Goal: Answer question/provide support: Share knowledge or assist other users

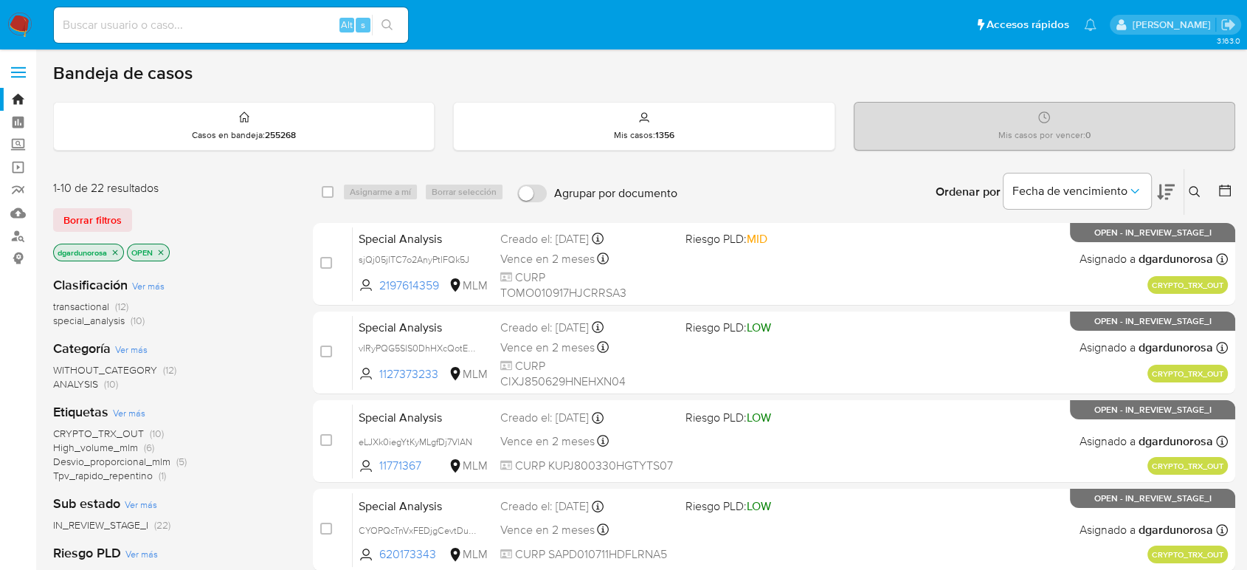
click at [1200, 193] on button at bounding box center [1196, 192] width 24 height 18
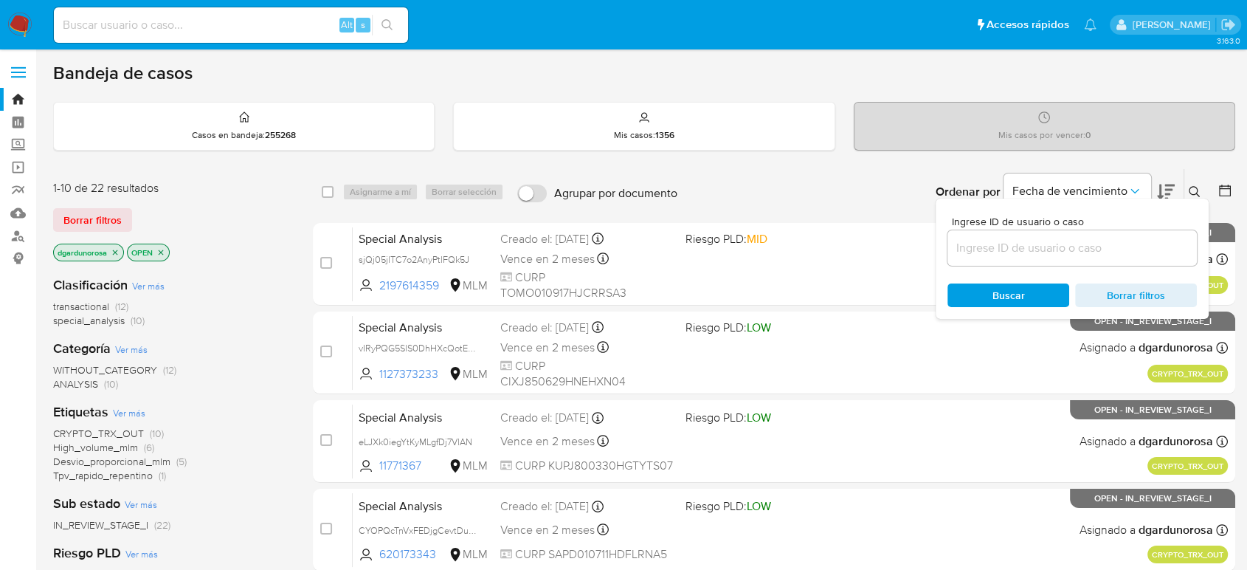
click at [1057, 256] on input at bounding box center [1071, 247] width 249 height 19
type input "57176939"
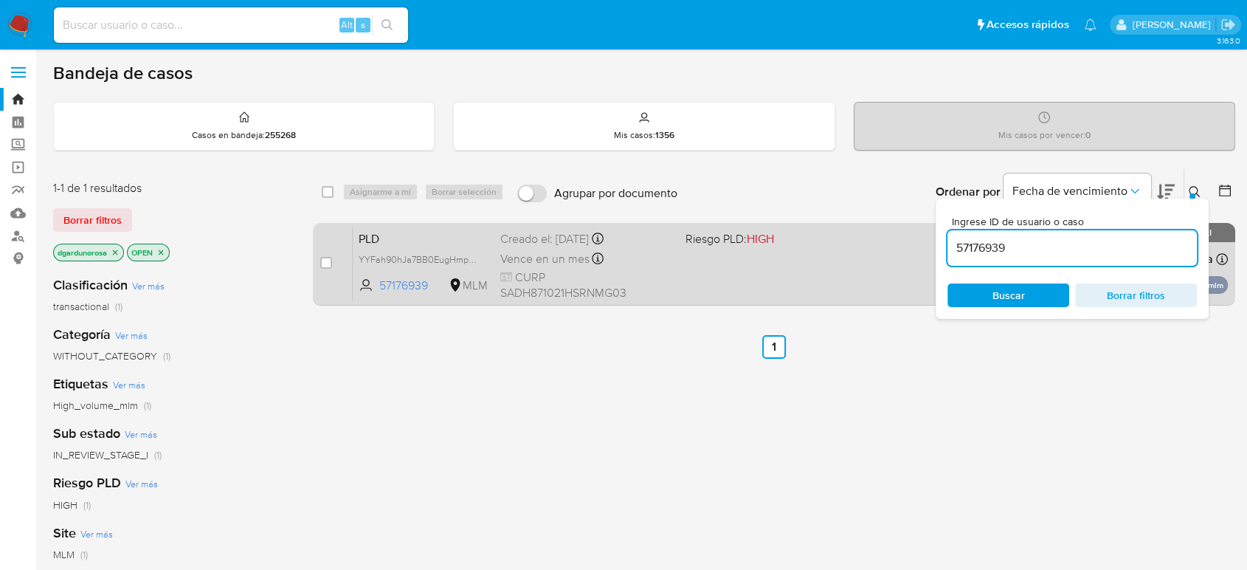
click at [844, 260] on div "PLD YYFah90hJa7BB0EugHmpBdDW 57176939 MLM Riesgo PLD: HIGH Creado el: 12/09/202…" at bounding box center [790, 264] width 875 height 75
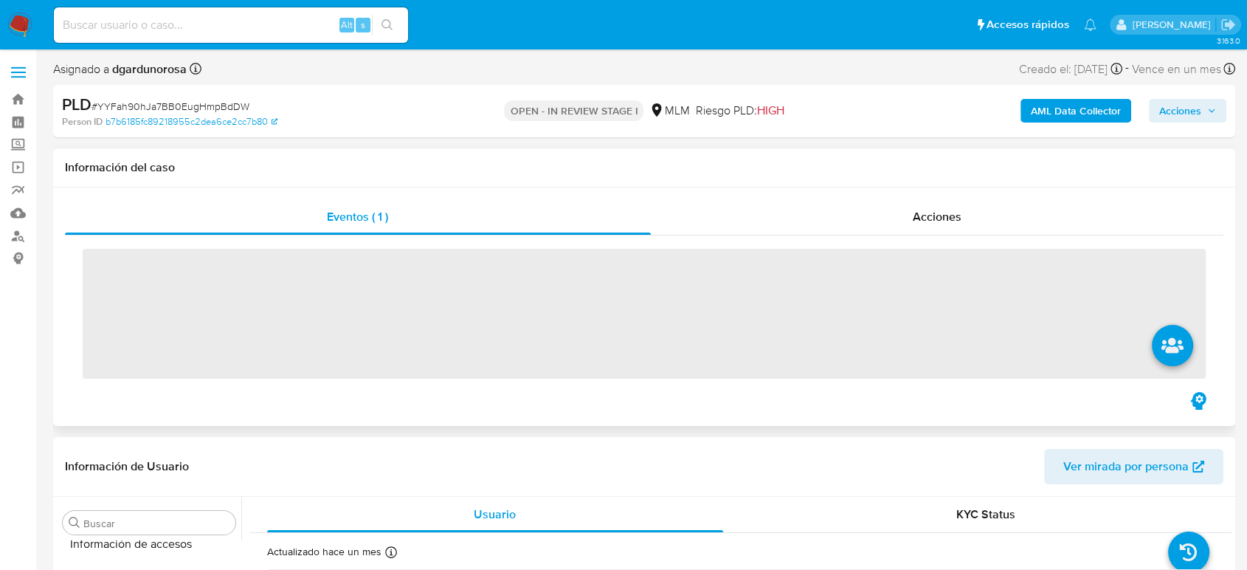
scroll to position [730, 0]
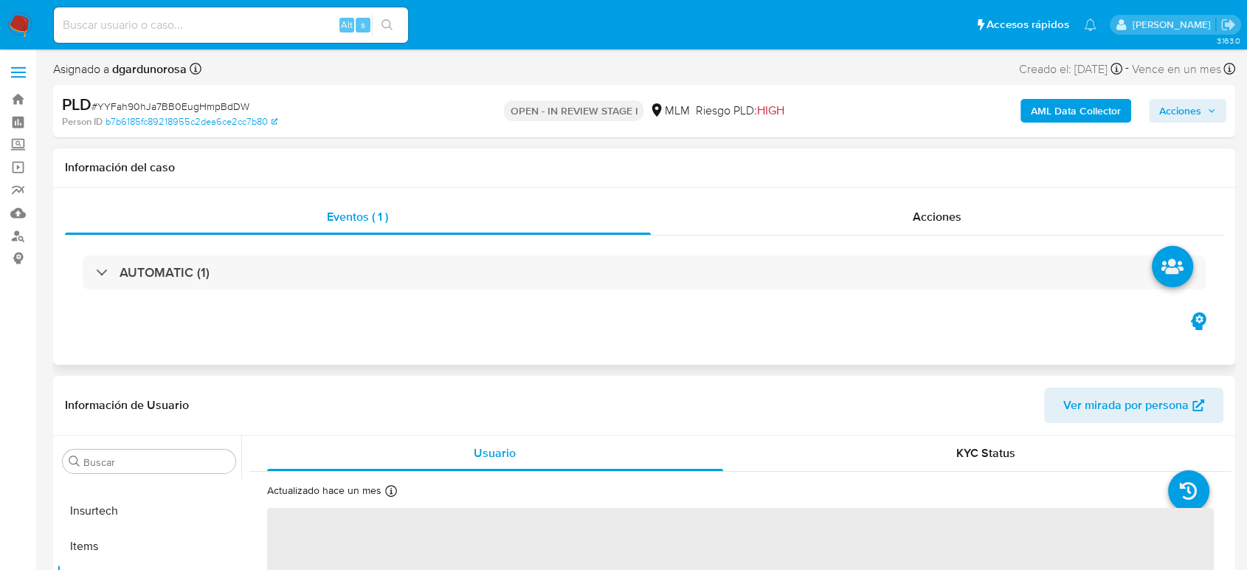
select select "10"
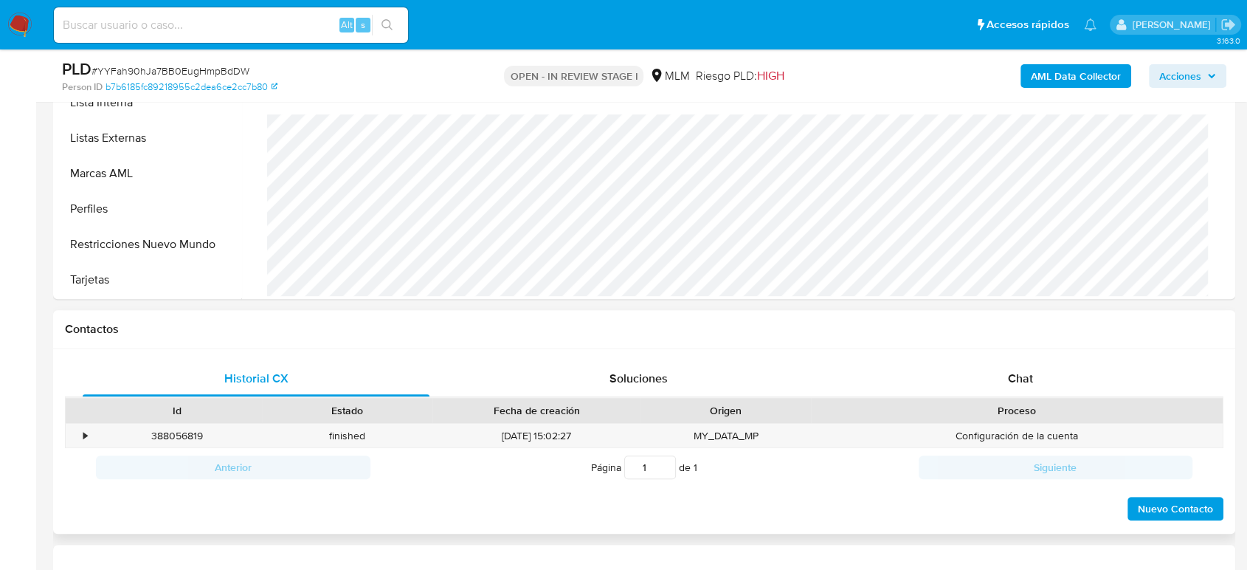
scroll to position [573, 0]
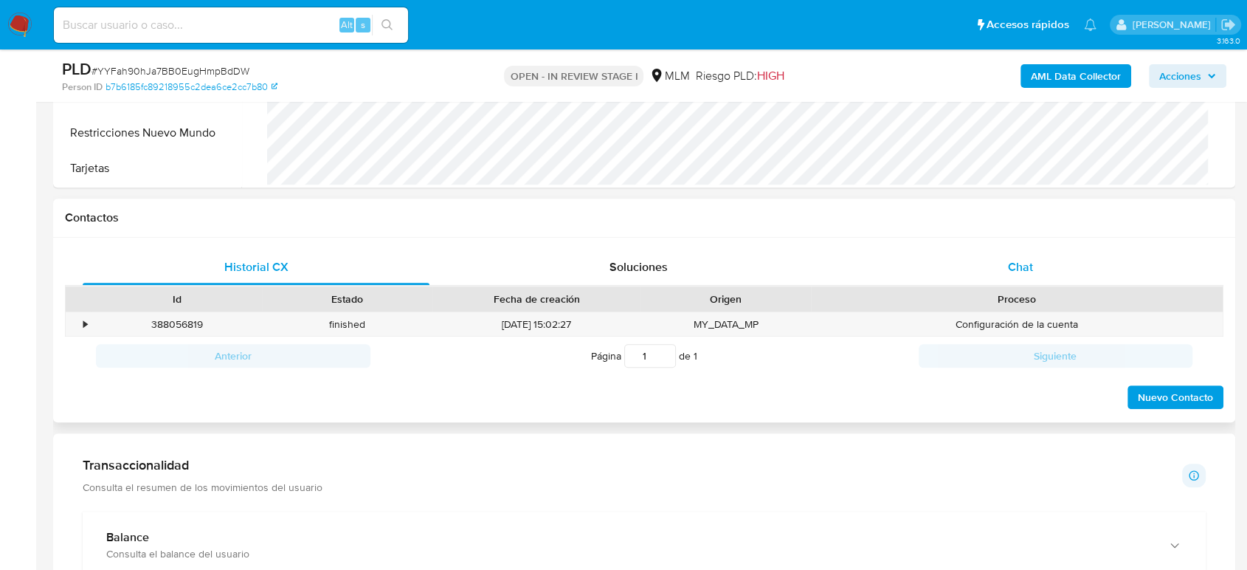
click at [1017, 273] on span "Chat" at bounding box center [1020, 266] width 25 height 17
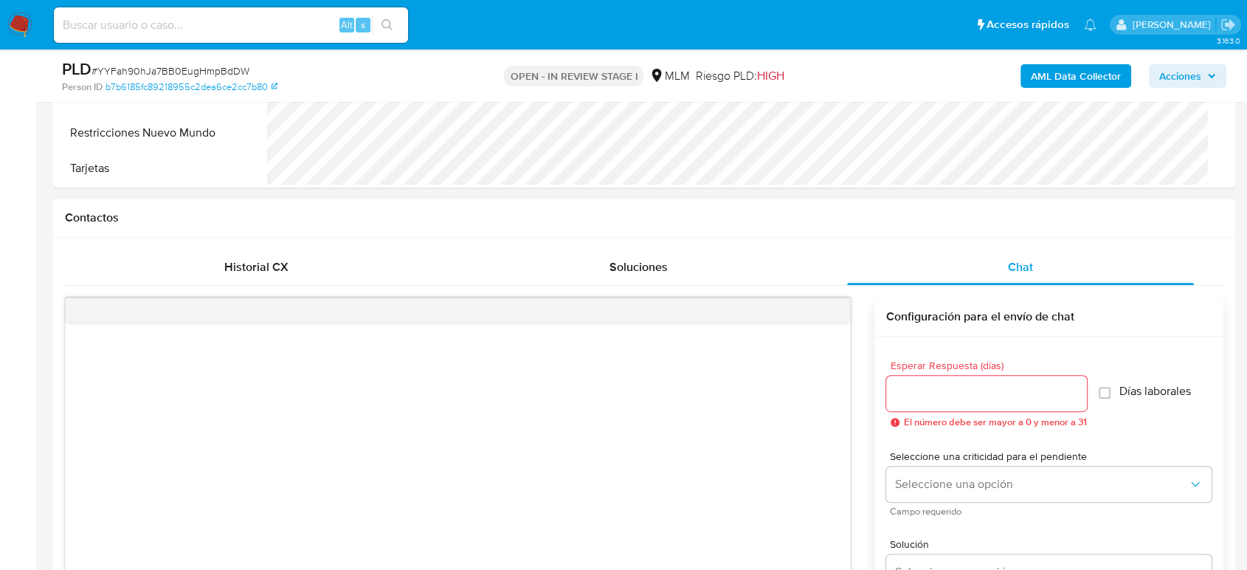
click at [1003, 405] on div at bounding box center [986, 393] width 201 height 35
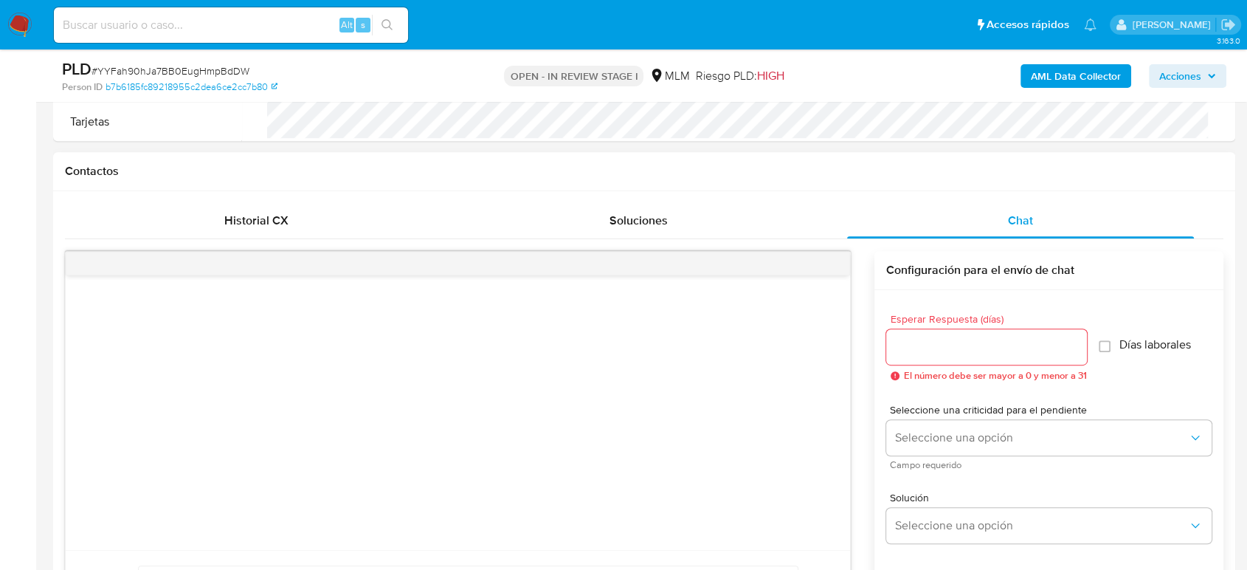
scroll to position [738, 0]
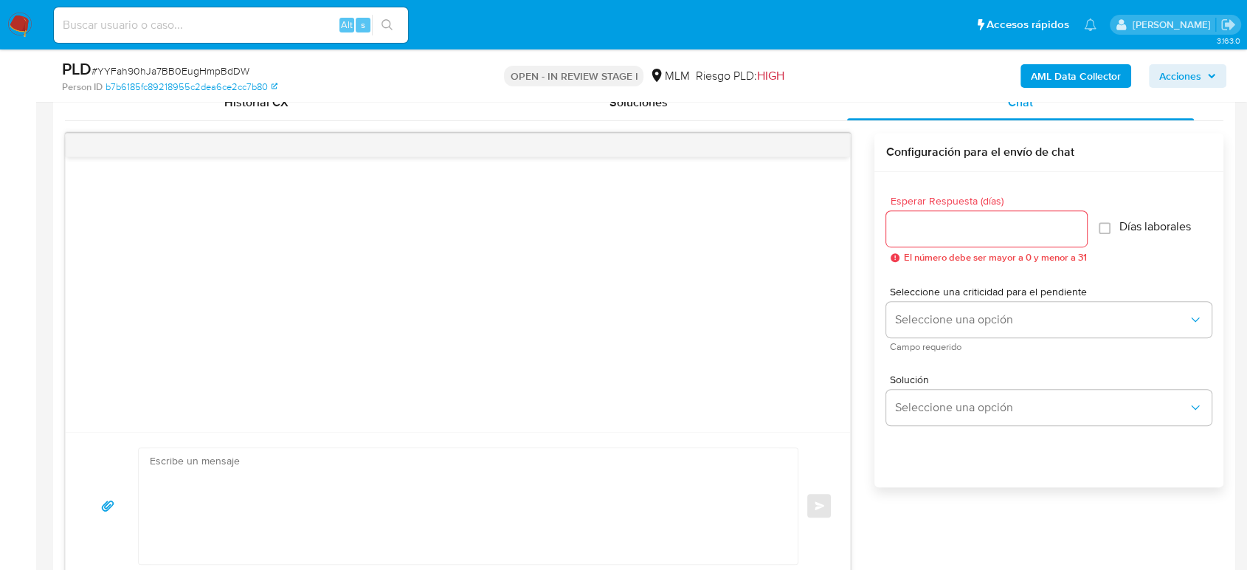
click at [996, 240] on div at bounding box center [986, 228] width 201 height 35
drag, startPoint x: 991, startPoint y: 235, endPoint x: 983, endPoint y: 231, distance: 8.6
click at [983, 233] on input "Esperar Respuesta (días)" at bounding box center [986, 228] width 201 height 19
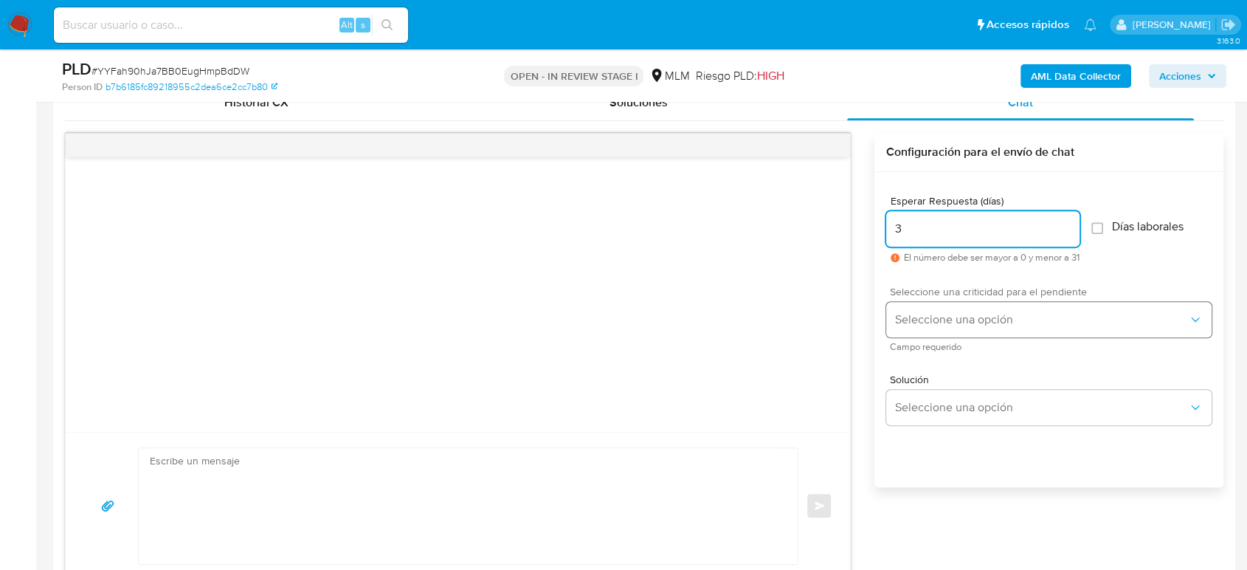
type input "3"
click at [1002, 328] on button "Seleccione una opción" at bounding box center [1048, 319] width 325 height 35
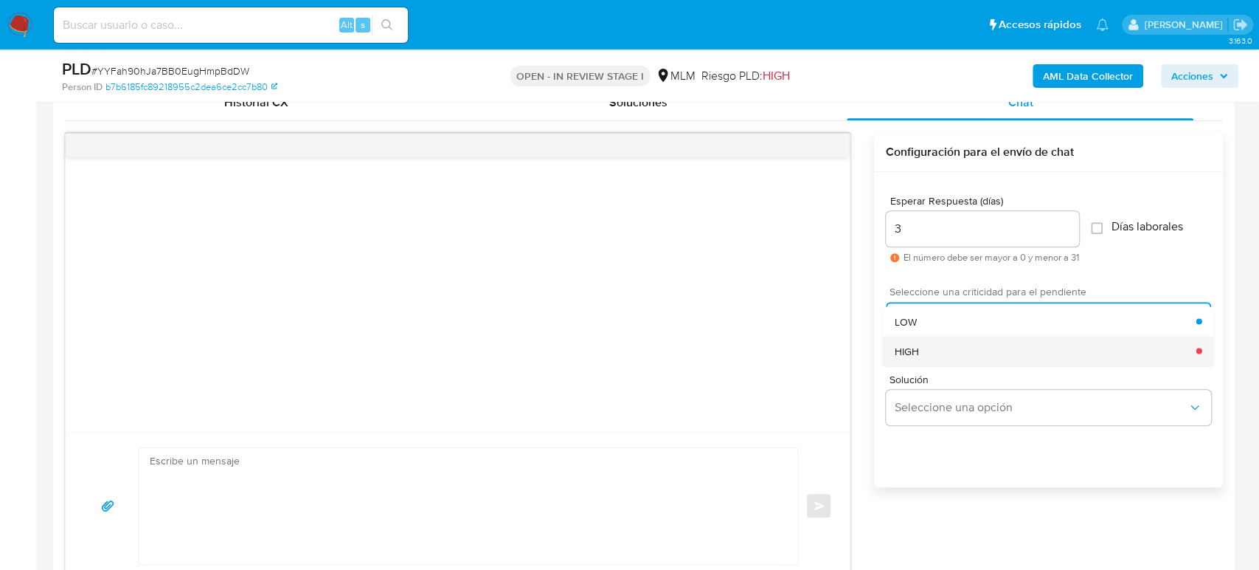
click at [951, 349] on div "HIGH" at bounding box center [1045, 351] width 302 height 30
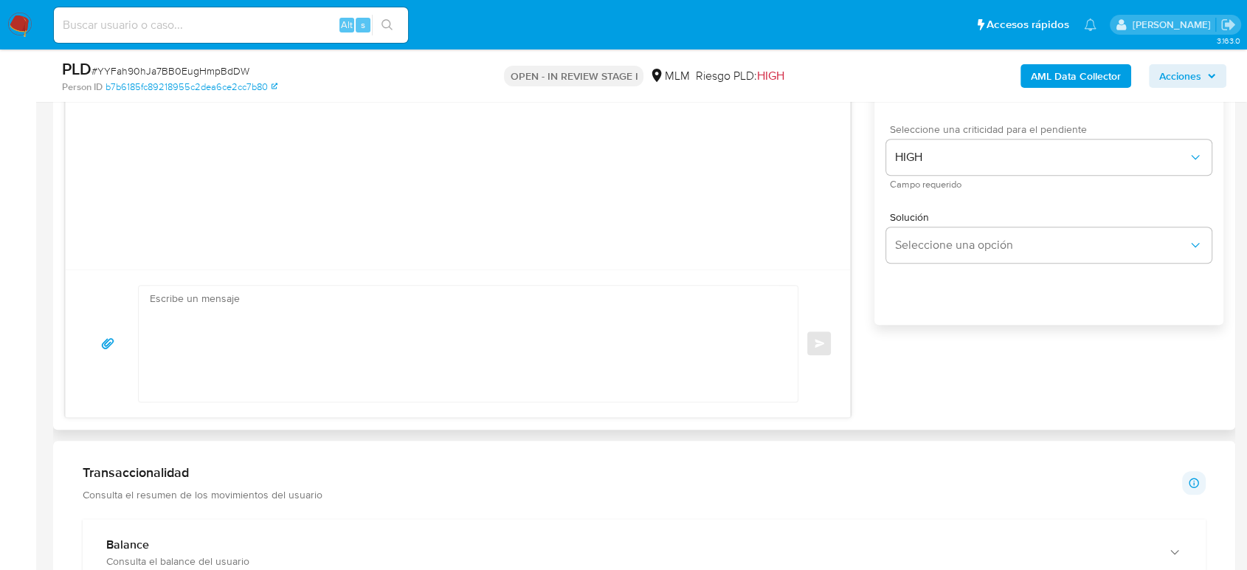
scroll to position [902, 0]
click at [426, 354] on textarea at bounding box center [464, 342] width 629 height 116
paste textarea "Estimado cliente, De acuerdo con las políticas de control de Mercado Pago, debe…"
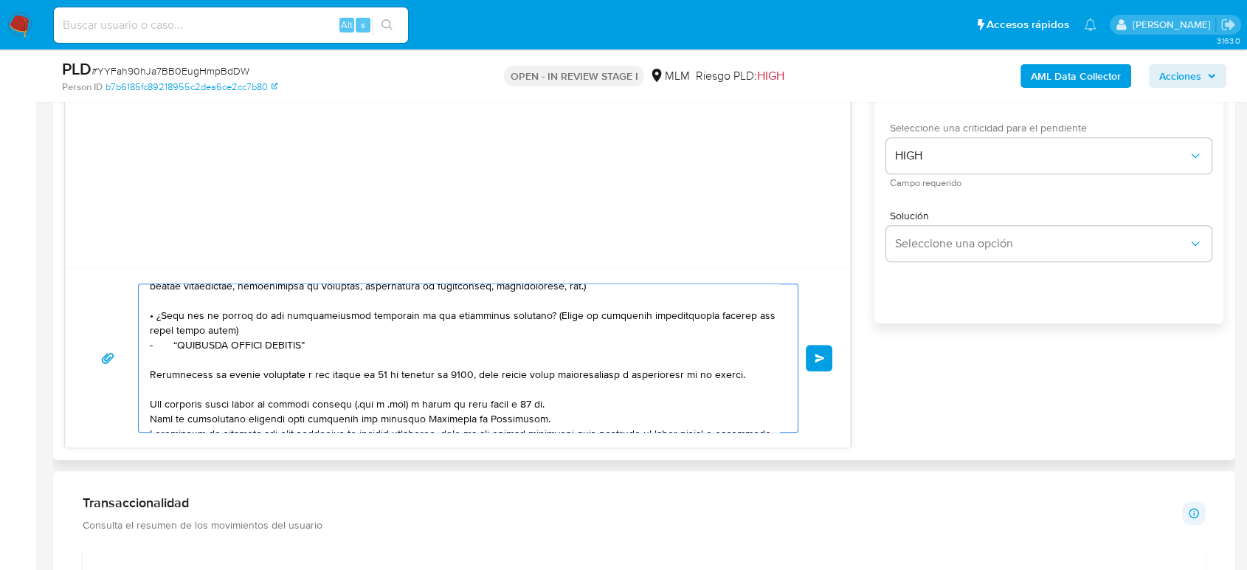
scroll to position [0, 0]
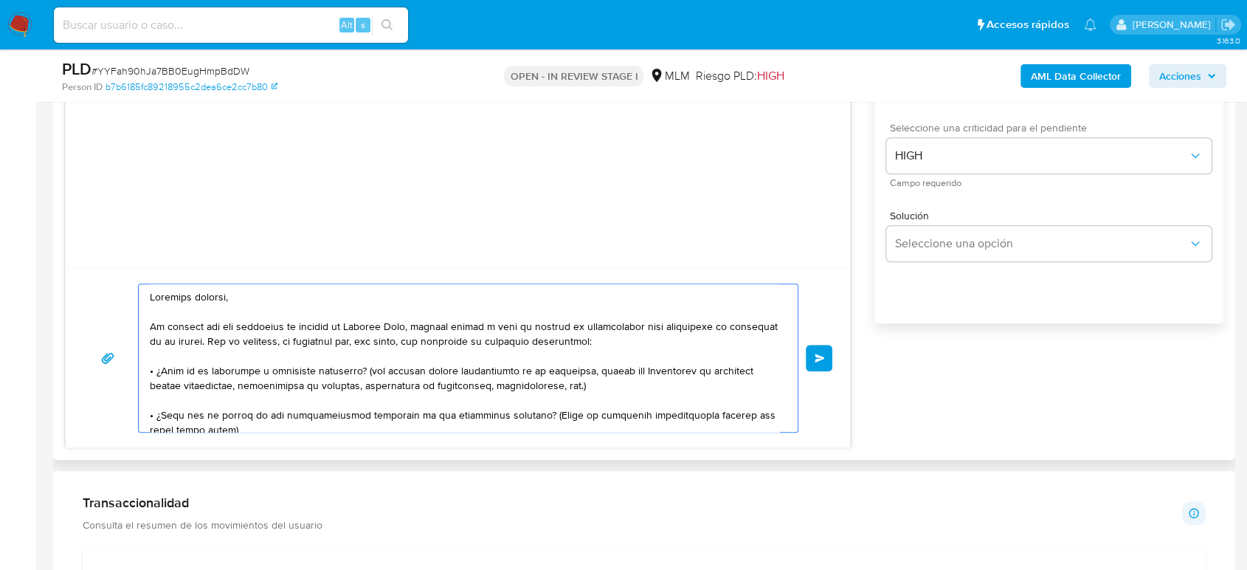
type textarea "Estimado cliente, De acuerdo con las políticas de control de Mercado Pago, debe…"
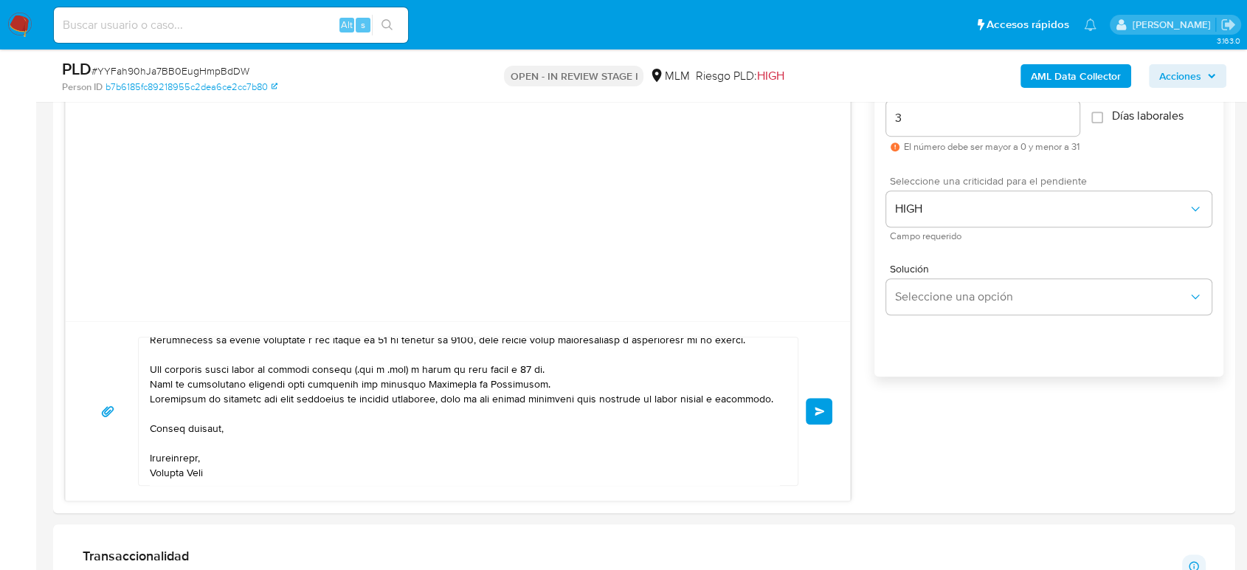
scroll to position [820, 0]
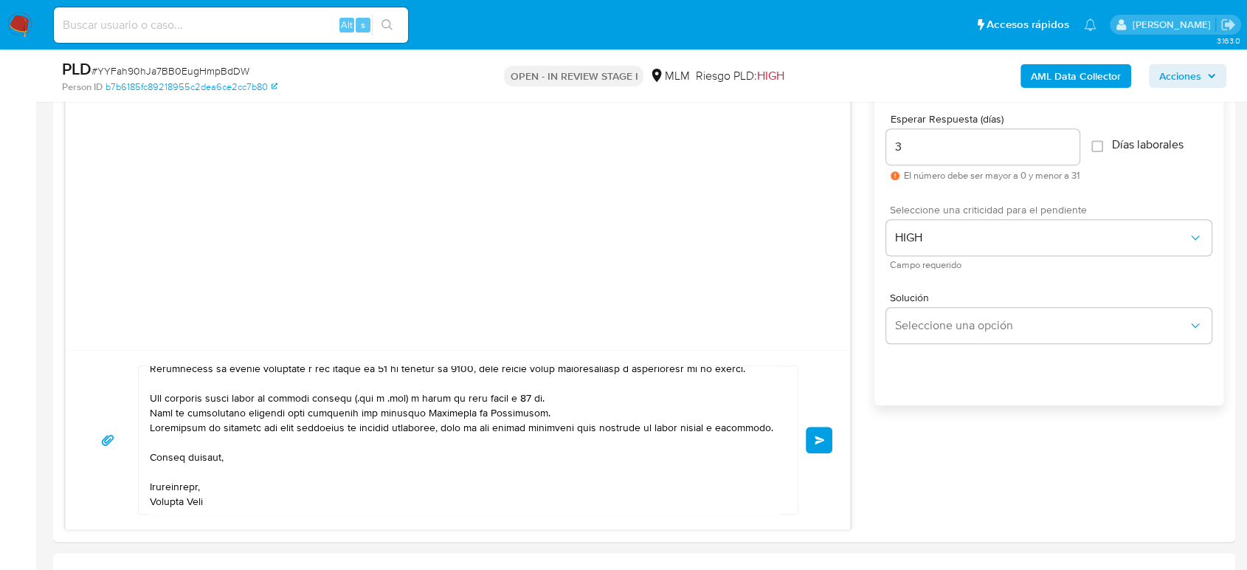
click at [830, 435] on button "Enviar" at bounding box center [819, 439] width 27 height 27
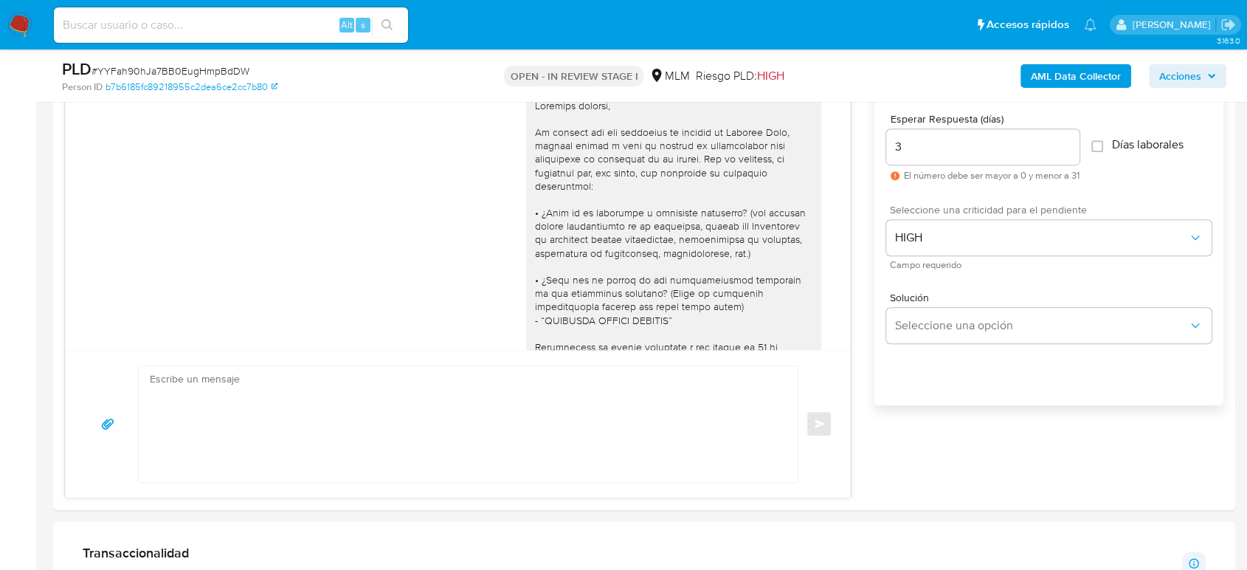
scroll to position [238, 0]
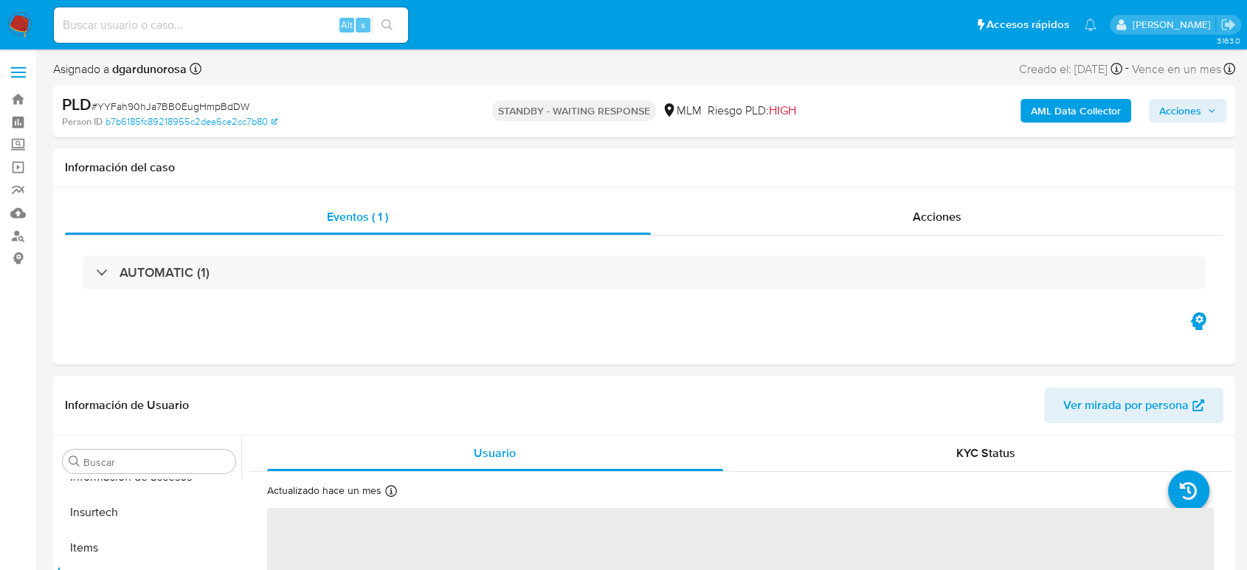
scroll to position [730, 0]
select select "10"
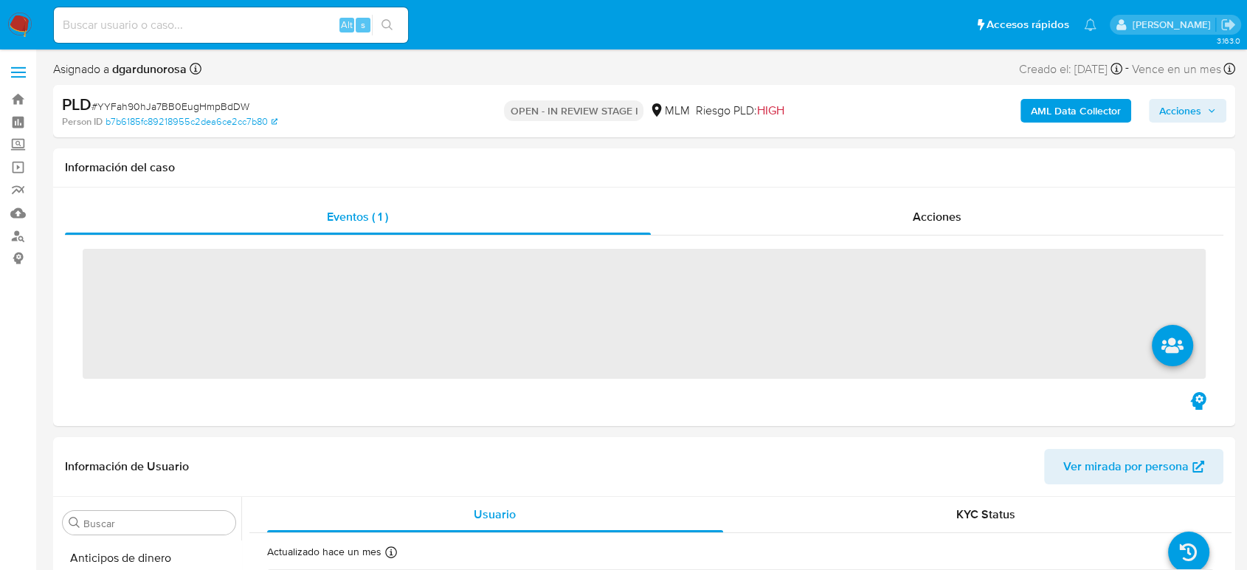
scroll to position [730, 0]
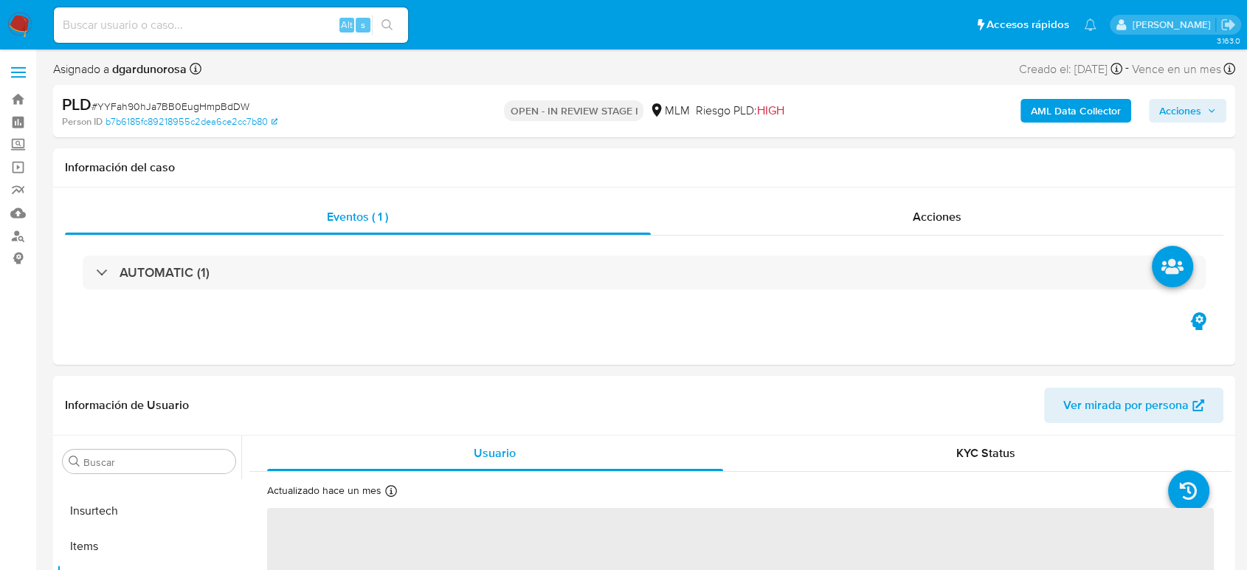
select select "10"
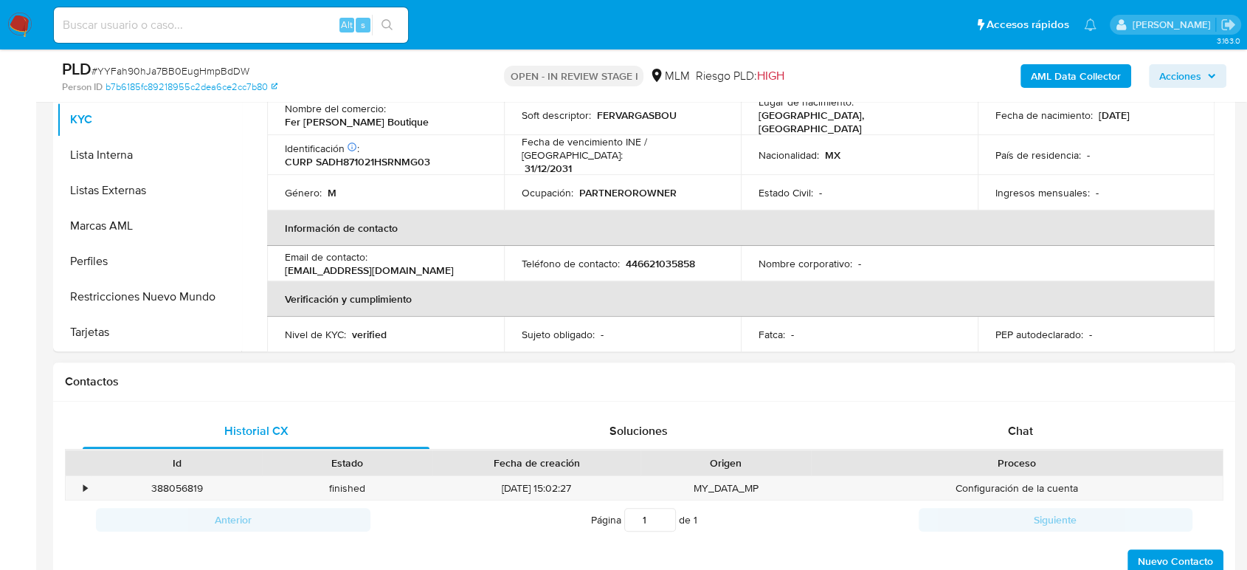
scroll to position [82, 0]
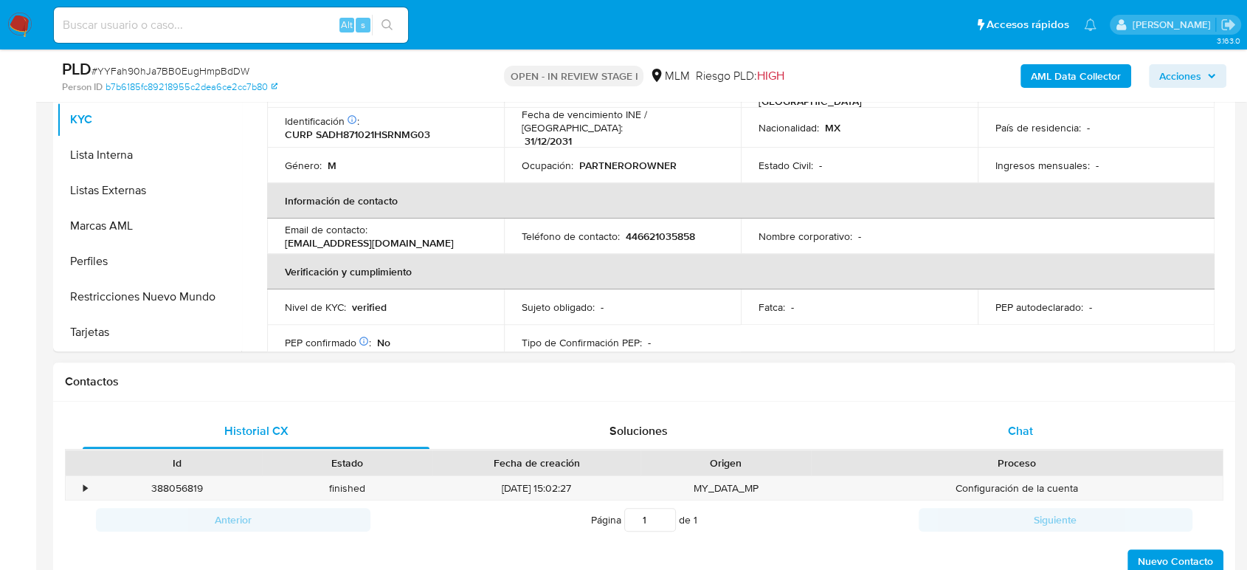
click at [1027, 418] on div "Chat" at bounding box center [1020, 430] width 347 height 35
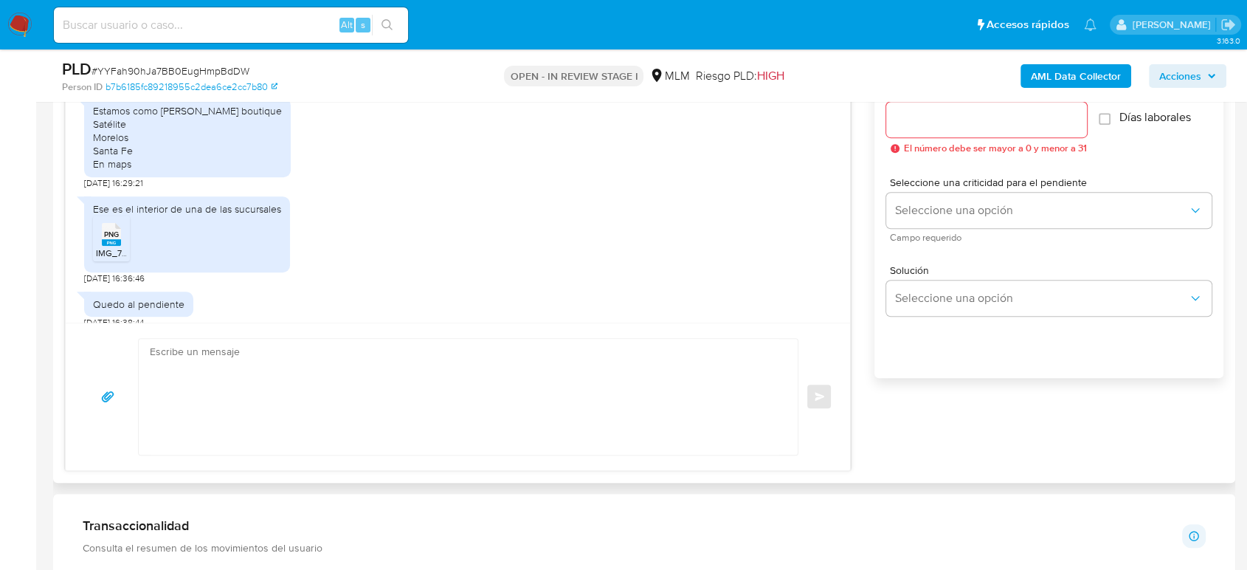
scroll to position [820, 0]
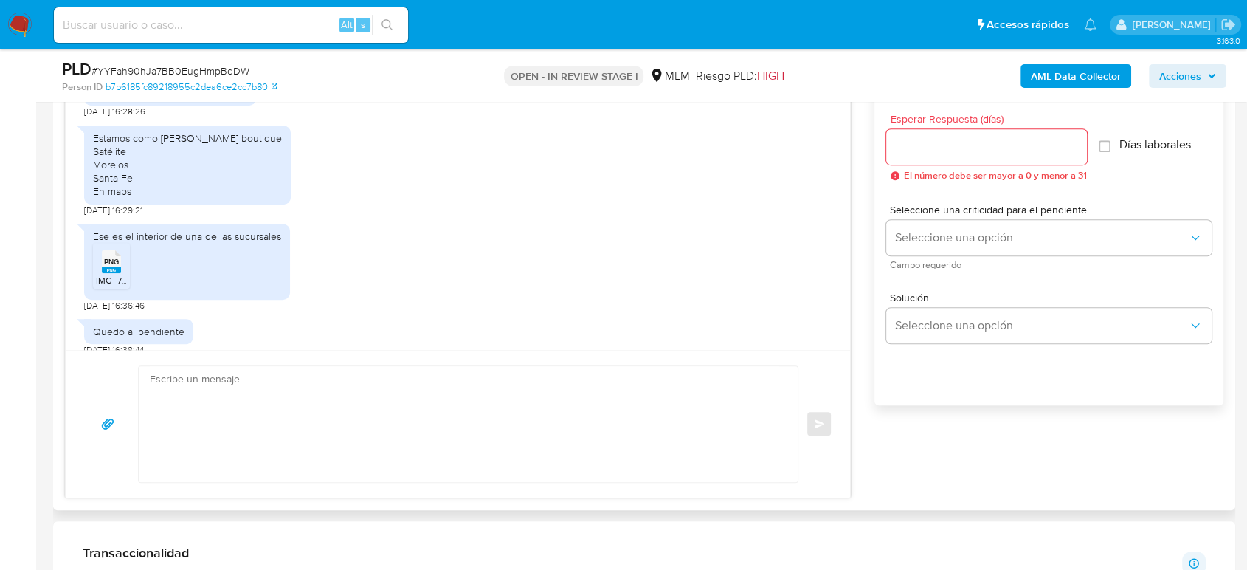
click at [449, 449] on textarea at bounding box center [464, 424] width 629 height 116
paste textarea "Estimado cliente Gracias por tu amable y oportuna respuesta, por el momento no …"
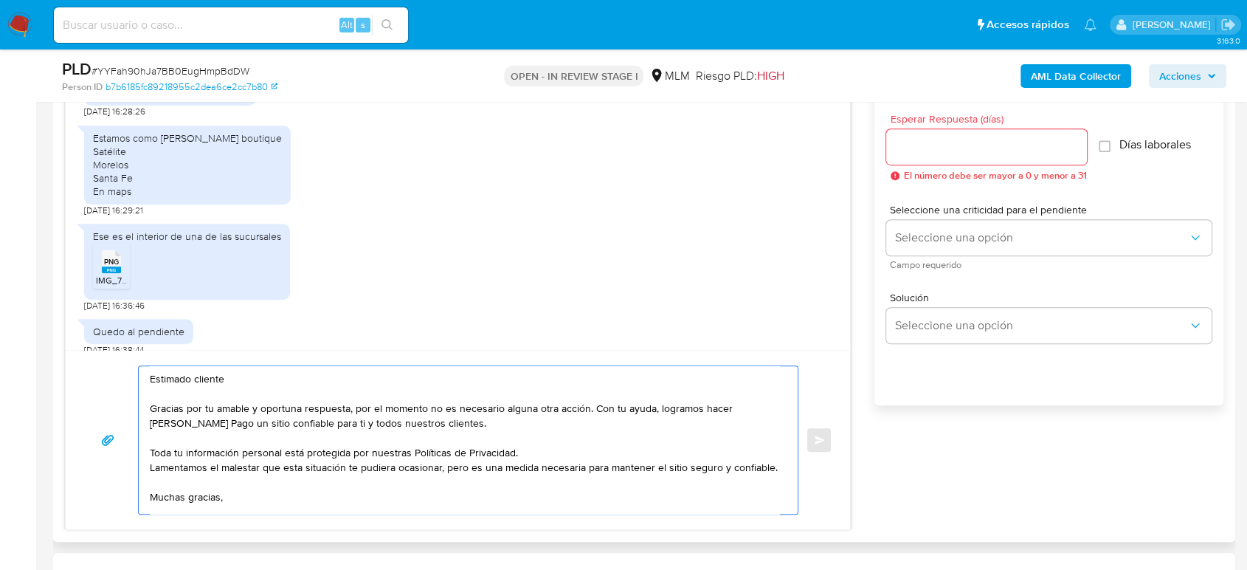
scroll to position [69, 0]
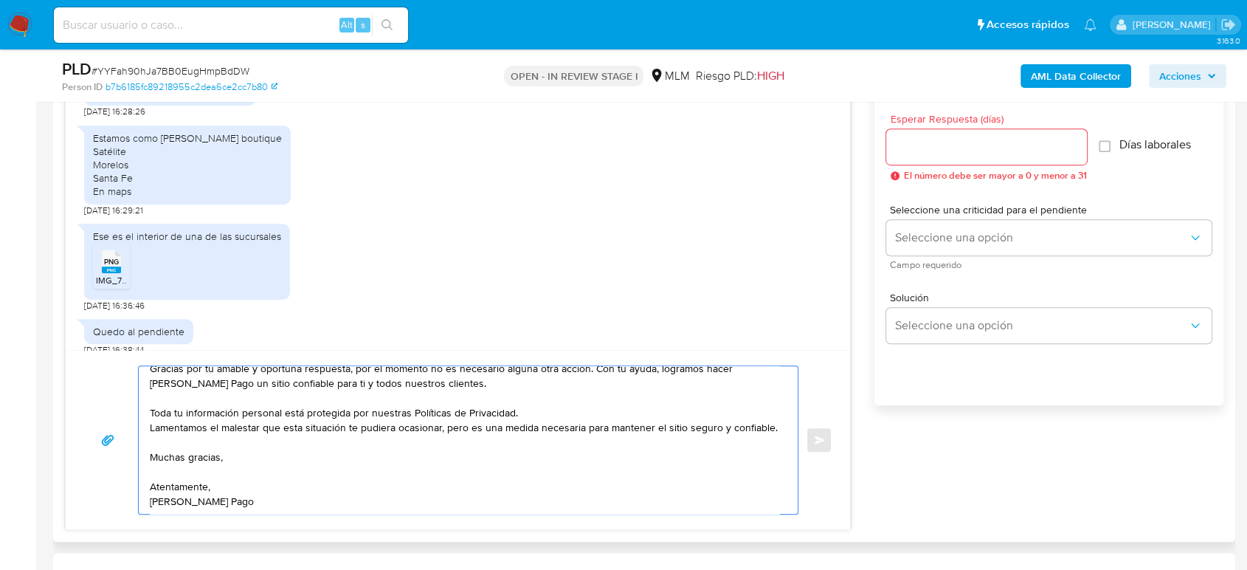
type textarea "Estimado cliente Gracias por tu amable y oportuna respuesta, por el momento no …"
click at [933, 151] on input "Esperar Respuesta (días)" at bounding box center [986, 146] width 201 height 19
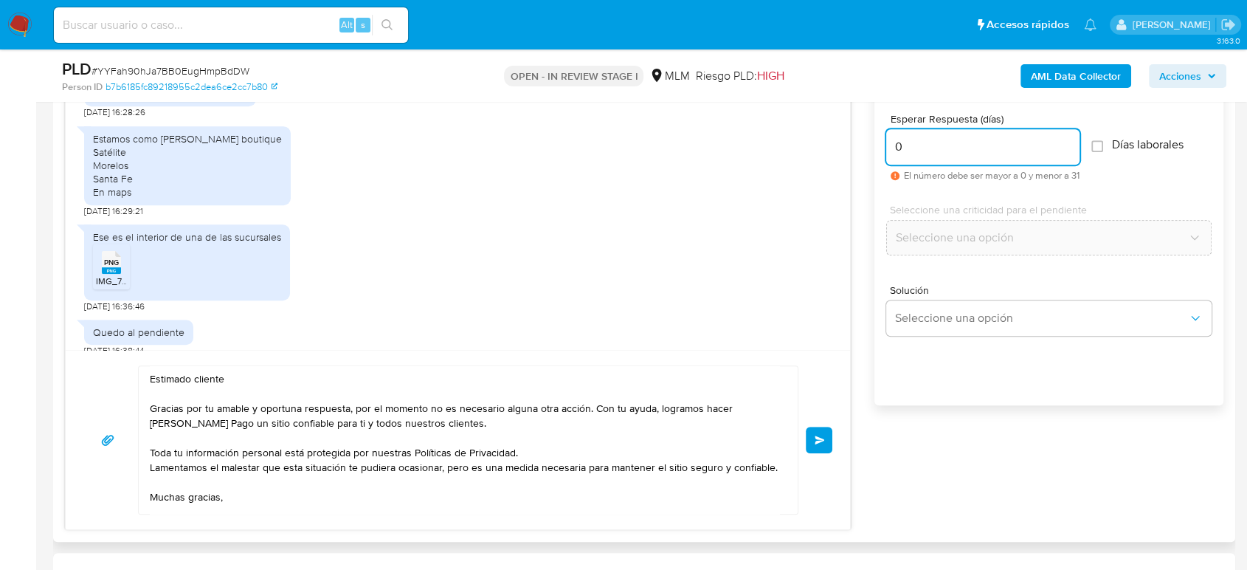
scroll to position [846, 0]
type input "0"
click at [820, 436] on span "Enviar" at bounding box center [820, 439] width 10 height 9
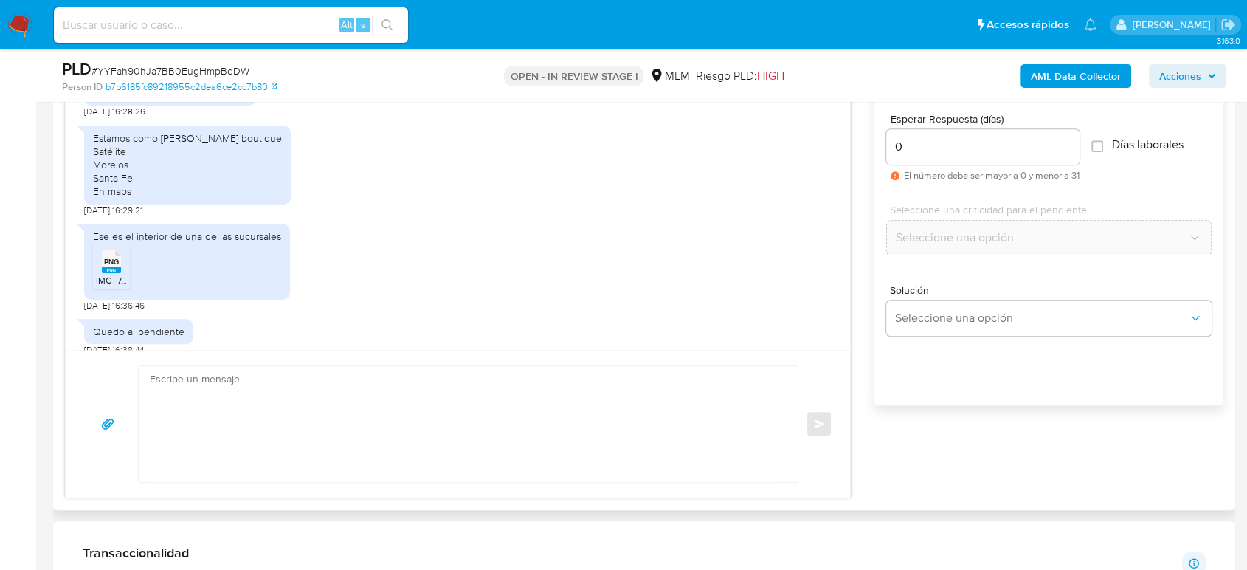
scroll to position [1117, 0]
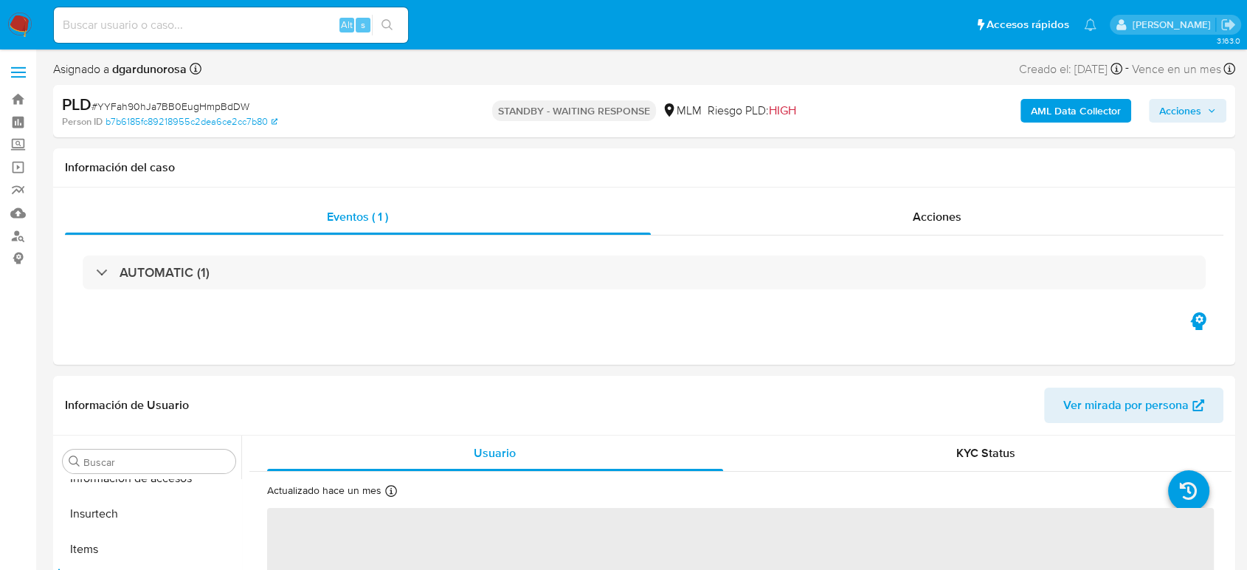
scroll to position [730, 0]
click at [24, 17] on img at bounding box center [19, 25] width 25 height 25
select select "10"
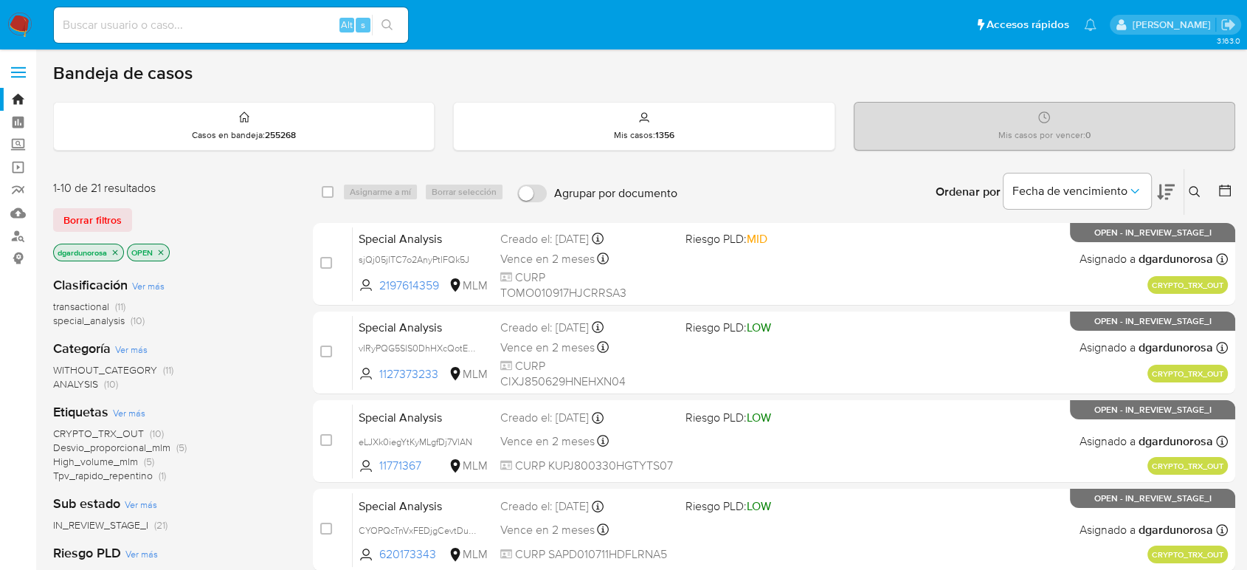
click at [1184, 193] on button at bounding box center [1196, 192] width 24 height 18
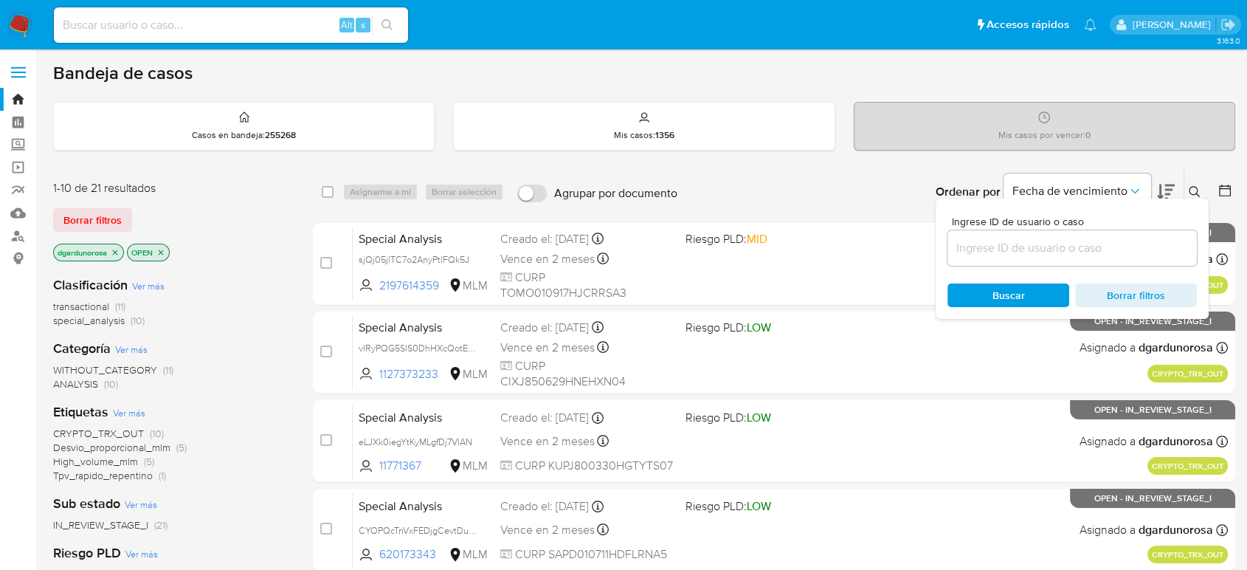
click at [1149, 239] on input at bounding box center [1071, 247] width 249 height 19
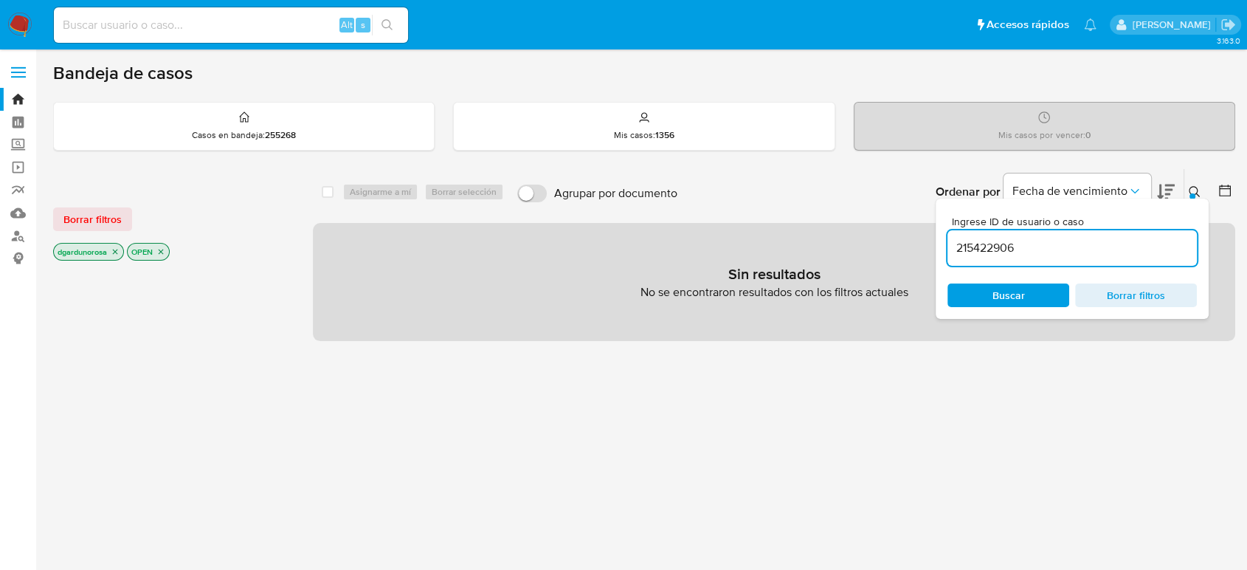
click at [1130, 252] on input "215422906" at bounding box center [1071, 247] width 249 height 19
type input "215422906"
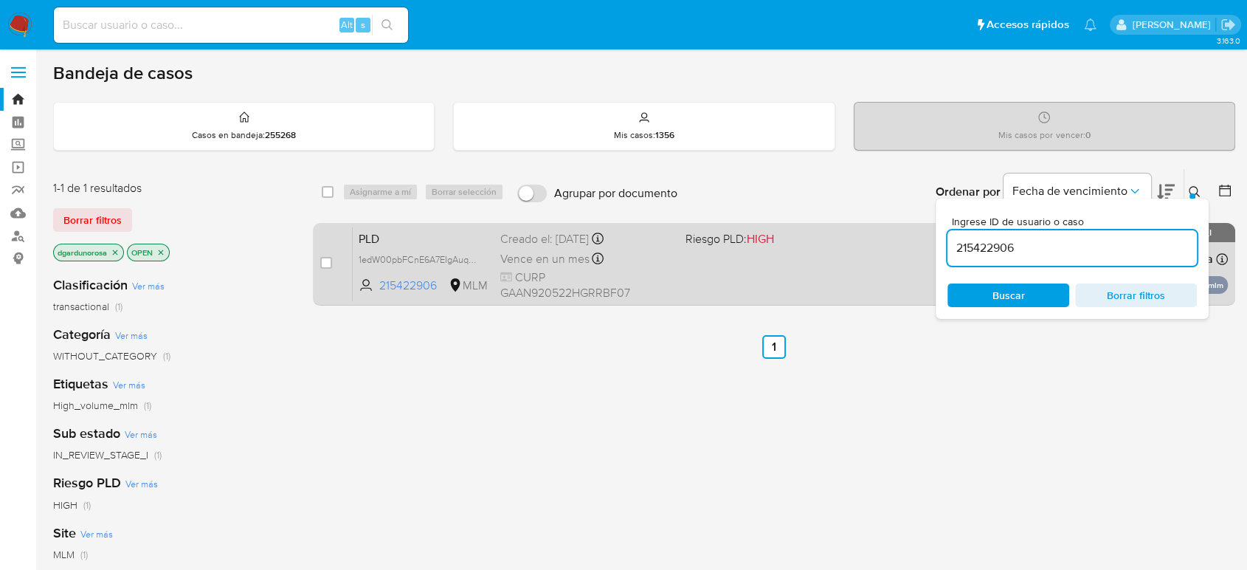
click at [851, 294] on div "PLD 1edW00pbFCnE6A7EIgAuqaH5 215422906 MLM Riesgo PLD: HIGH Creado el: 12/09/20…" at bounding box center [790, 264] width 875 height 75
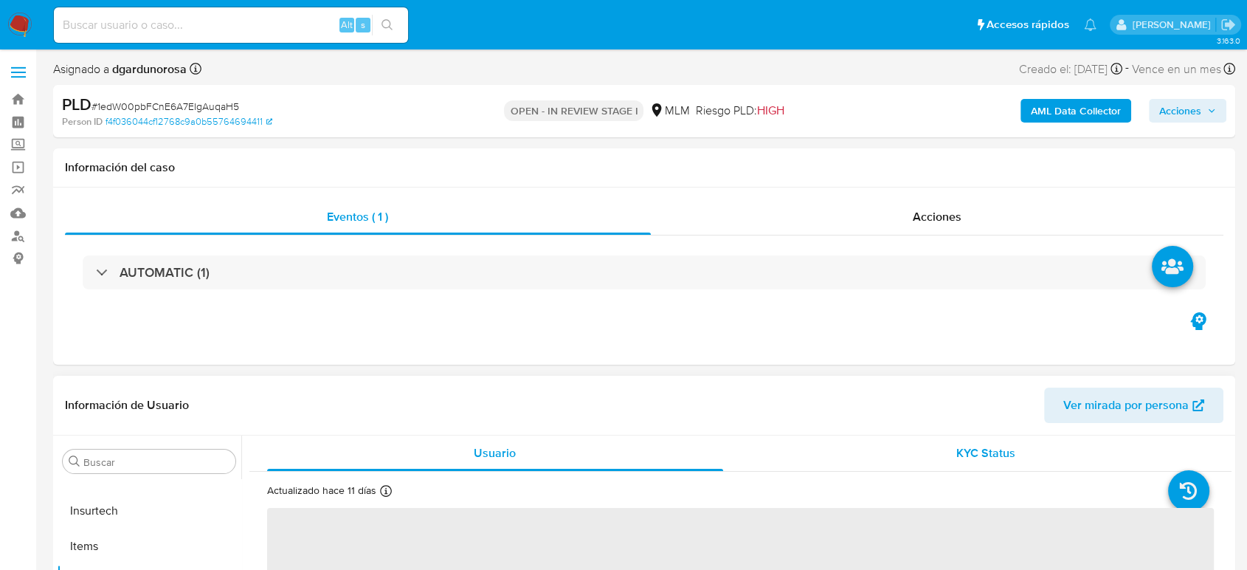
scroll to position [246, 0]
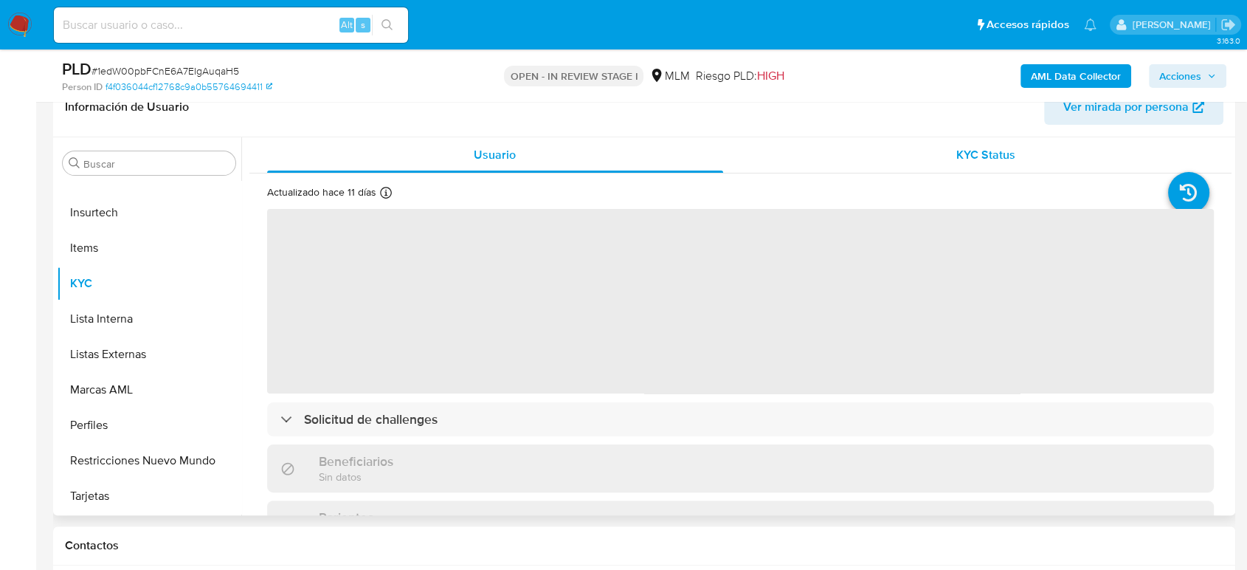
select select "10"
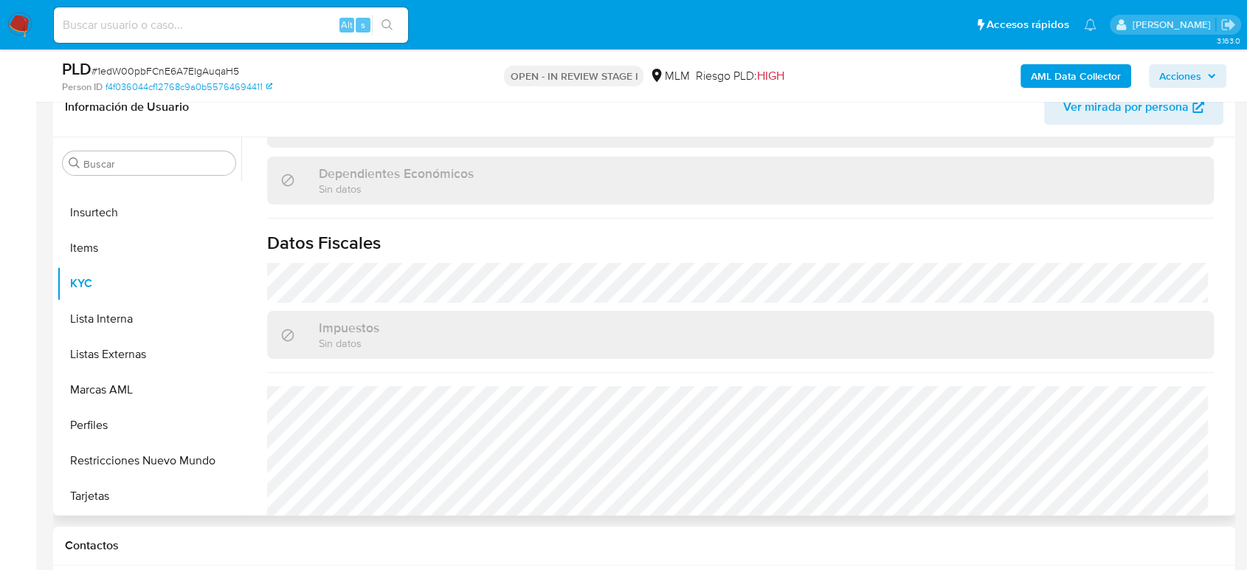
scroll to position [913, 0]
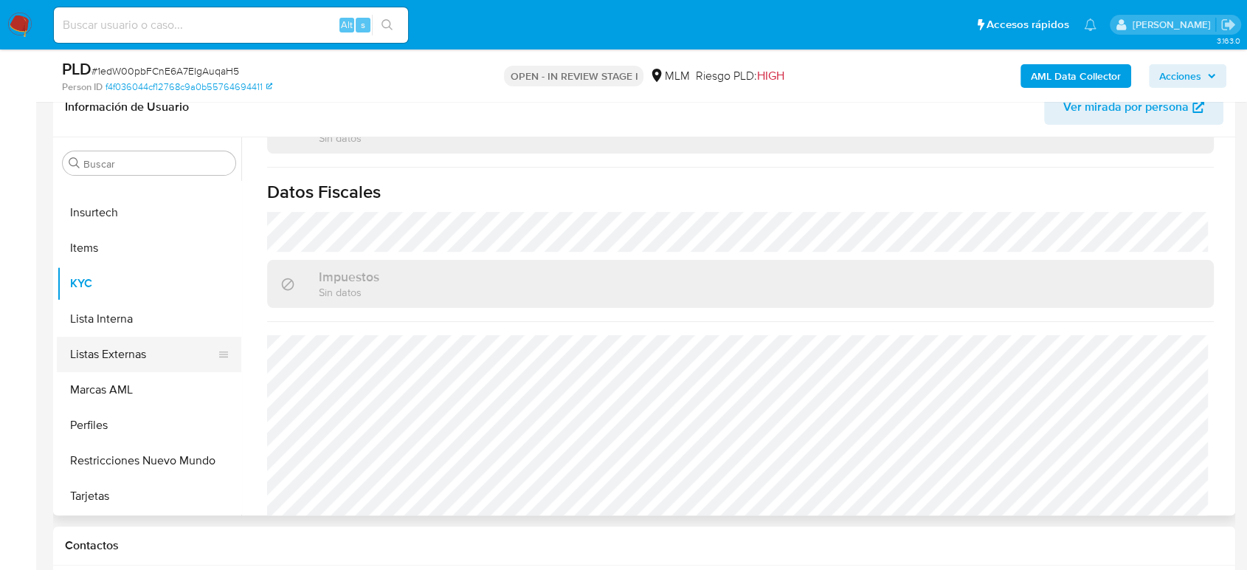
click at [148, 356] on button "Listas Externas" at bounding box center [143, 353] width 173 height 35
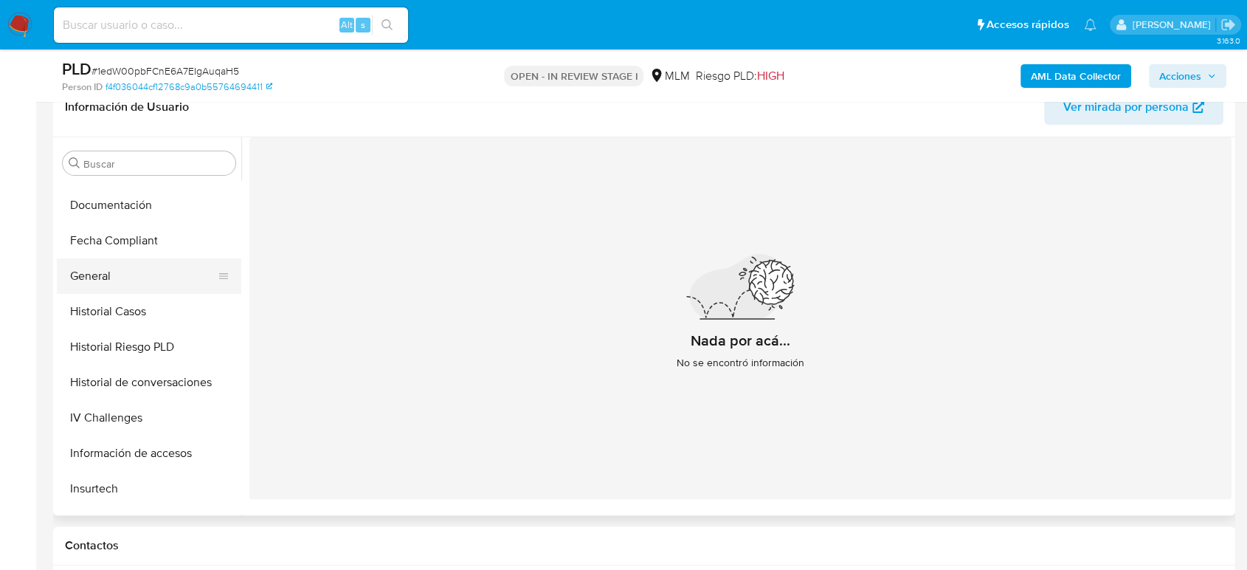
scroll to position [401, 0]
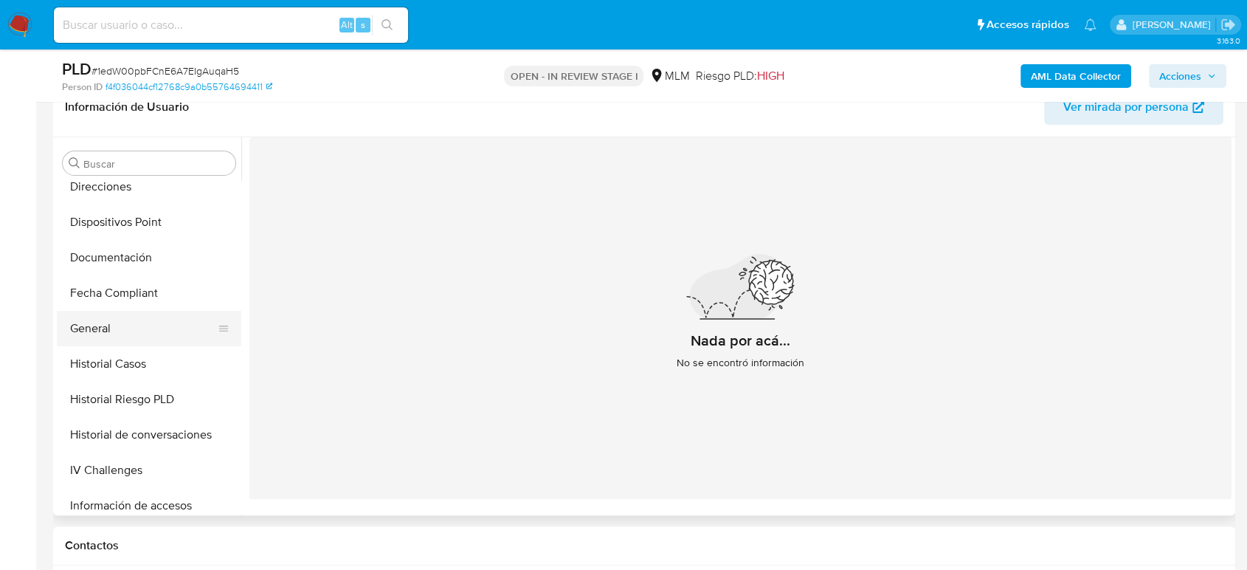
click at [125, 335] on button "General" at bounding box center [143, 328] width 173 height 35
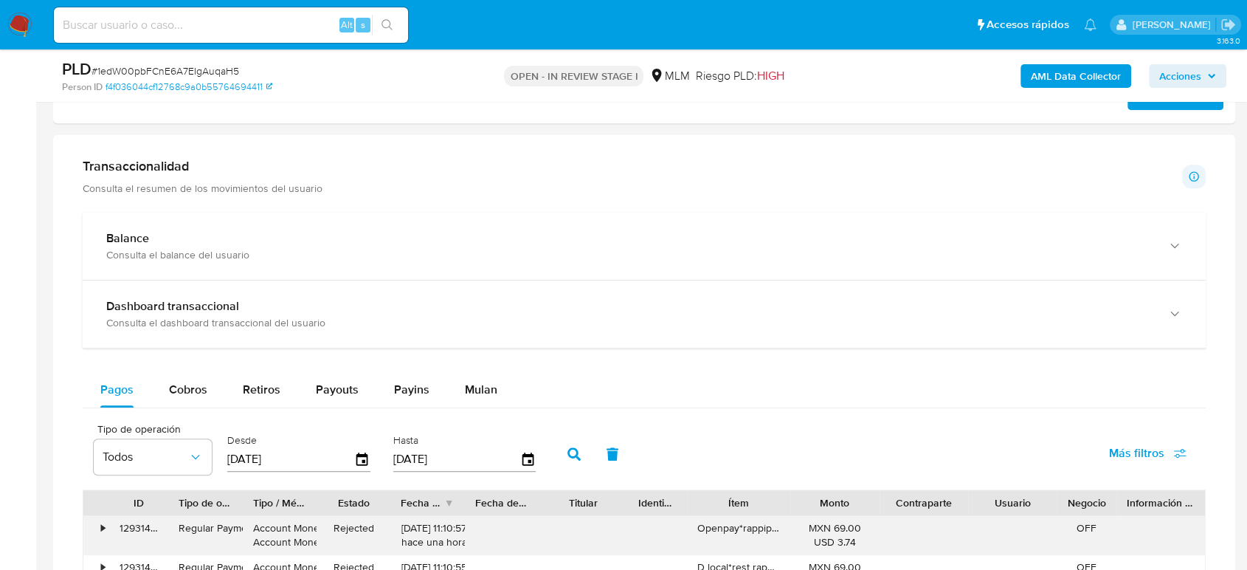
scroll to position [1065, 0]
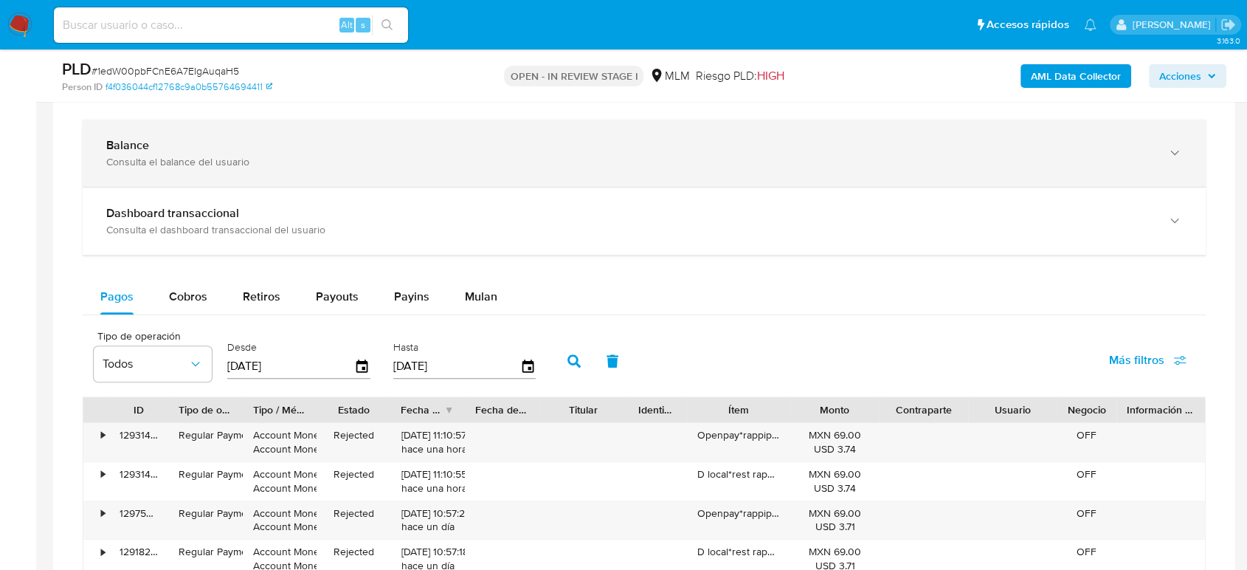
click at [339, 170] on div "Balance Consulta el balance del usuario" at bounding box center [644, 153] width 1123 height 67
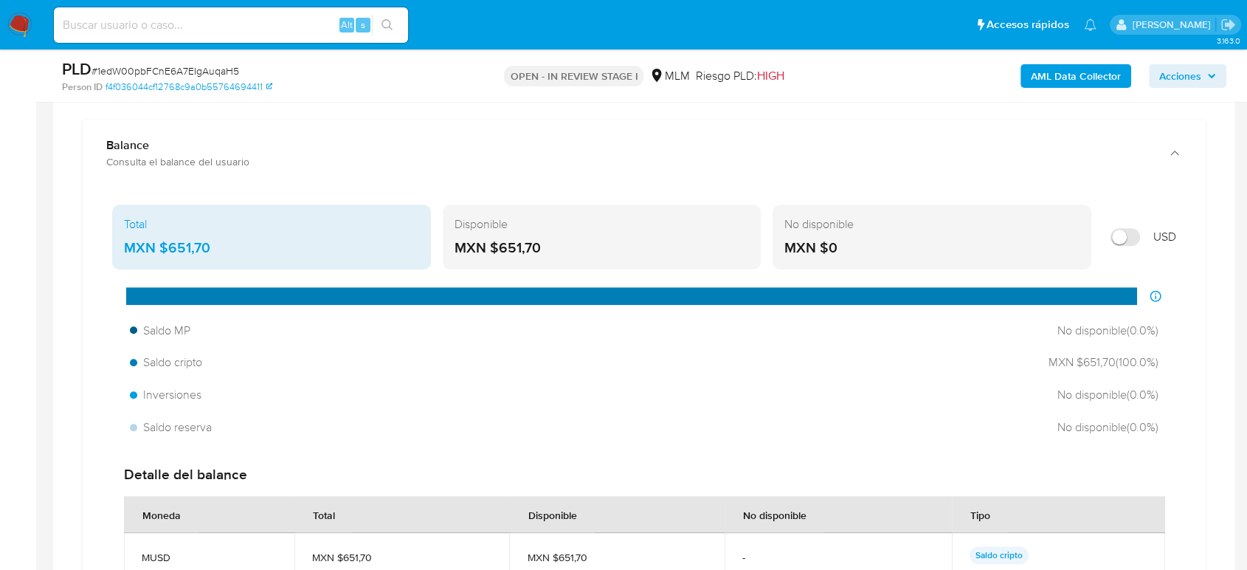
drag, startPoint x: 225, startPoint y: 247, endPoint x: 161, endPoint y: 257, distance: 64.9
click at [161, 257] on div "MXN $651,70" at bounding box center [271, 247] width 295 height 19
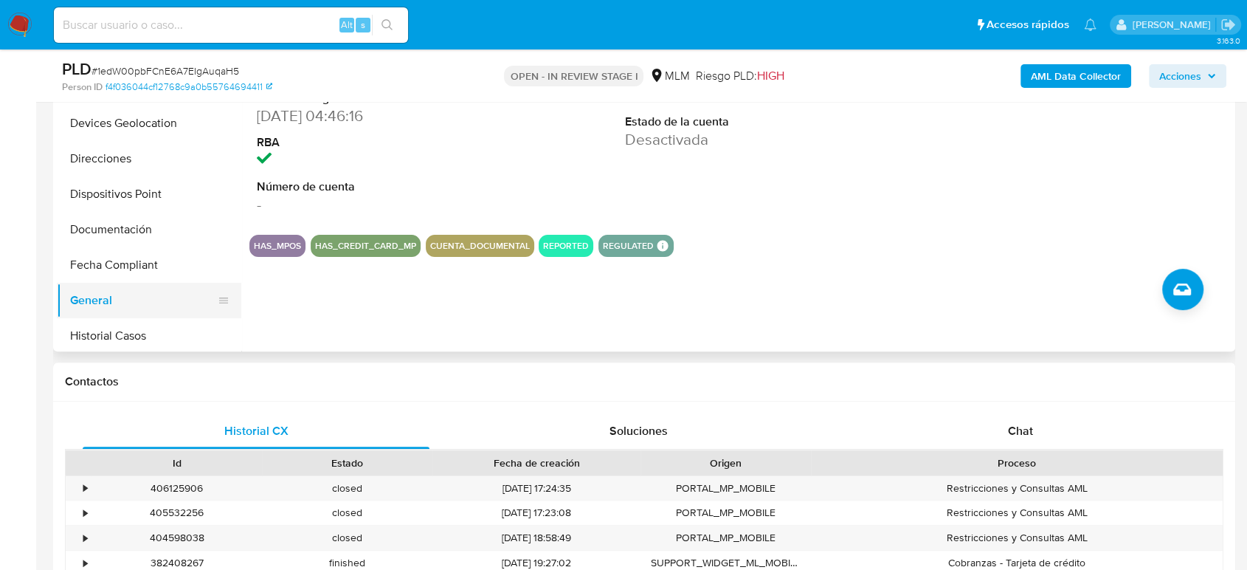
scroll to position [156, 0]
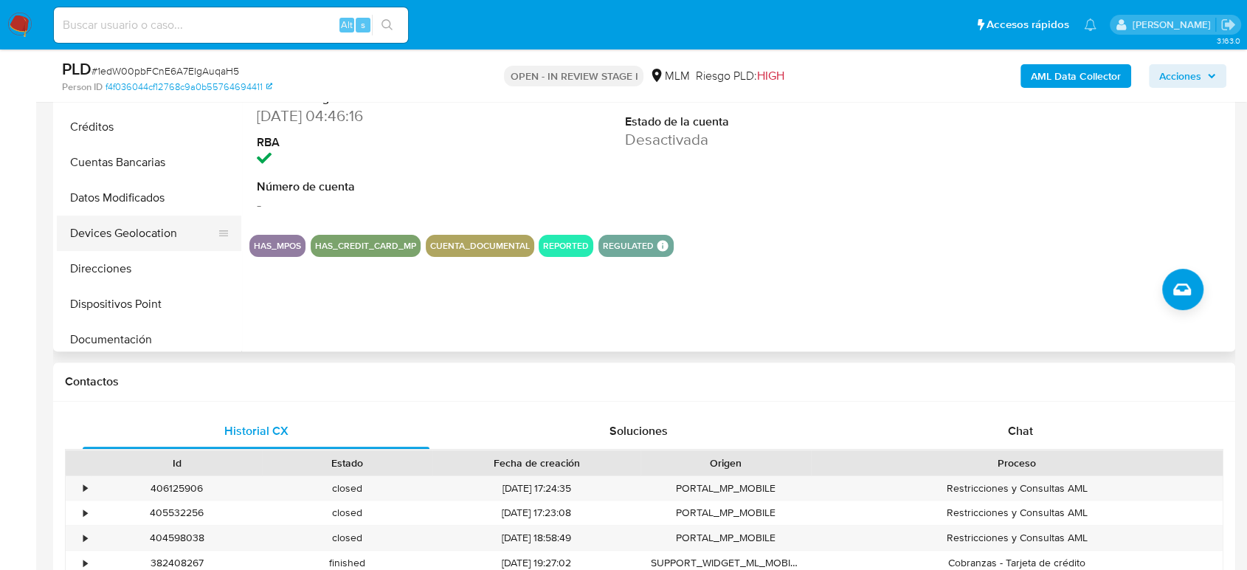
click at [139, 240] on button "Devices Geolocation" at bounding box center [143, 232] width 173 height 35
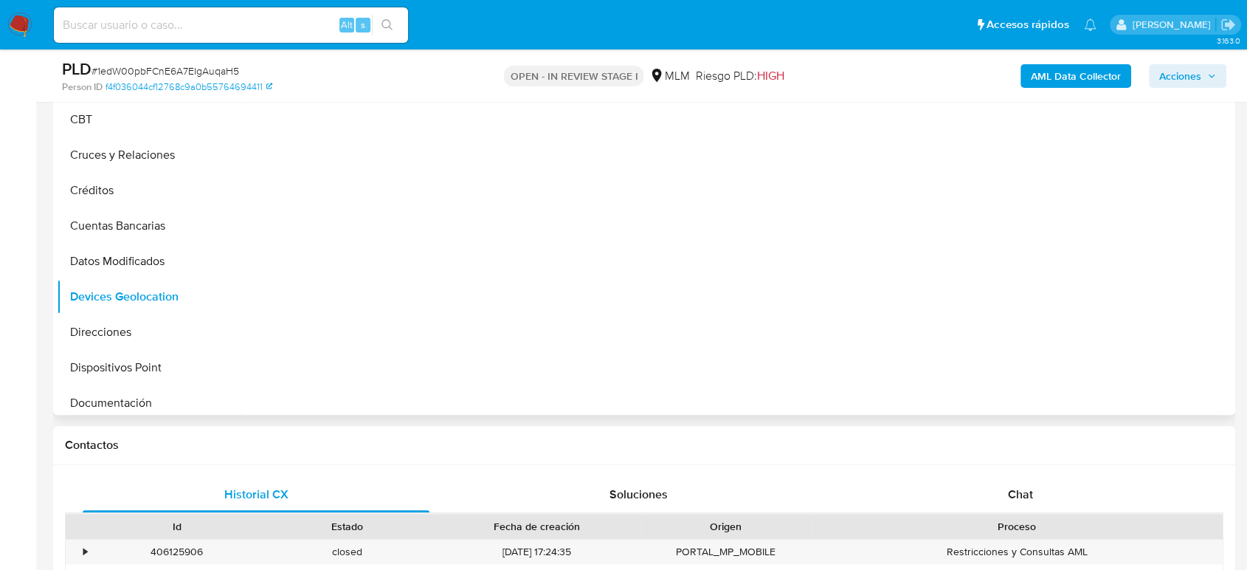
scroll to position [246, 0]
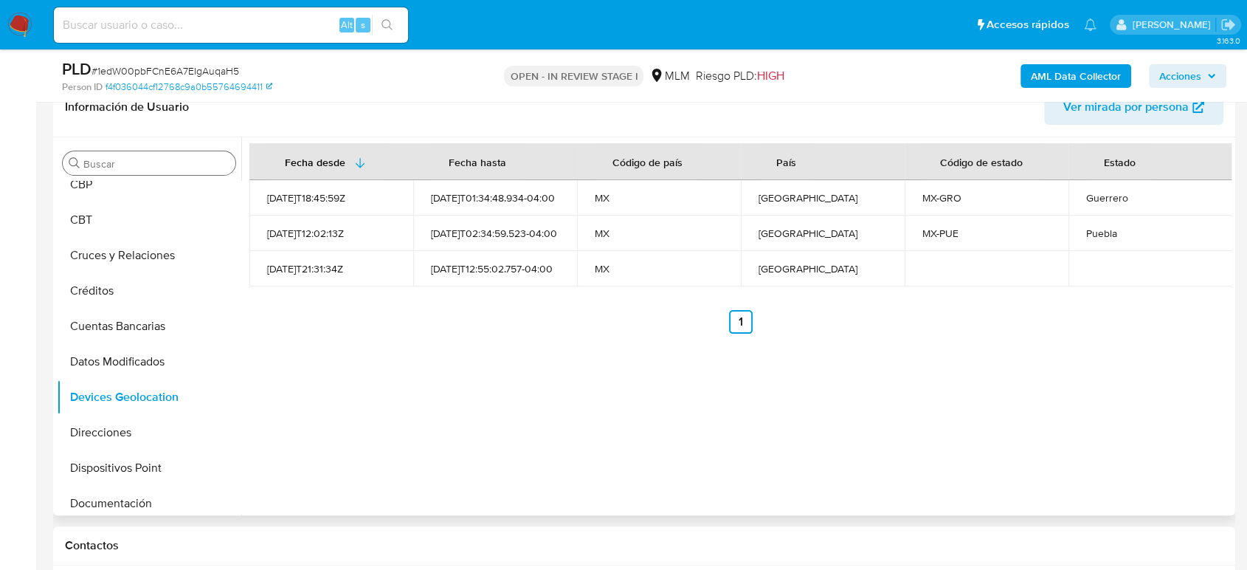
click at [108, 170] on div "Buscar" at bounding box center [149, 163] width 173 height 24
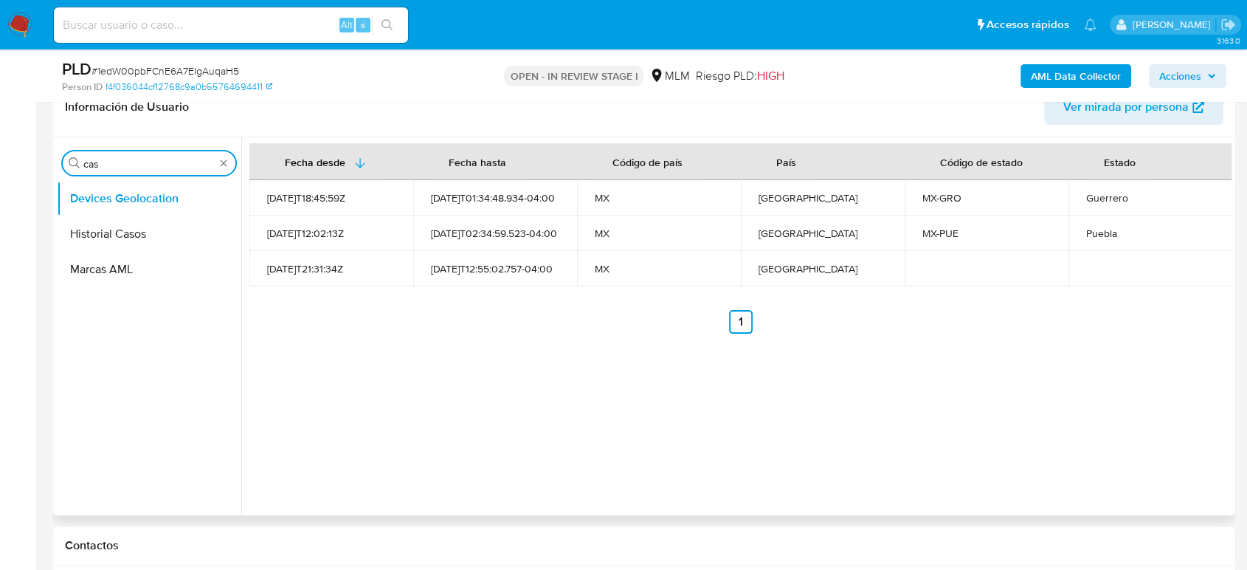
type input "caso"
type input "cas"
click at [91, 249] on button "Historial Casos" at bounding box center [149, 233] width 184 height 35
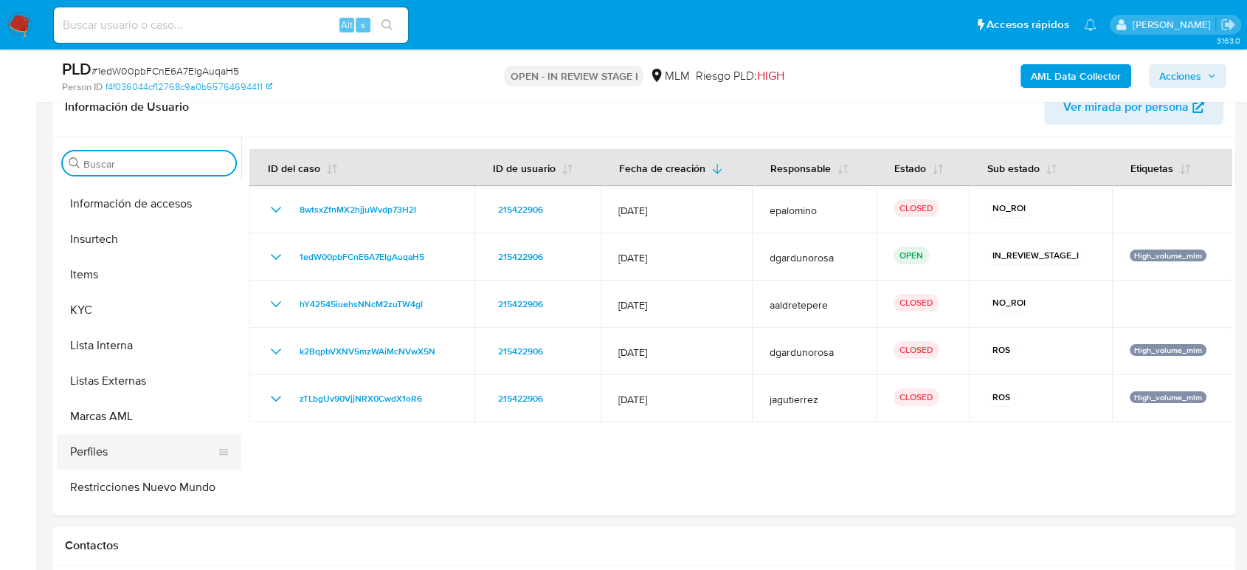
scroll to position [730, 0]
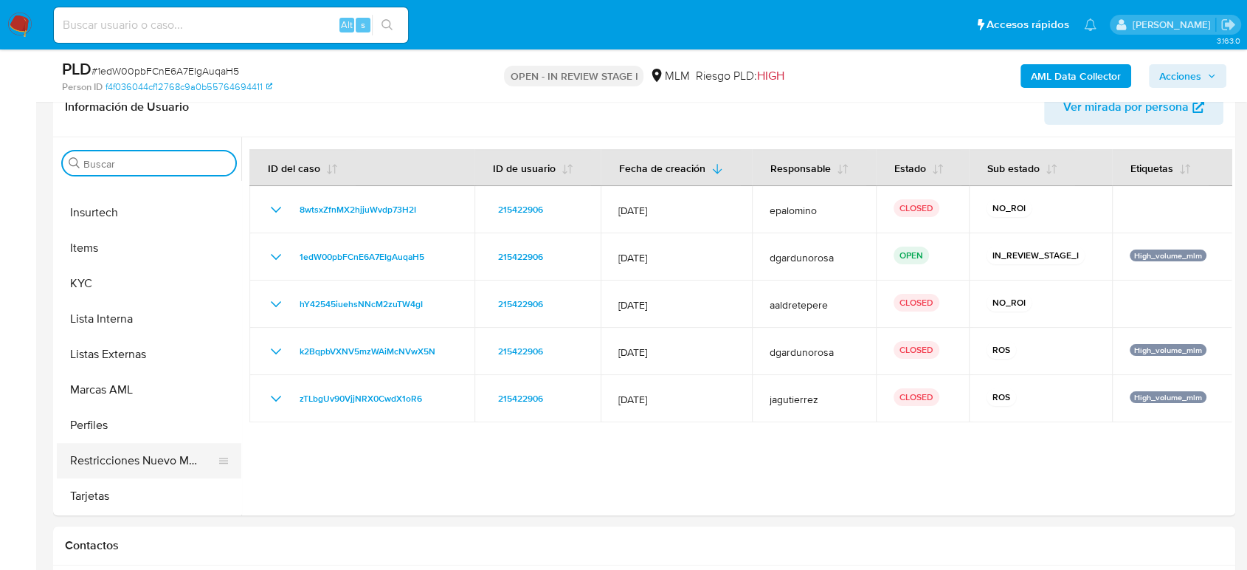
click at [139, 463] on button "Restricciones Nuevo Mundo" at bounding box center [143, 460] width 173 height 35
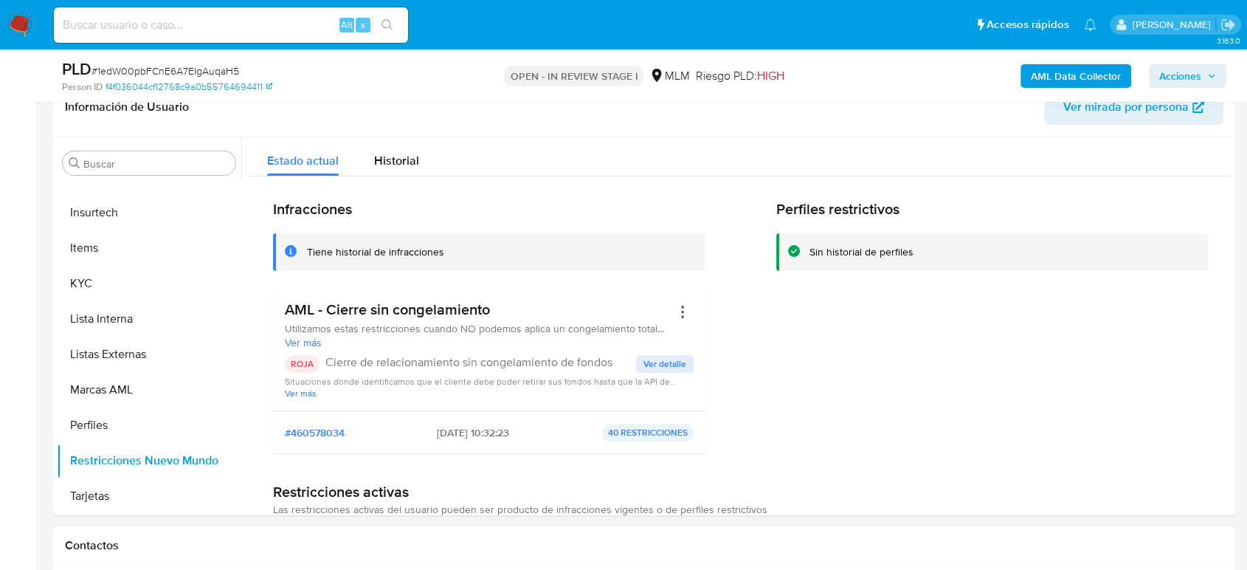
click at [661, 356] on span "Ver detalle" at bounding box center [664, 363] width 43 height 15
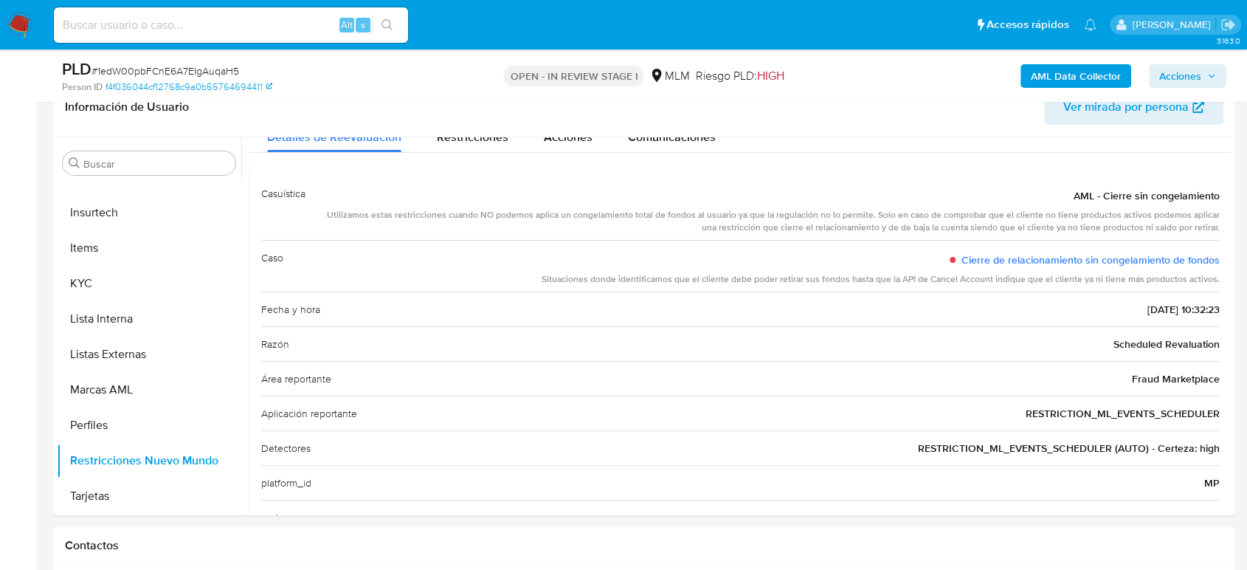
scroll to position [0, 0]
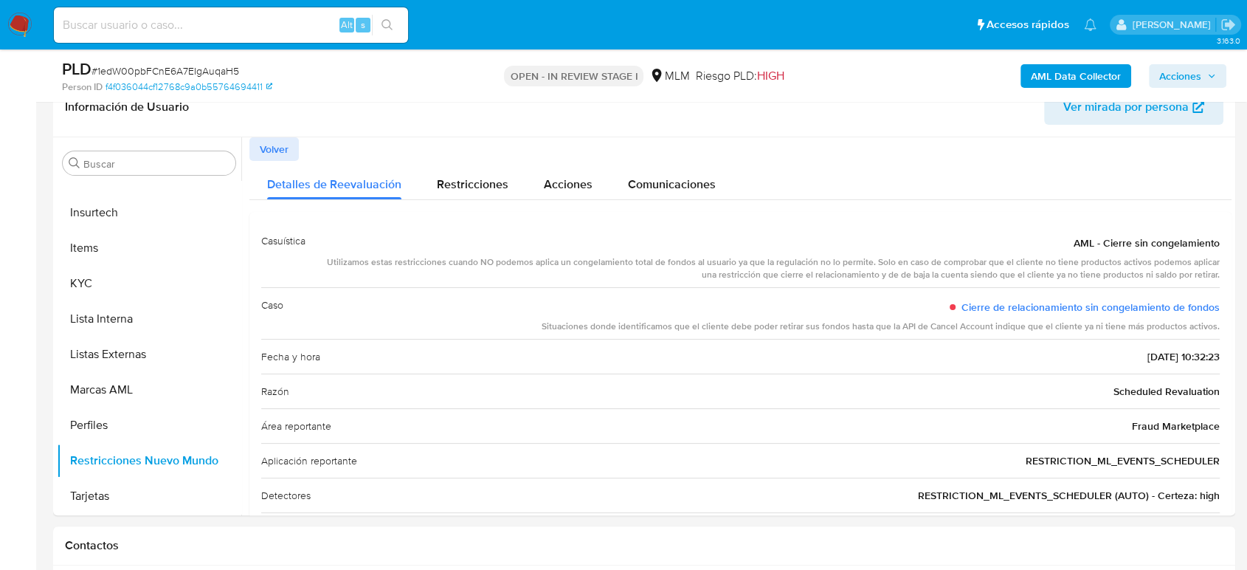
click at [284, 156] on span "Volver" at bounding box center [274, 149] width 29 height 21
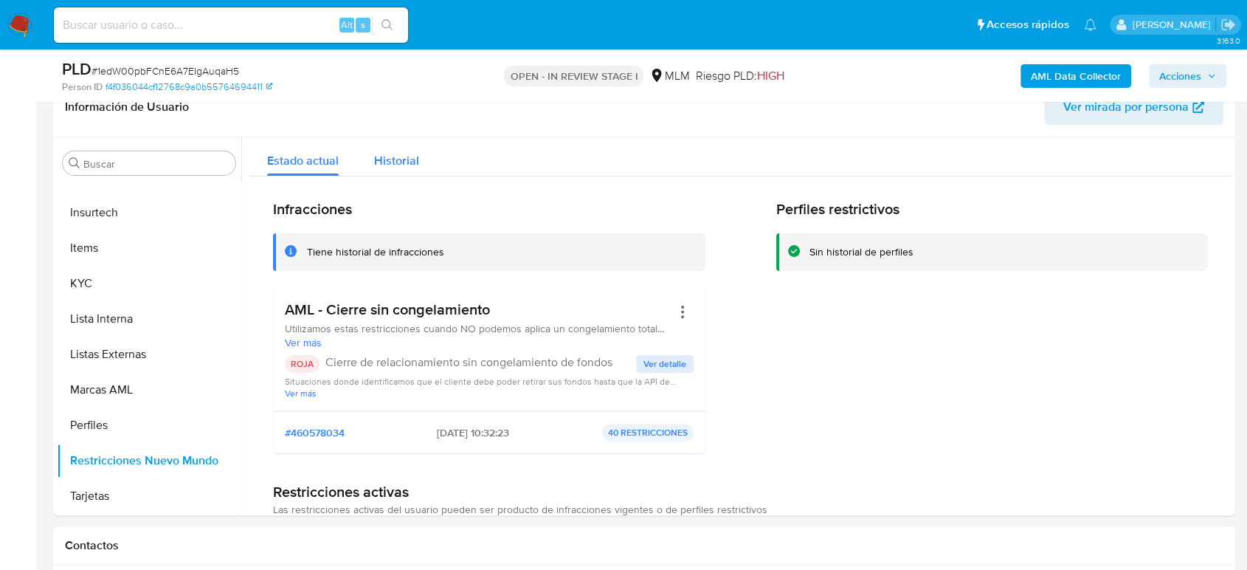
click at [407, 158] on span "Historial" at bounding box center [396, 160] width 45 height 17
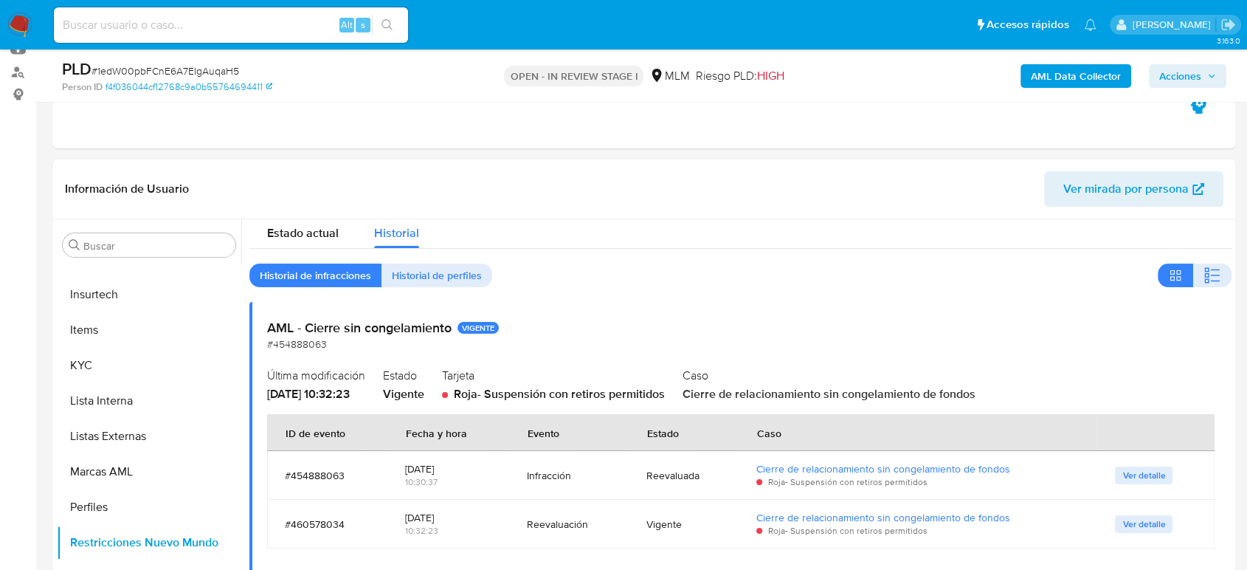
scroll to position [246, 0]
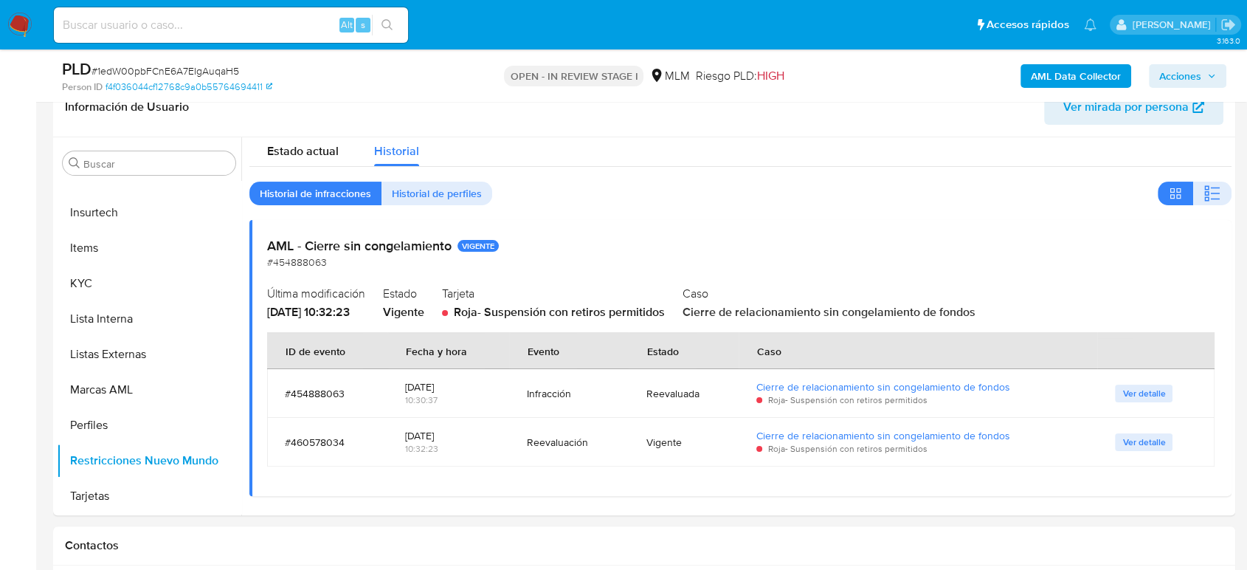
click at [1133, 389] on span "Ver detalle" at bounding box center [1143, 393] width 43 height 15
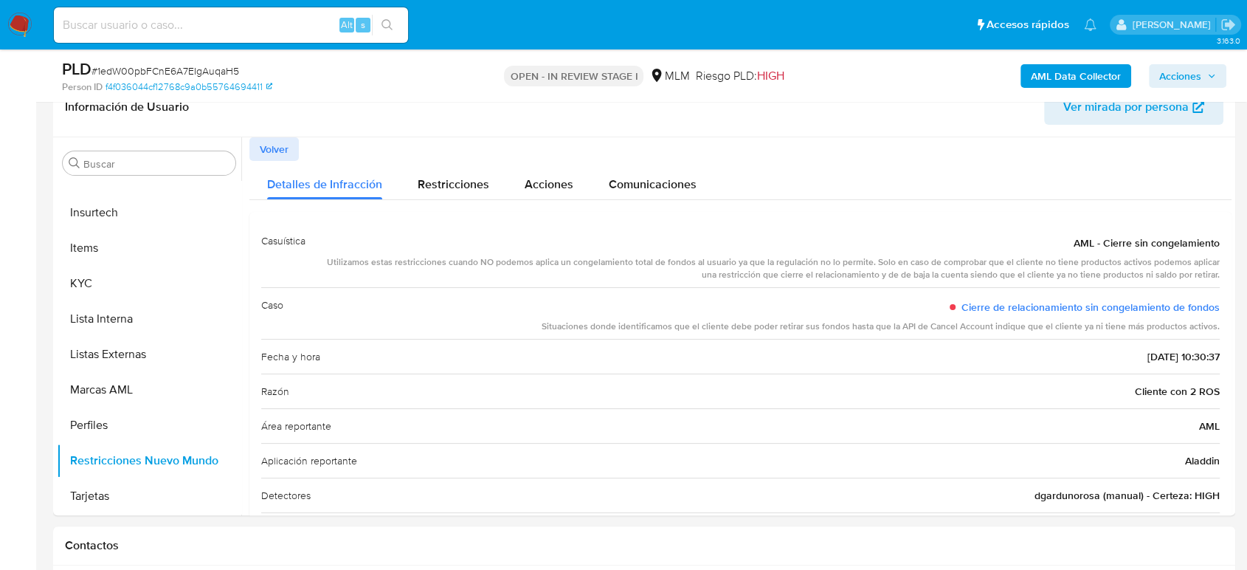
click at [283, 144] on span "Volver" at bounding box center [274, 149] width 29 height 21
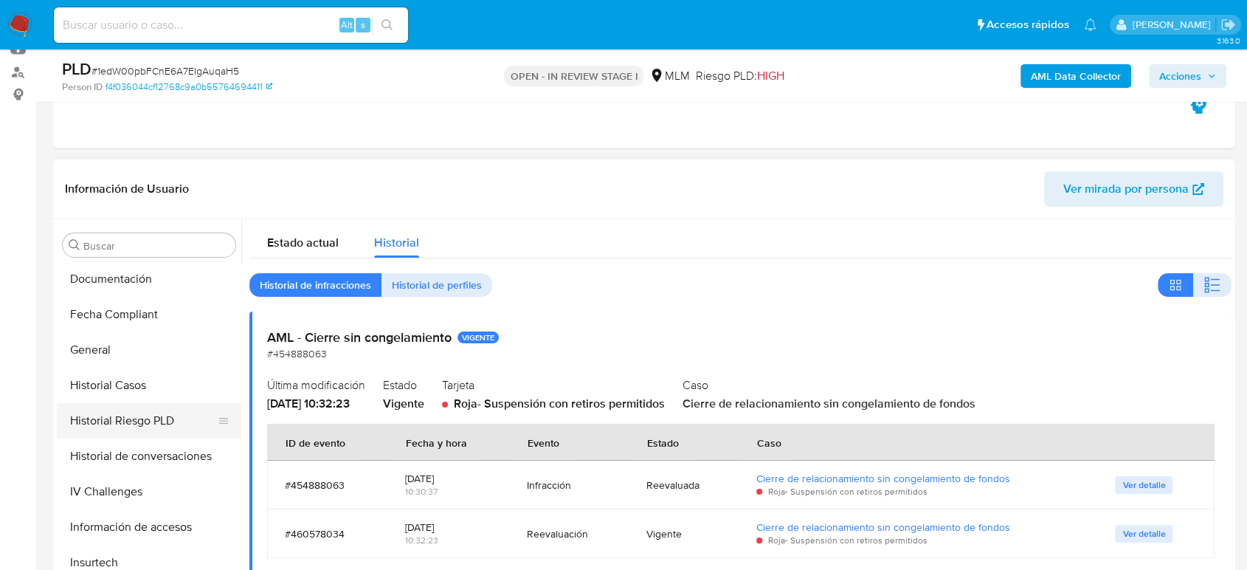
scroll to position [491, 0]
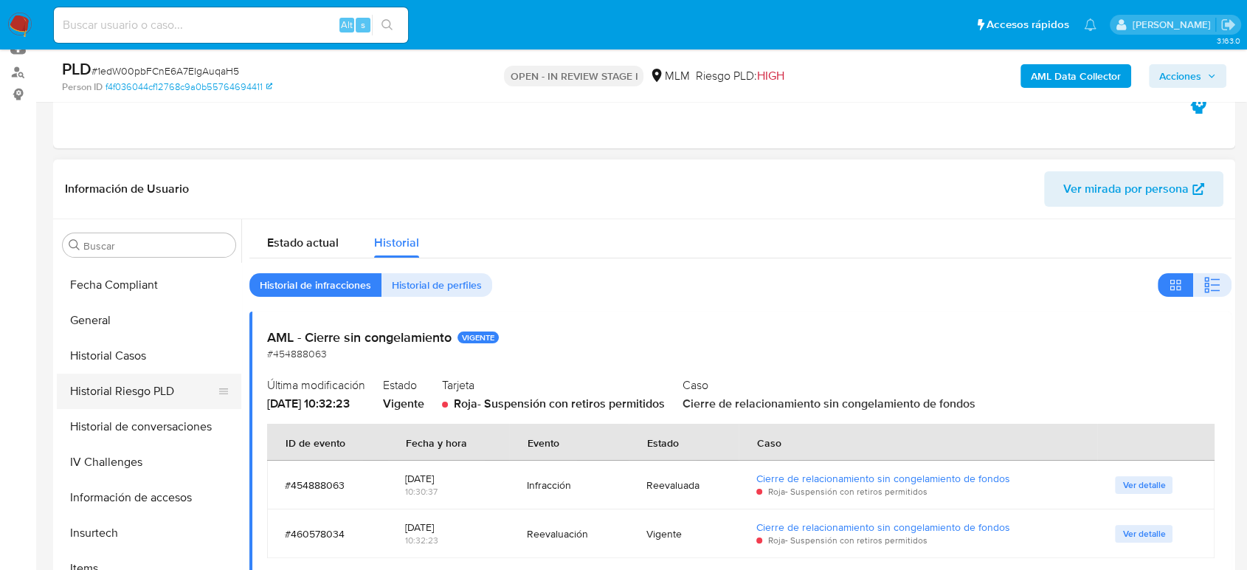
click at [159, 373] on button "Historial Riesgo PLD" at bounding box center [143, 390] width 173 height 35
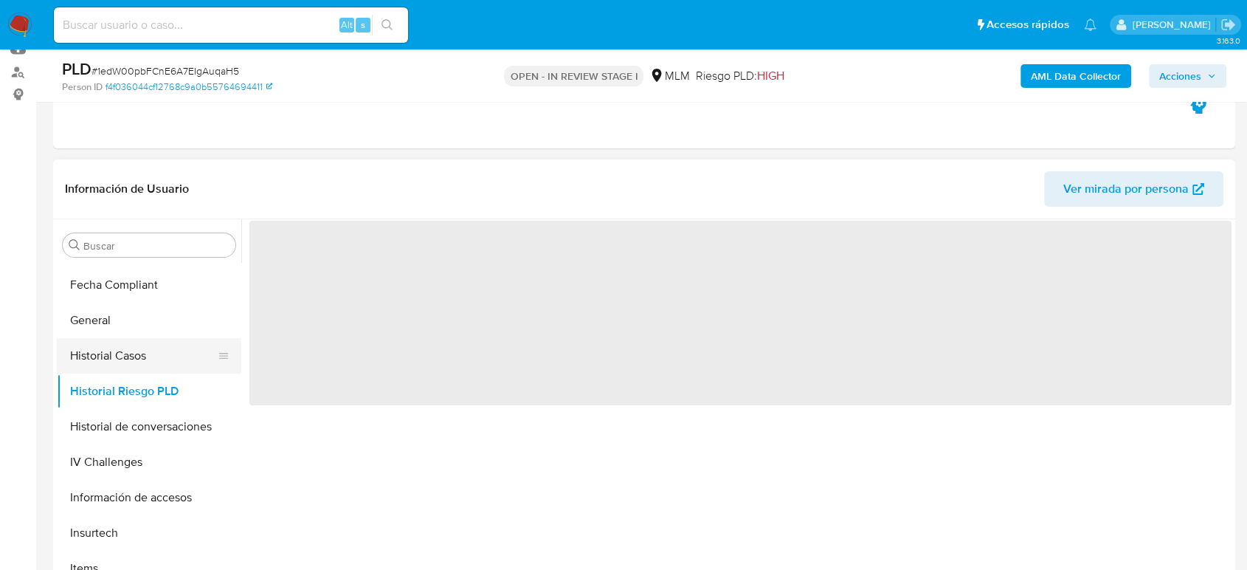
click at [148, 364] on button "Historial Casos" at bounding box center [143, 355] width 173 height 35
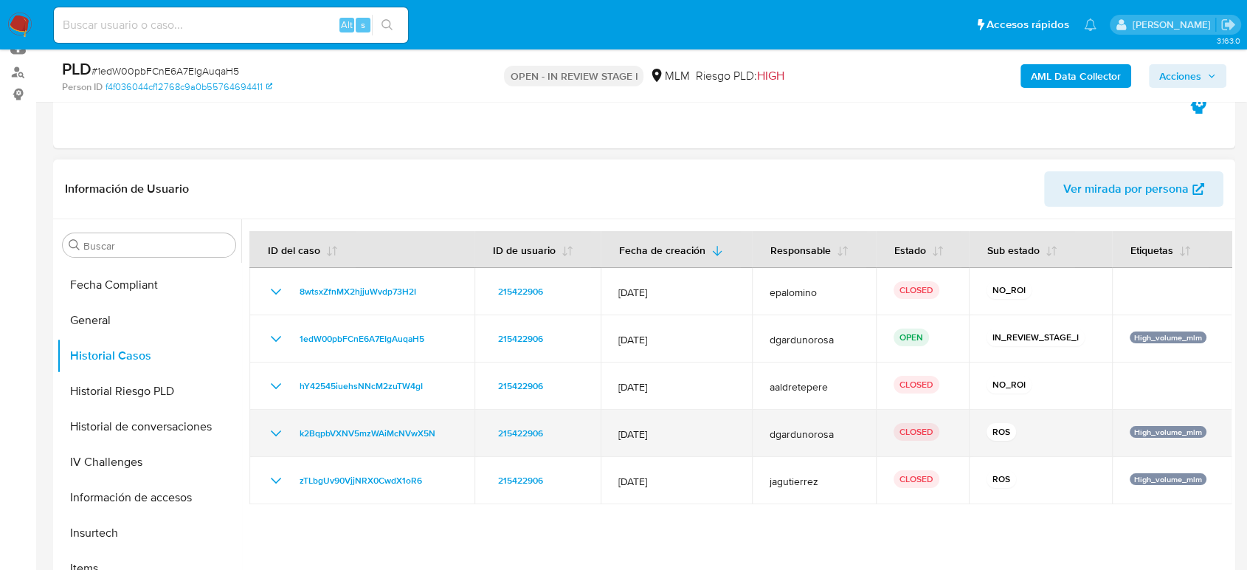
click at [280, 436] on icon "Mostrar/Ocultar" at bounding box center [276, 433] width 18 height 18
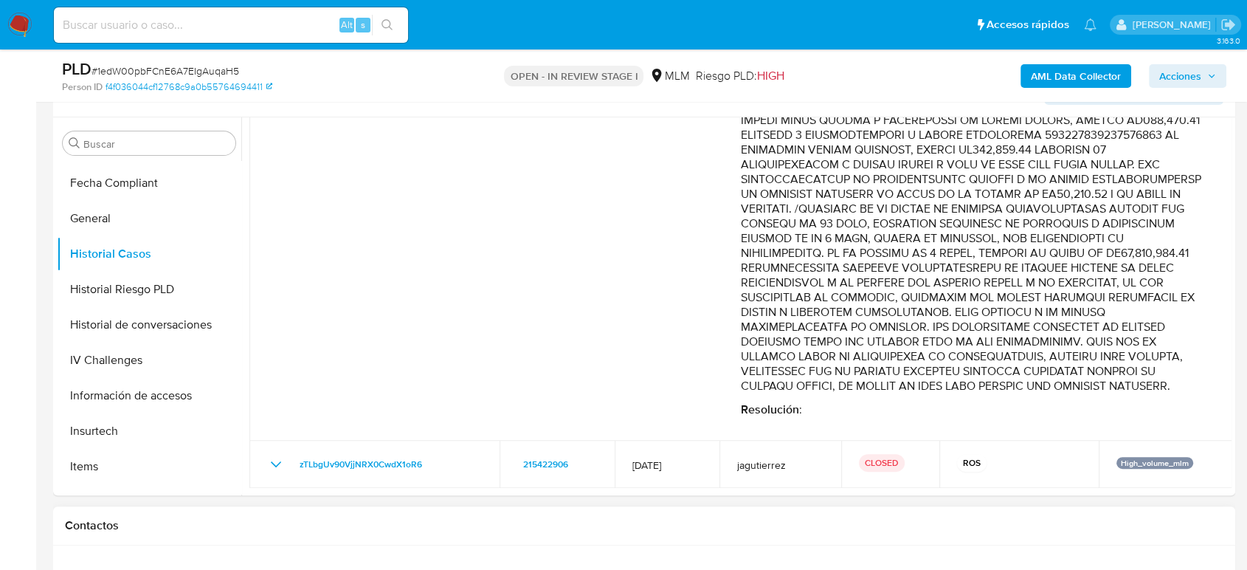
scroll to position [409, 0]
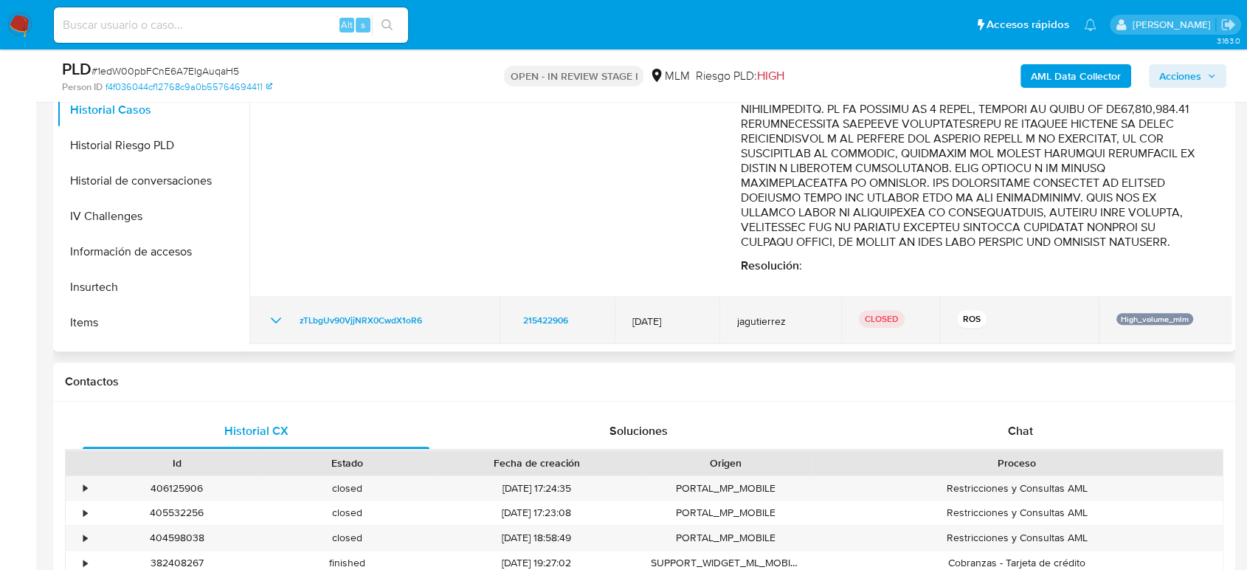
click at [277, 320] on icon "Mostrar/Ocultar" at bounding box center [276, 320] width 18 height 18
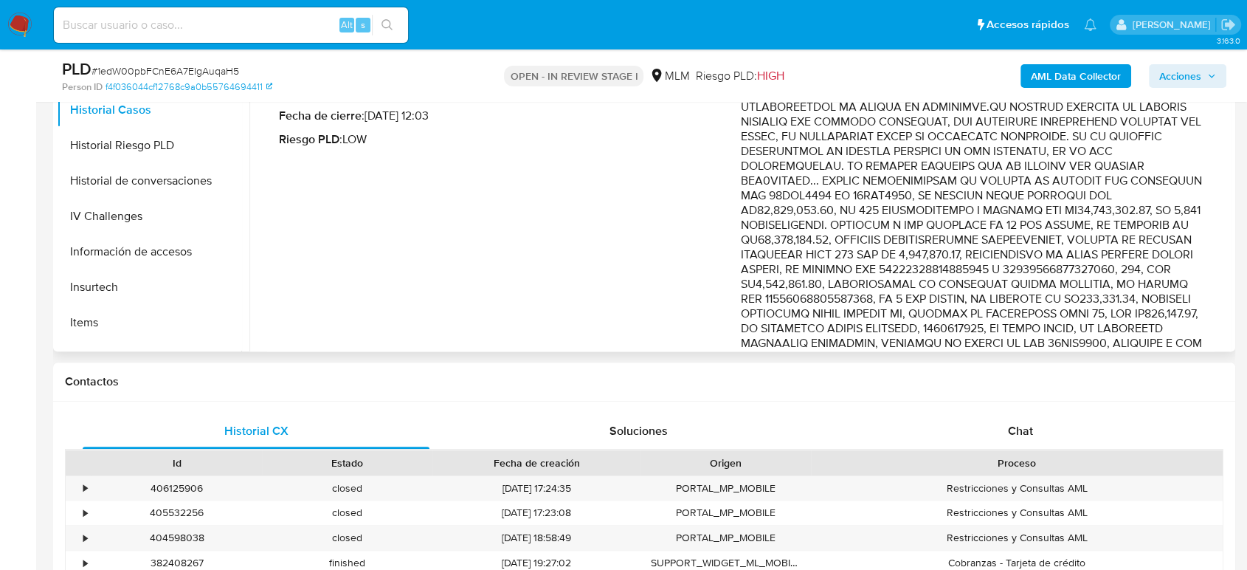
scroll to position [775, 0]
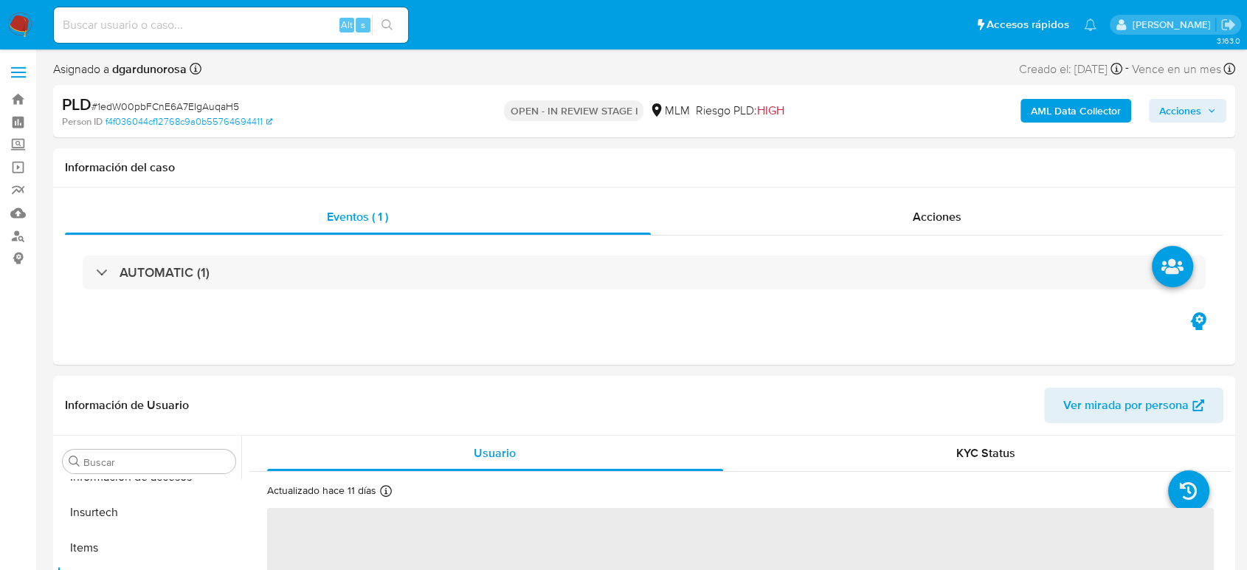
scroll to position [730, 0]
select select "10"
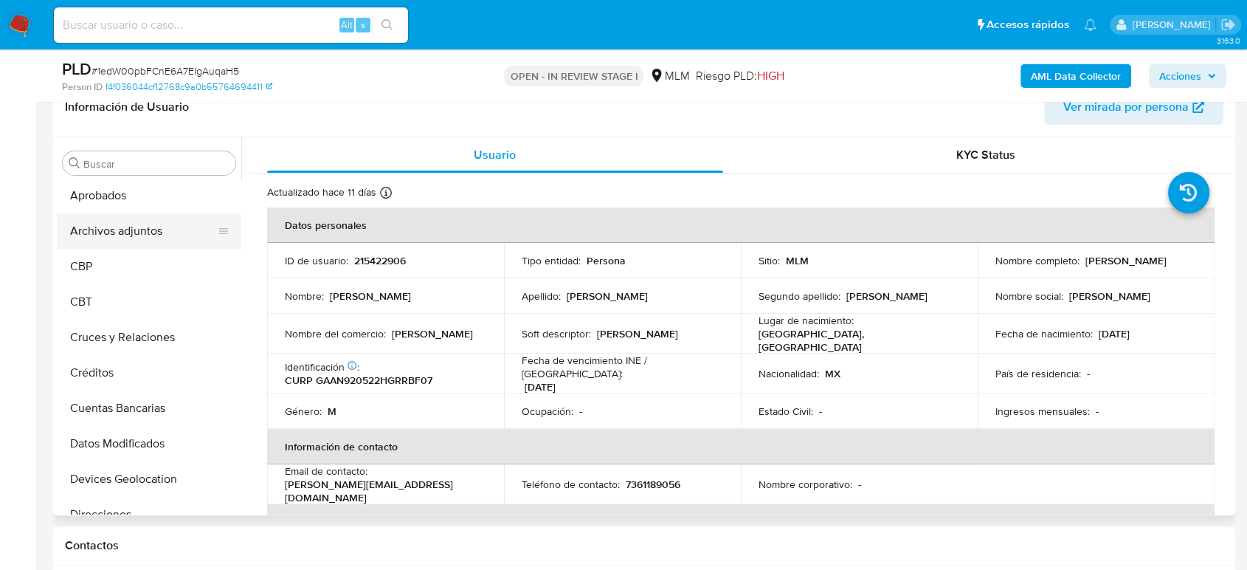
scroll to position [0, 0]
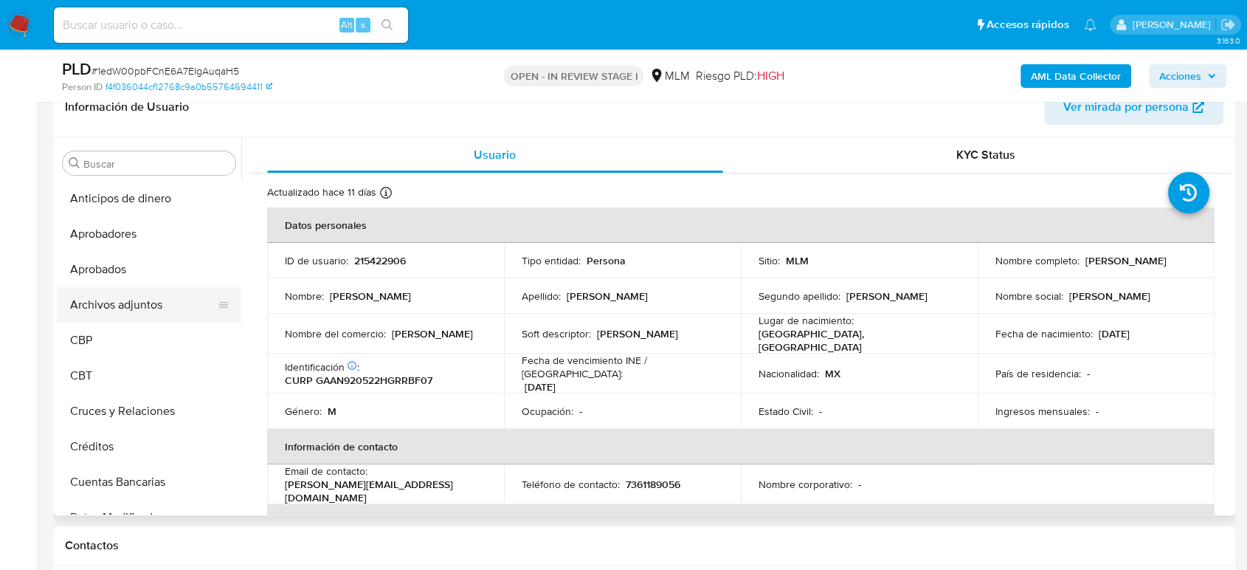
click at [162, 291] on button "Archivos adjuntos" at bounding box center [143, 304] width 173 height 35
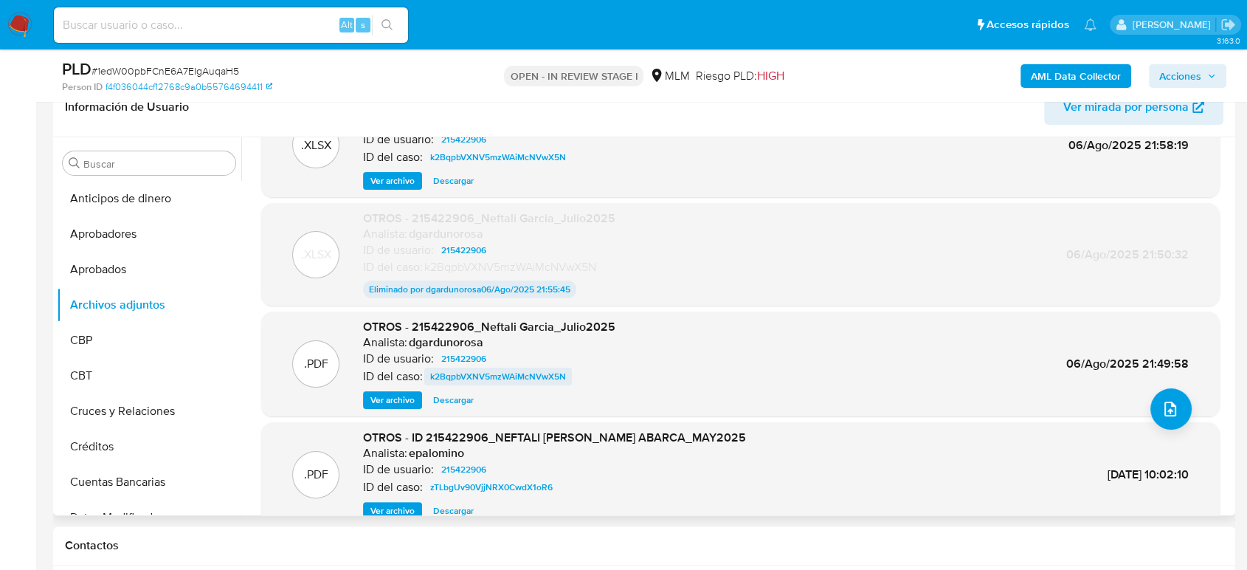
scroll to position [82, 0]
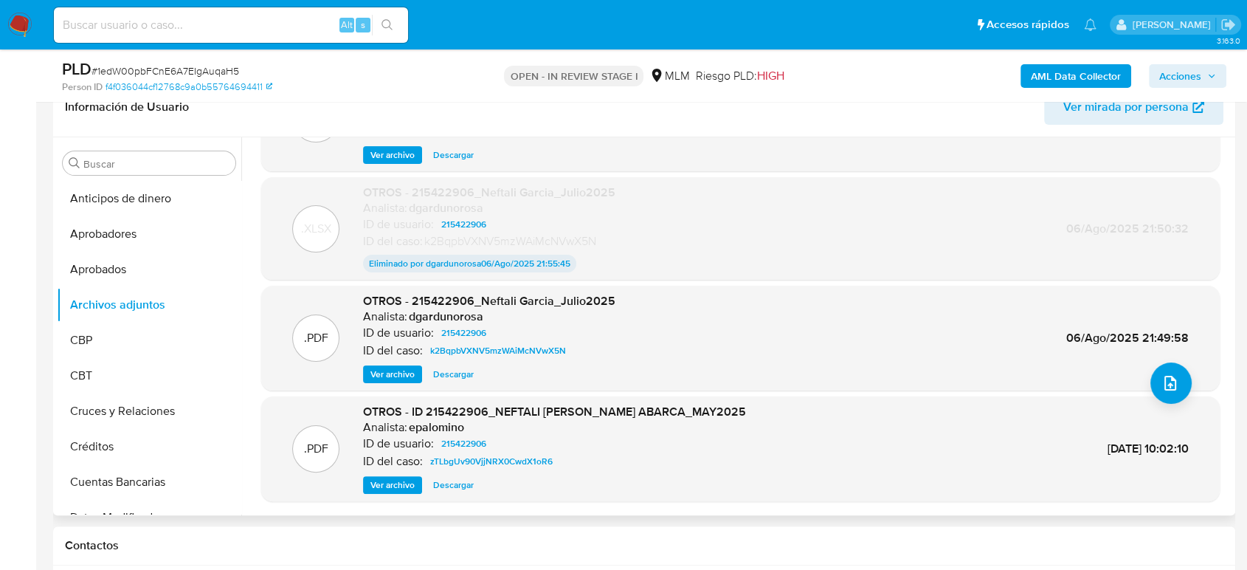
click at [395, 373] on span "Ver archivo" at bounding box center [392, 374] width 44 height 15
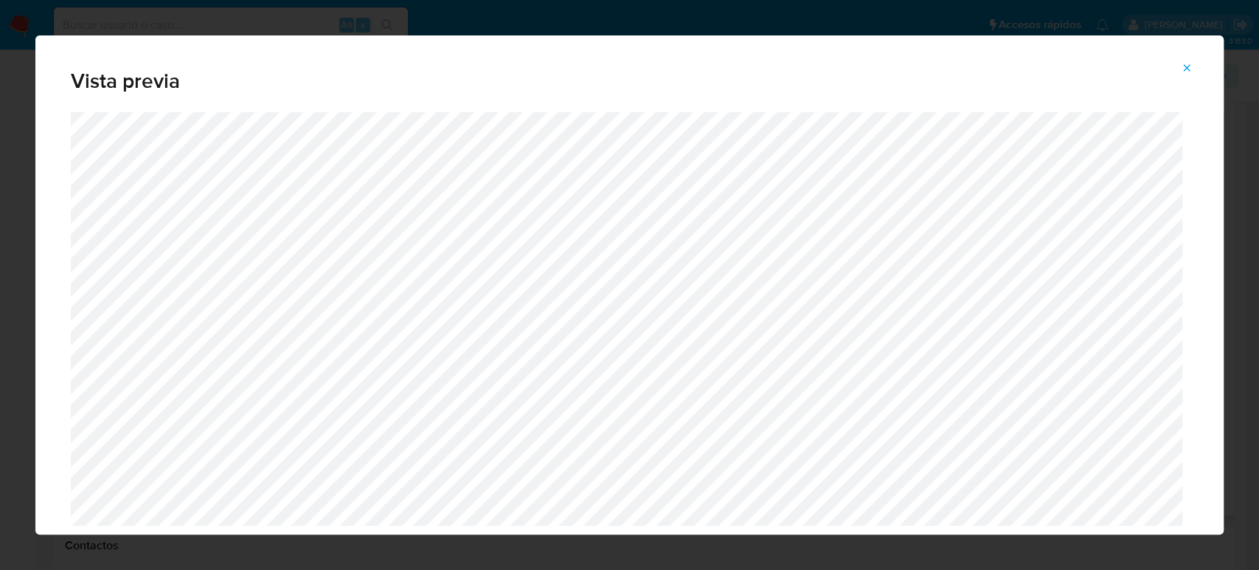
click at [1185, 69] on icon "Attachment preview" at bounding box center [1187, 67] width 7 height 7
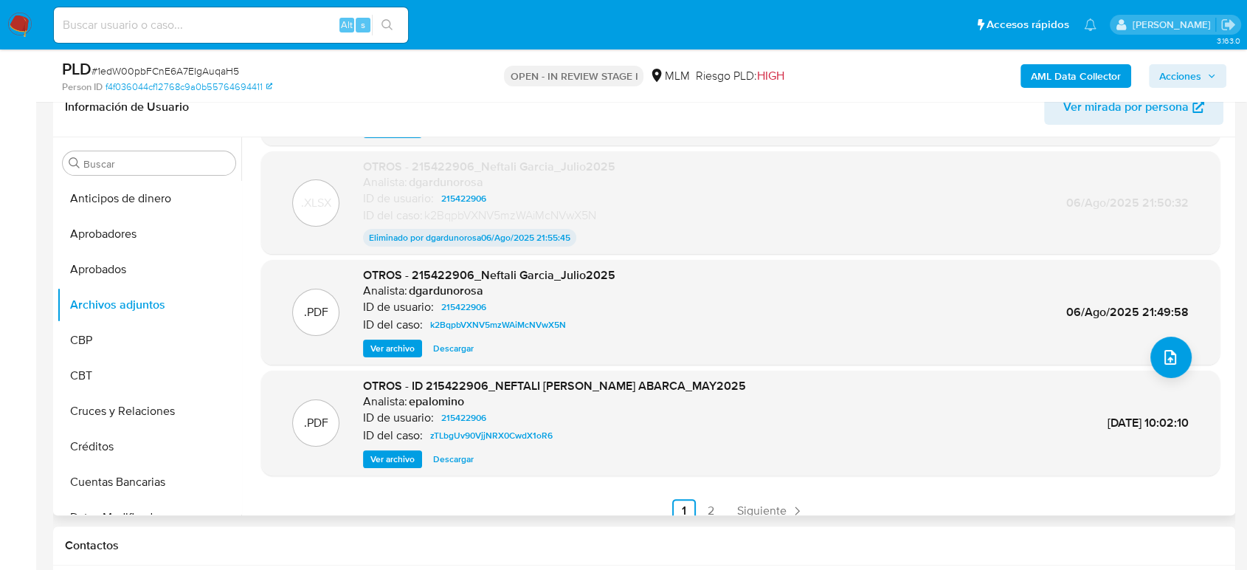
scroll to position [122, 0]
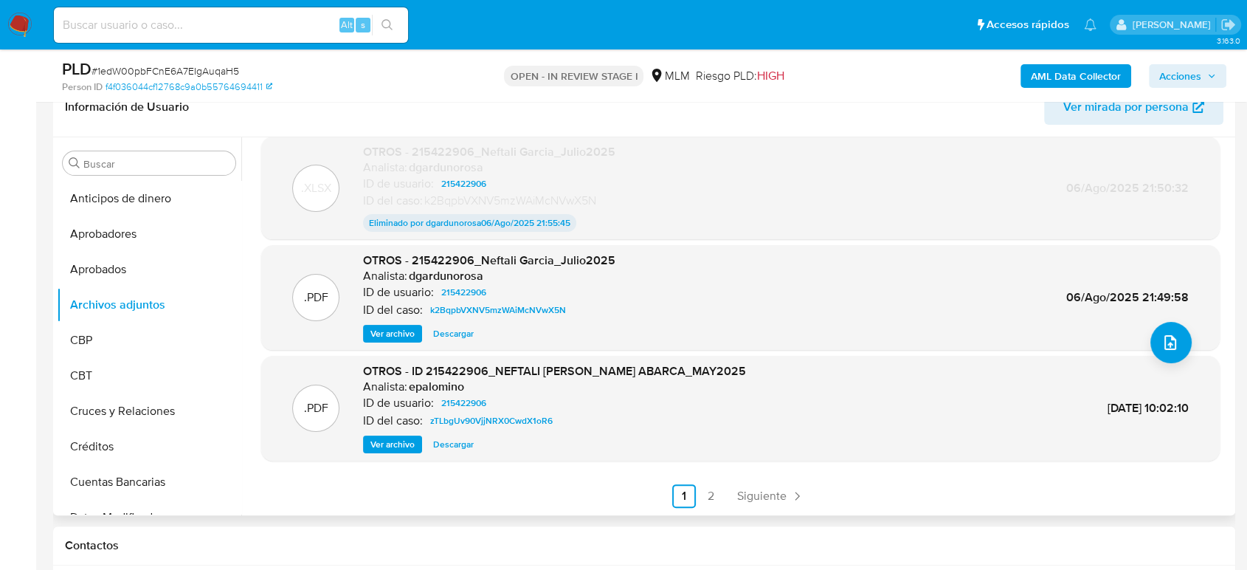
click at [407, 441] on span "Ver archivo" at bounding box center [392, 444] width 44 height 15
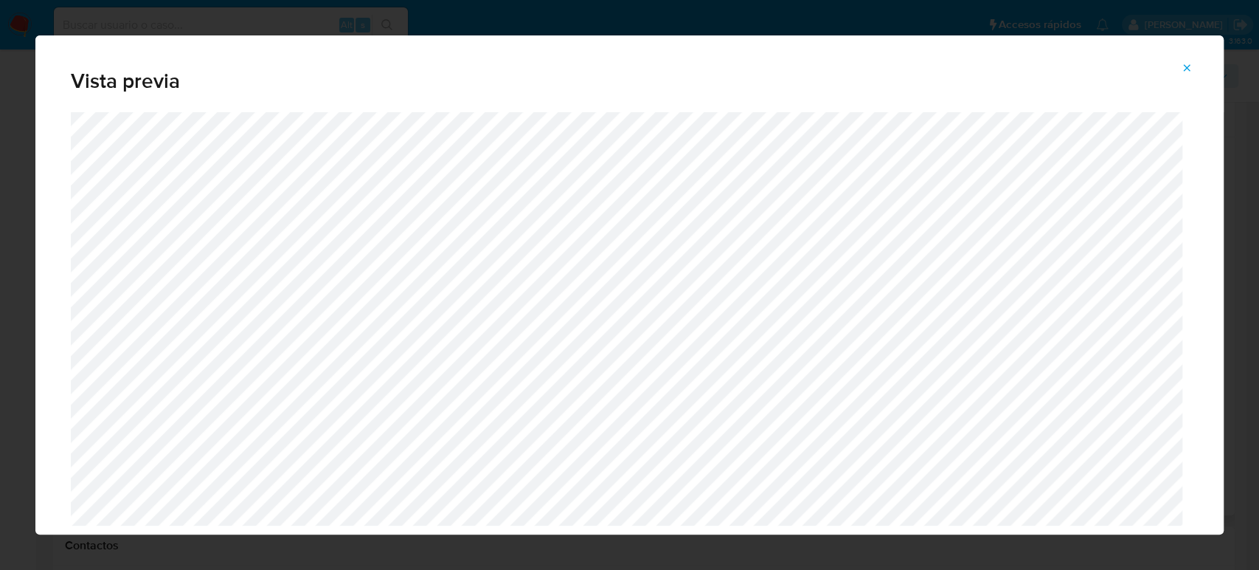
click at [1183, 68] on icon "Attachment preview" at bounding box center [1187, 68] width 12 height 12
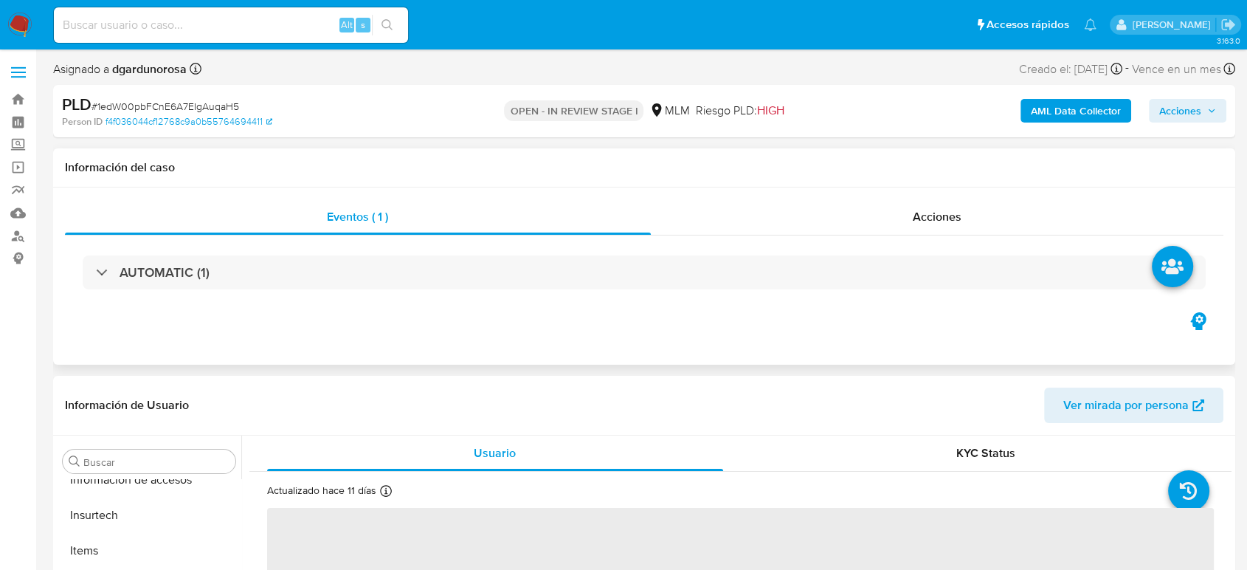
scroll to position [730, 0]
select select "10"
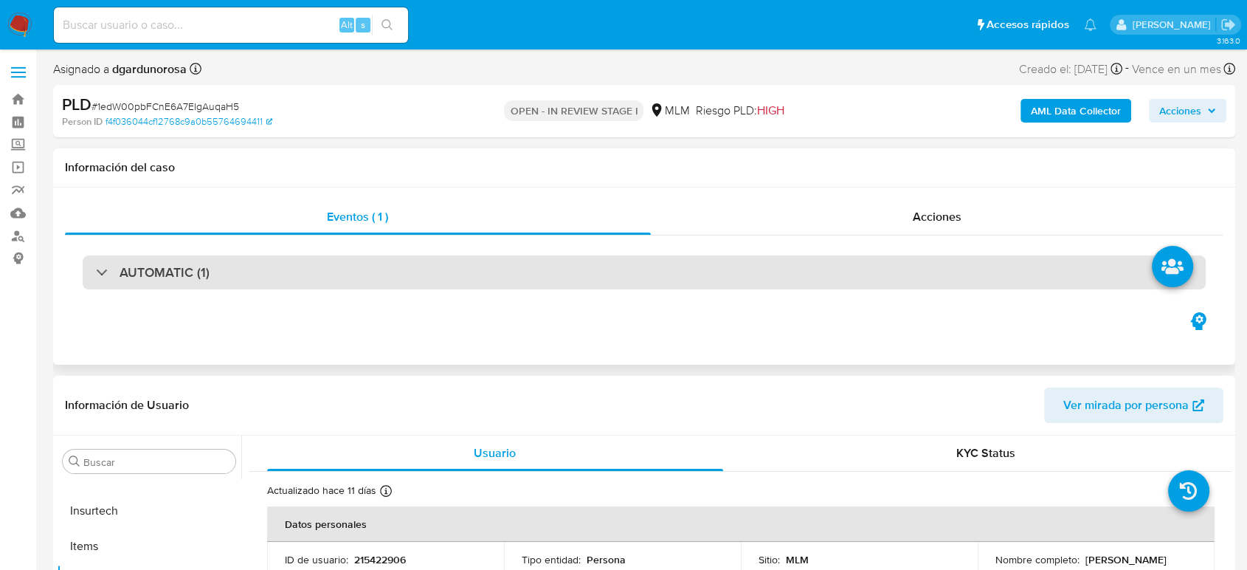
click at [384, 280] on div "AUTOMATIC (1)" at bounding box center [644, 272] width 1123 height 34
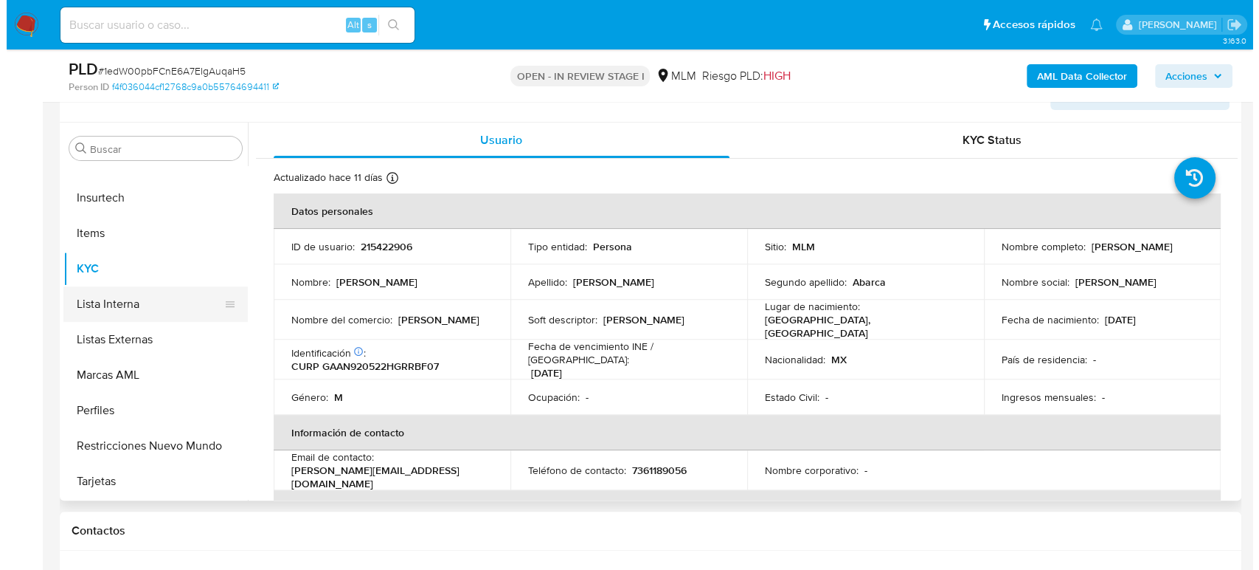
scroll to position [484, 0]
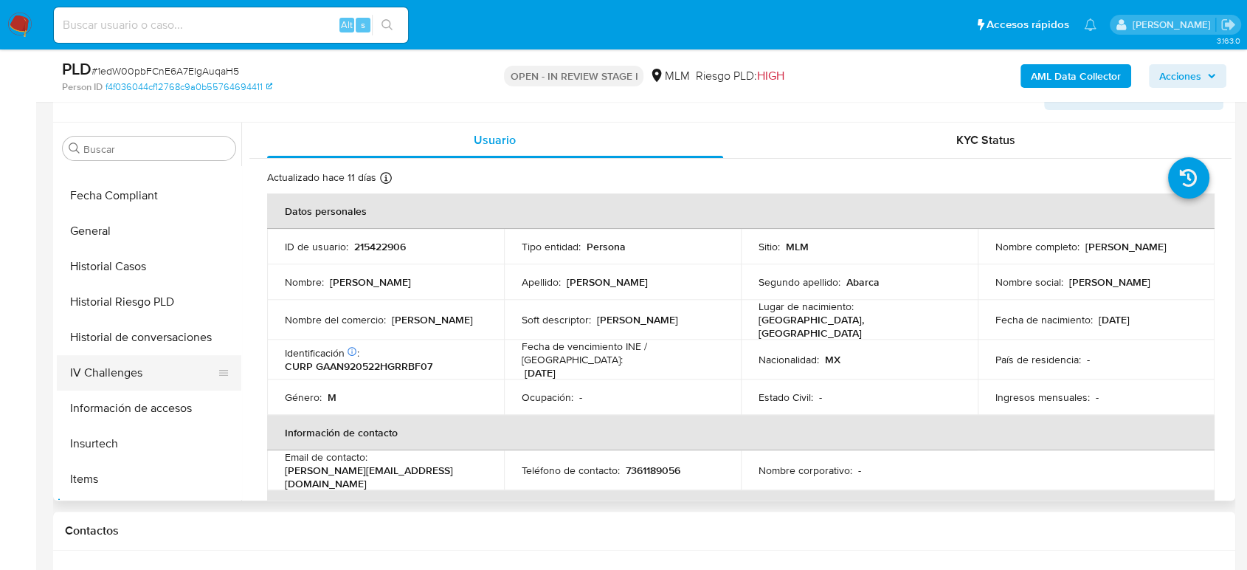
click at [156, 341] on button "Historial de conversaciones" at bounding box center [149, 336] width 184 height 35
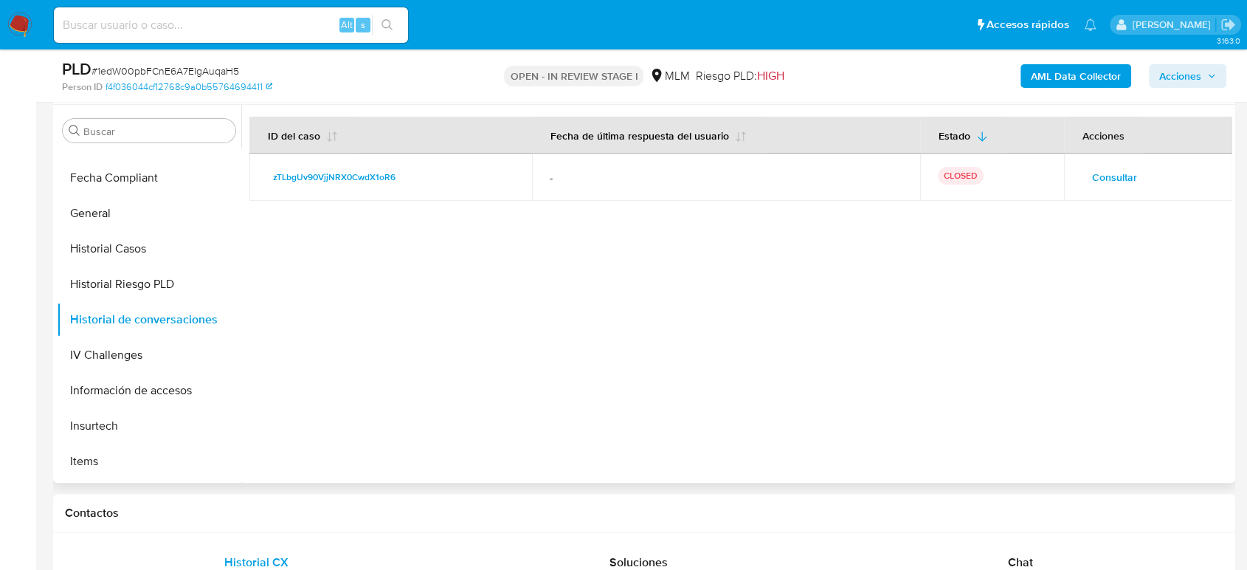
click at [1116, 169] on span "Consultar" at bounding box center [1114, 177] width 45 height 21
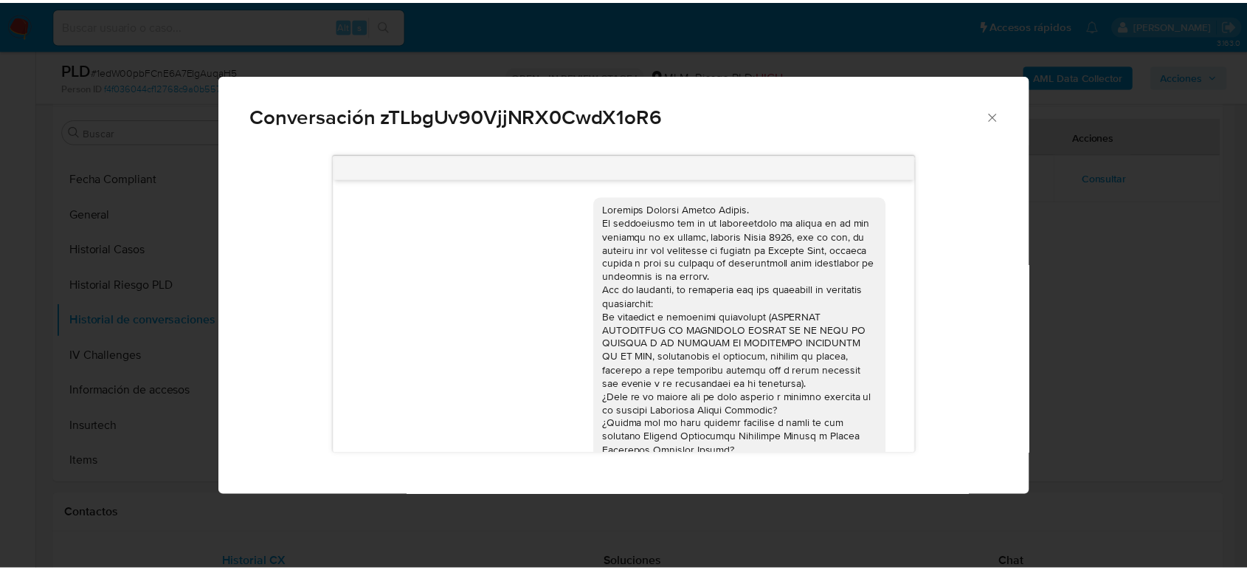
scroll to position [118, 0]
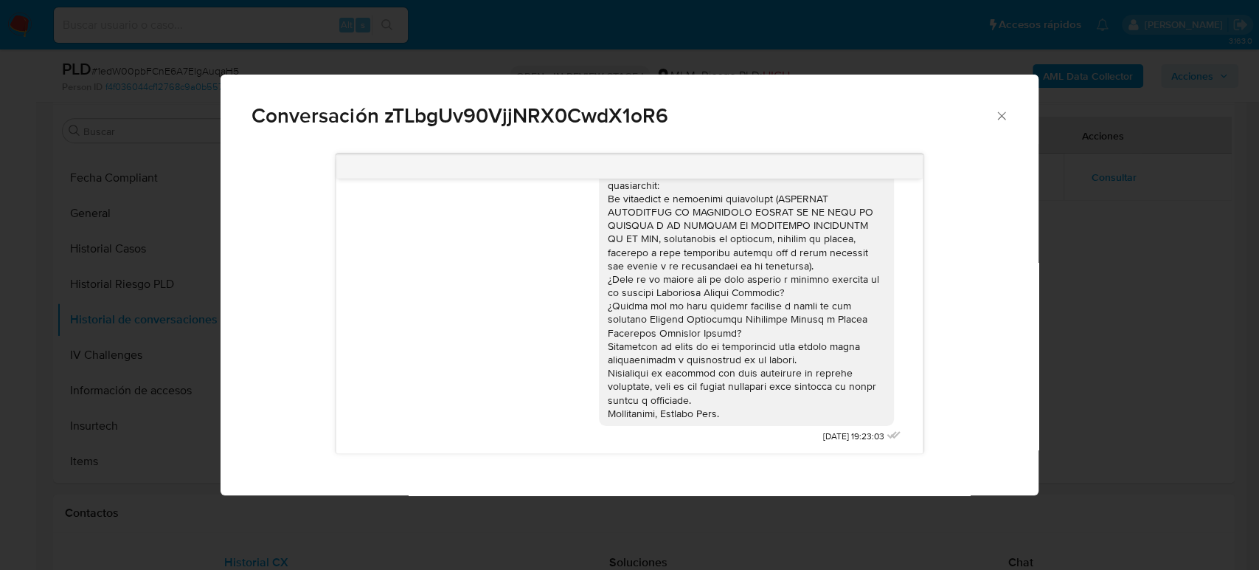
click at [998, 117] on icon "Cerrar" at bounding box center [1002, 115] width 15 height 15
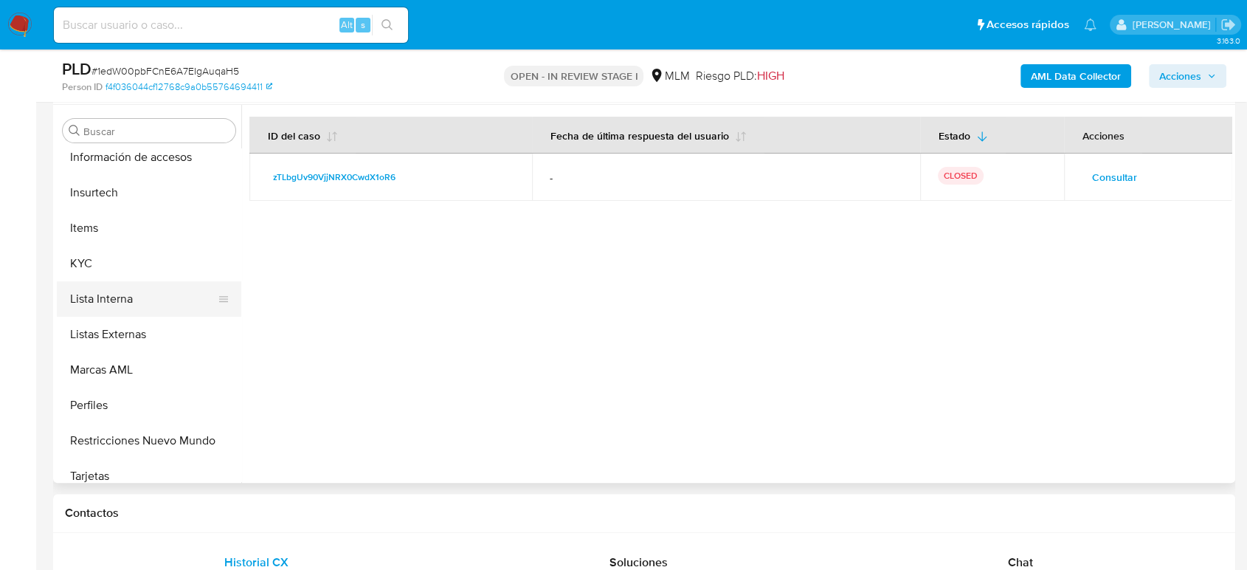
scroll to position [730, 0]
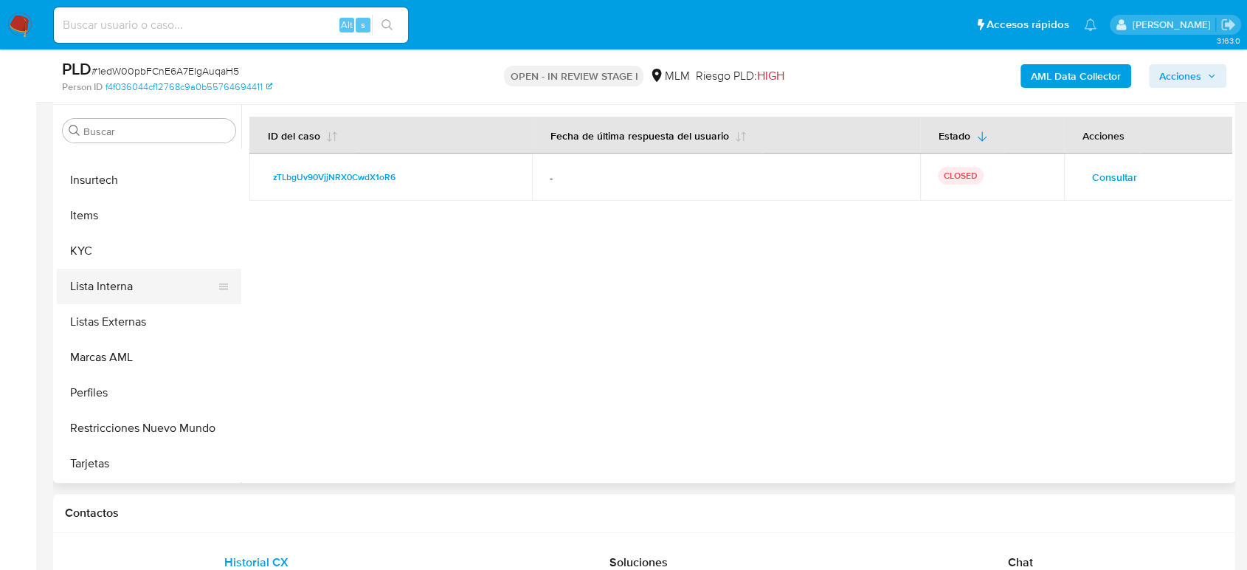
drag, startPoint x: 96, startPoint y: 252, endPoint x: 100, endPoint y: 288, distance: 35.7
click at [96, 269] on ul "Anticipos de dinero Aprobadores Aprobados Archivos adjuntos CBP CBT Cruces y Re…" at bounding box center [149, 314] width 184 height 333
click at [129, 248] on button "KYC" at bounding box center [143, 250] width 173 height 35
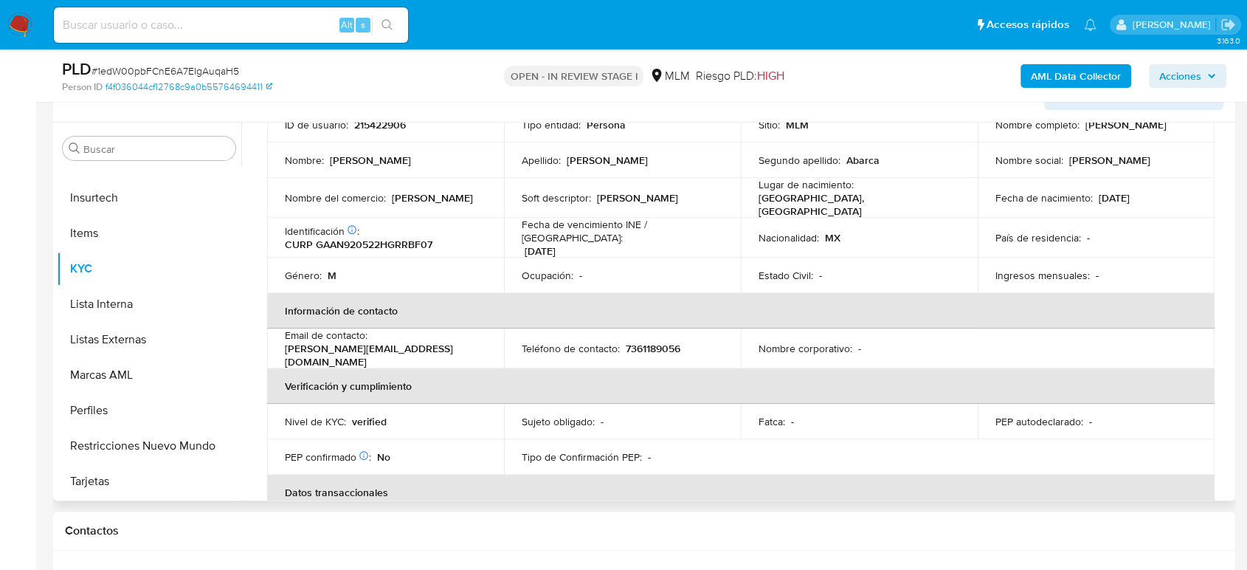
scroll to position [93, 0]
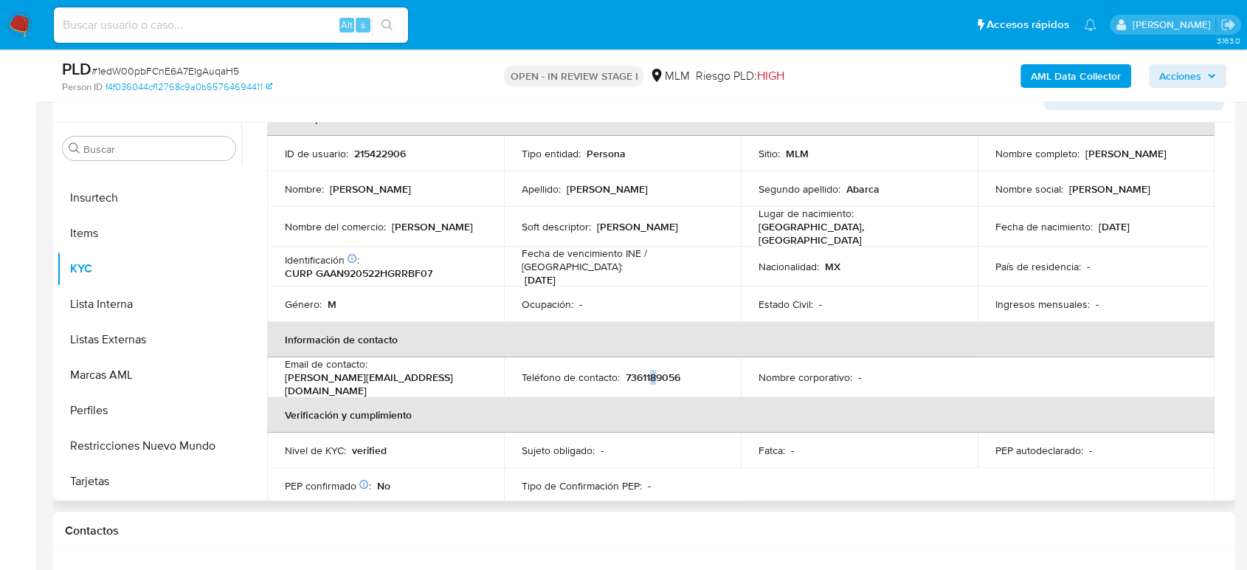
click at [651, 370] on p "7361189056" at bounding box center [653, 376] width 55 height 13
click at [647, 370] on p "7361189056" at bounding box center [653, 376] width 55 height 13
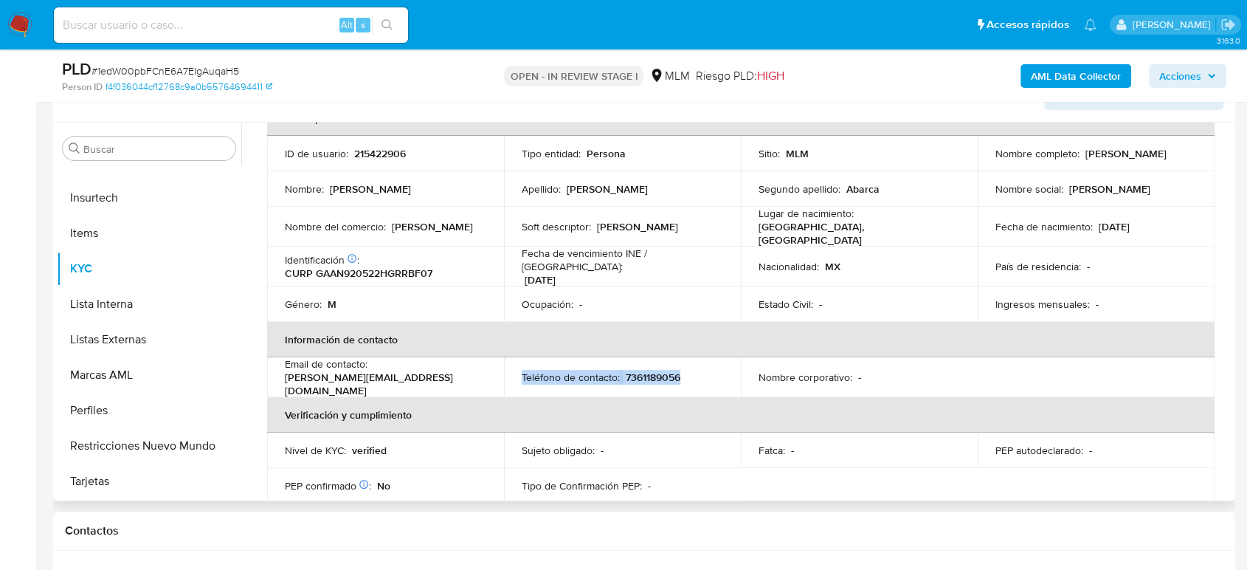
click at [647, 370] on p "7361189056" at bounding box center [653, 376] width 55 height 13
click at [629, 370] on p "7361189056" at bounding box center [653, 376] width 55 height 13
click at [632, 370] on p "7361189056" at bounding box center [653, 376] width 55 height 13
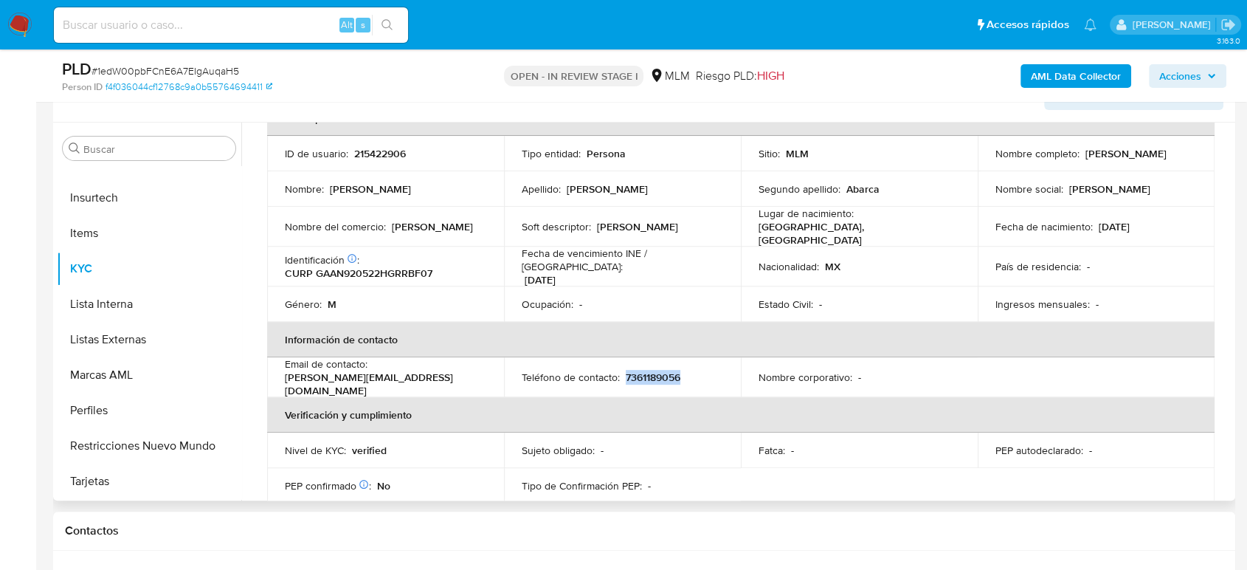
click at [632, 370] on p "7361189056" at bounding box center [653, 376] width 55 height 13
click at [634, 370] on p "7361189056" at bounding box center [653, 376] width 55 height 13
click at [631, 370] on p "7361189056" at bounding box center [653, 376] width 55 height 13
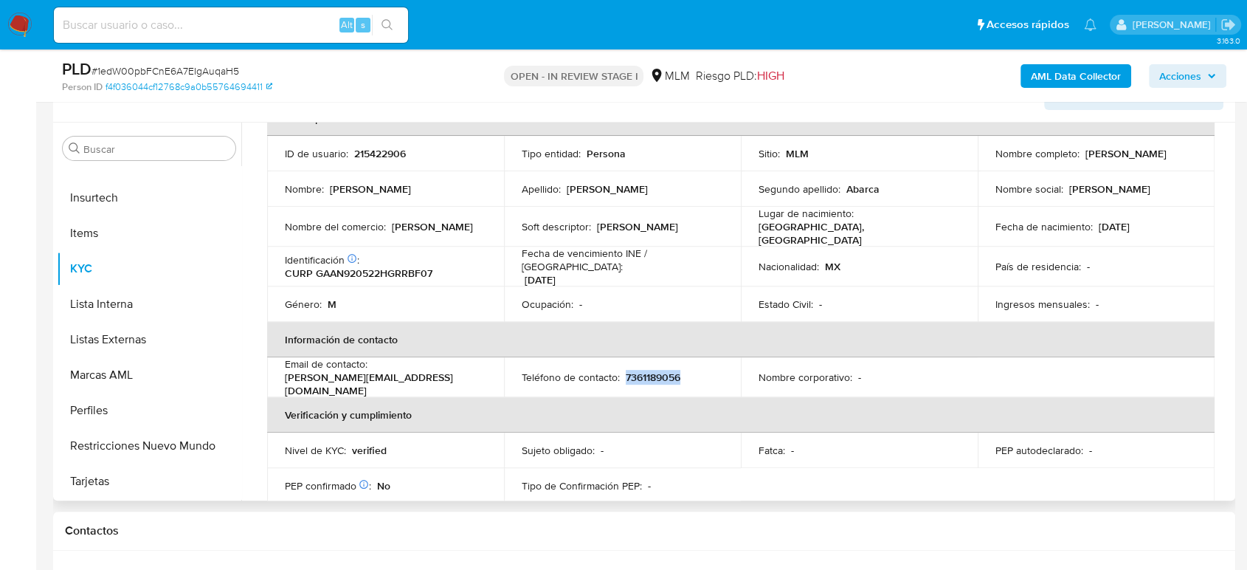
copy p "7361189056"
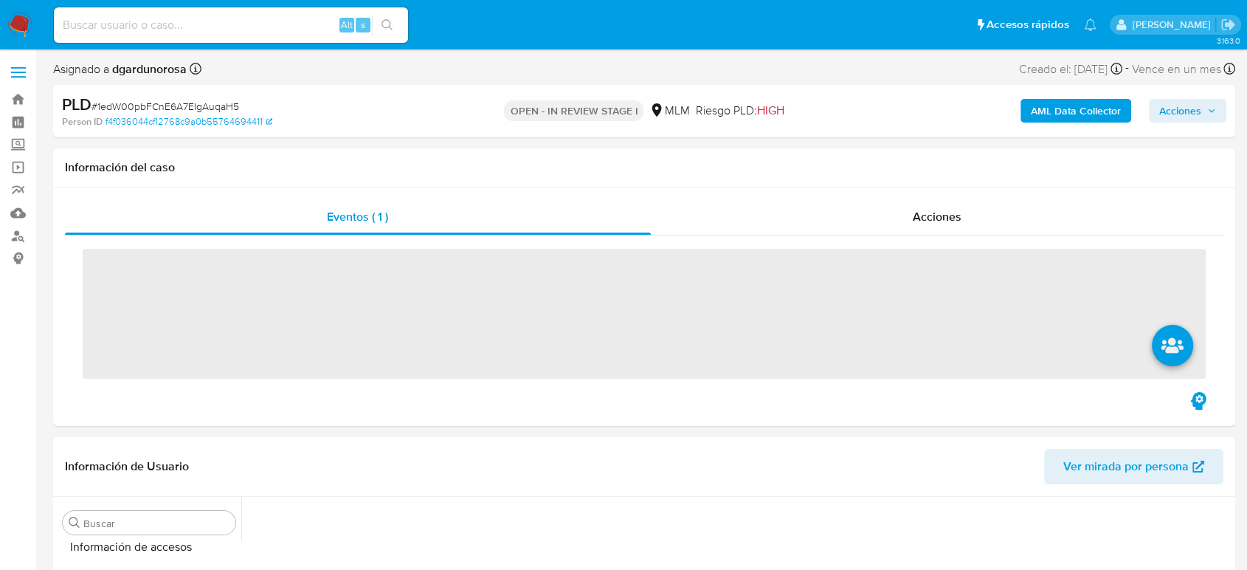
scroll to position [730, 0]
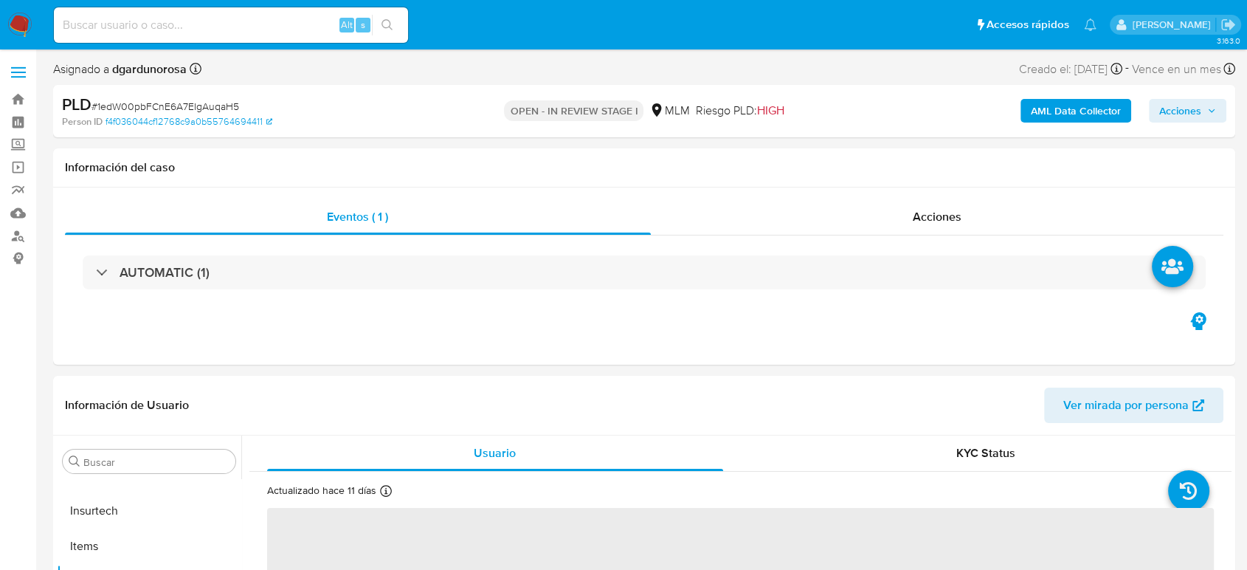
select select "10"
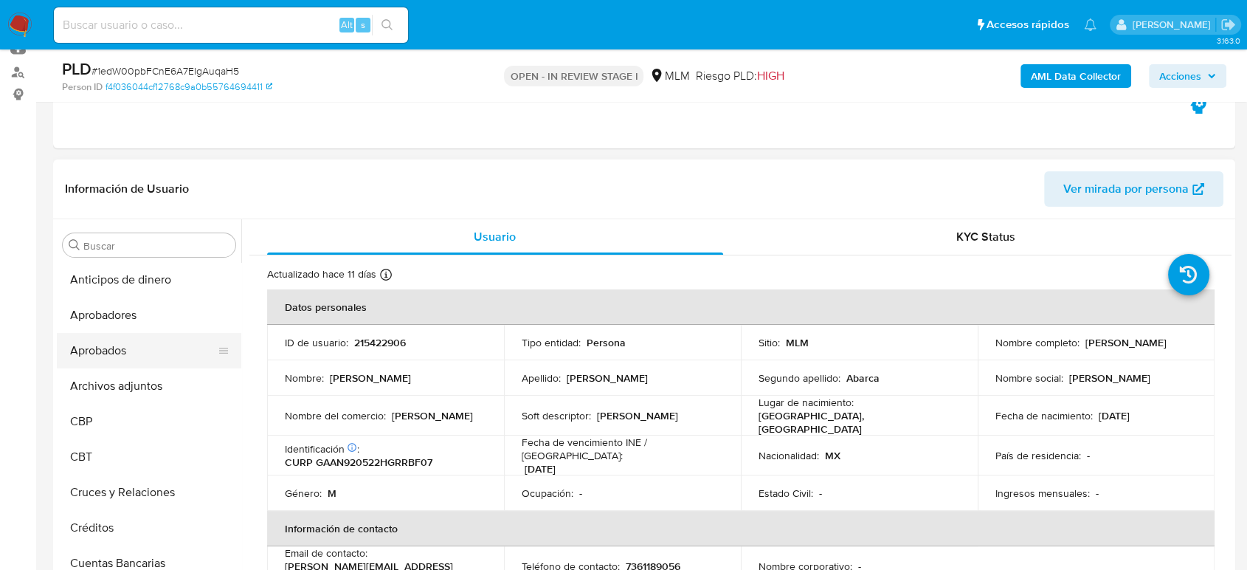
scroll to position [0, 0]
click at [153, 376] on button "Archivos adjuntos" at bounding box center [143, 386] width 173 height 35
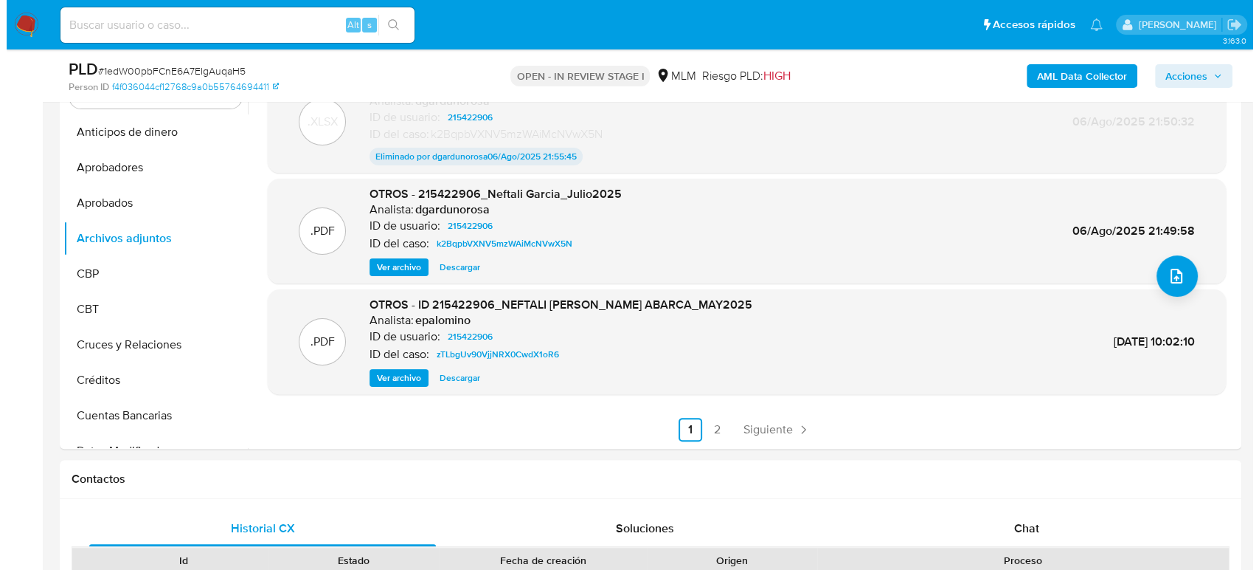
scroll to position [409, 0]
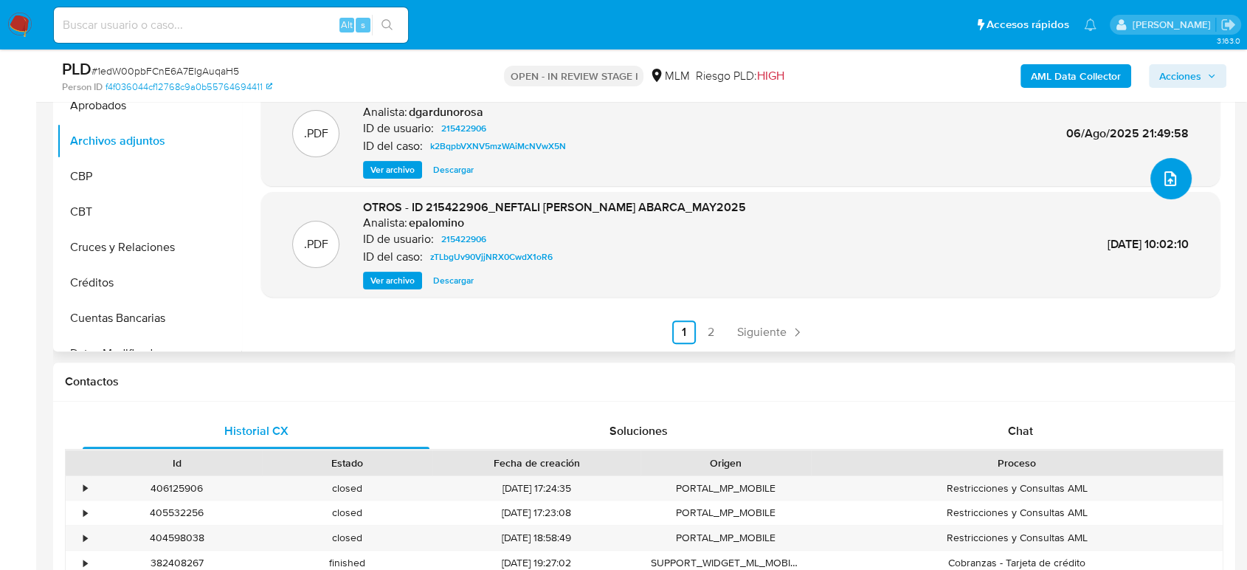
click at [1166, 181] on icon "upload-file" at bounding box center [1170, 179] width 18 height 18
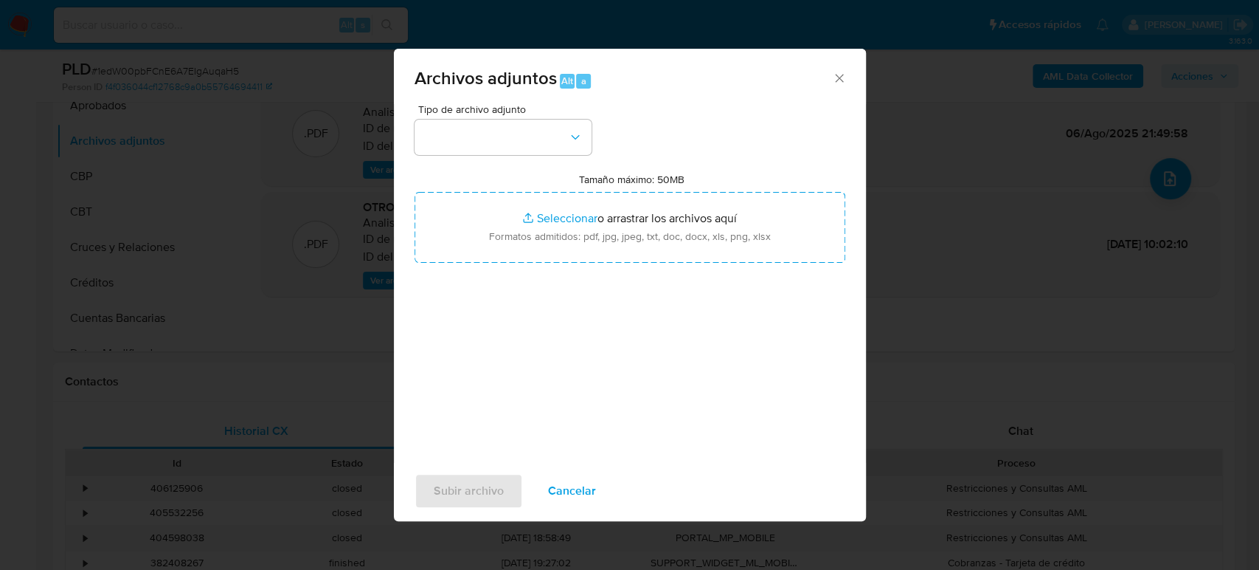
click at [513, 114] on span "Tipo de archivo adjunto" at bounding box center [506, 109] width 177 height 10
click at [514, 131] on button "button" at bounding box center [503, 137] width 177 height 35
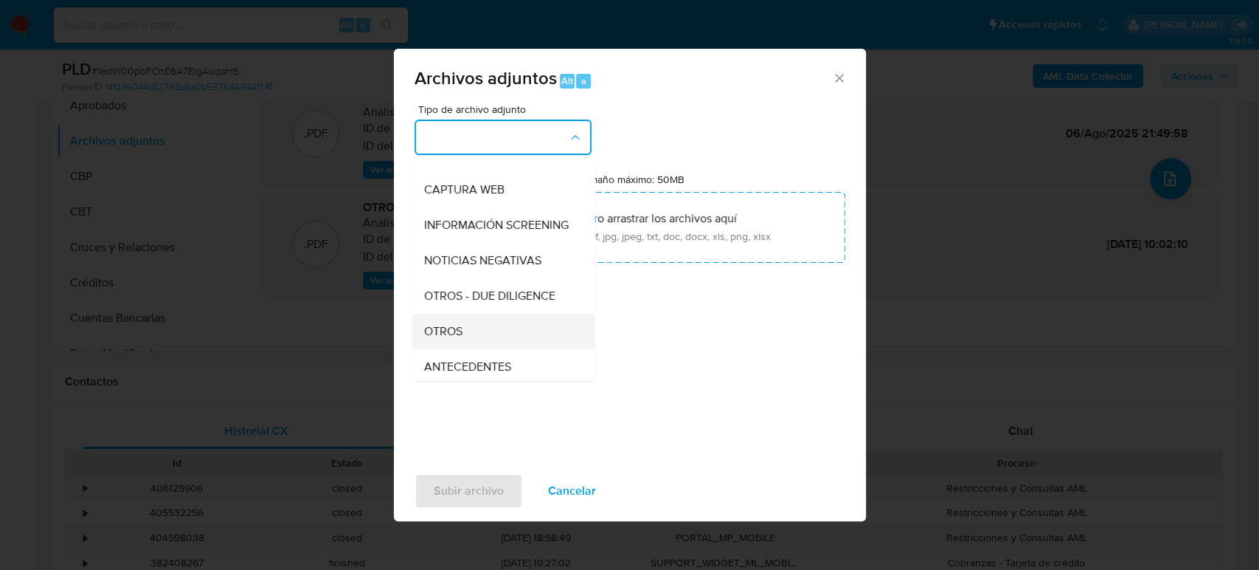
scroll to position [164, 0]
click at [464, 279] on div "OTROS" at bounding box center [498, 260] width 151 height 35
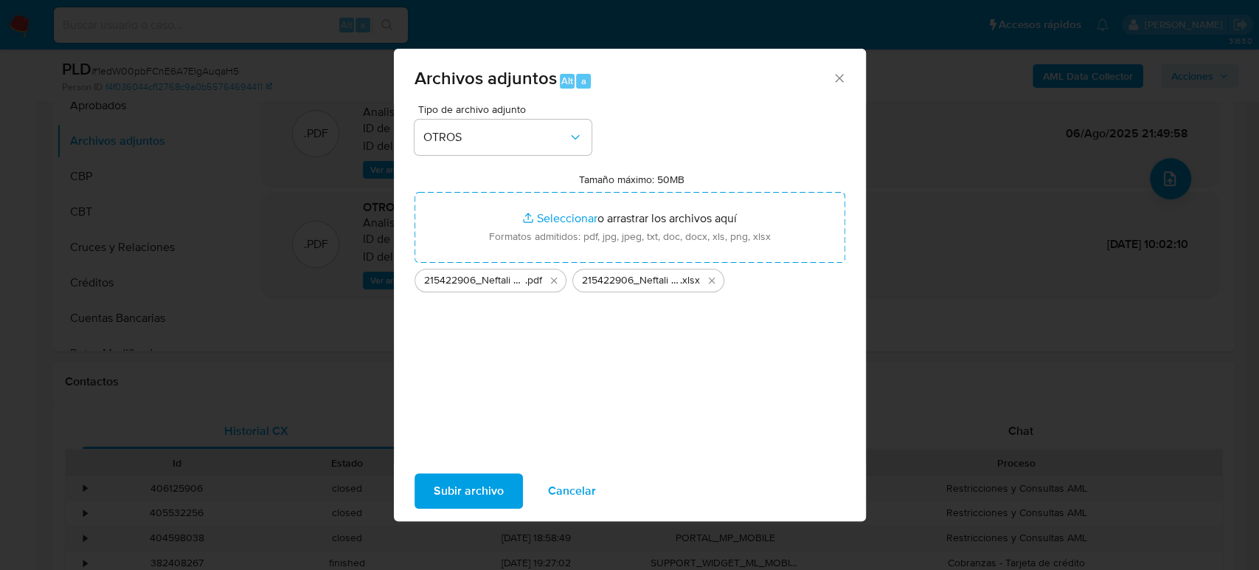
click at [477, 488] on span "Subir archivo" at bounding box center [469, 490] width 70 height 32
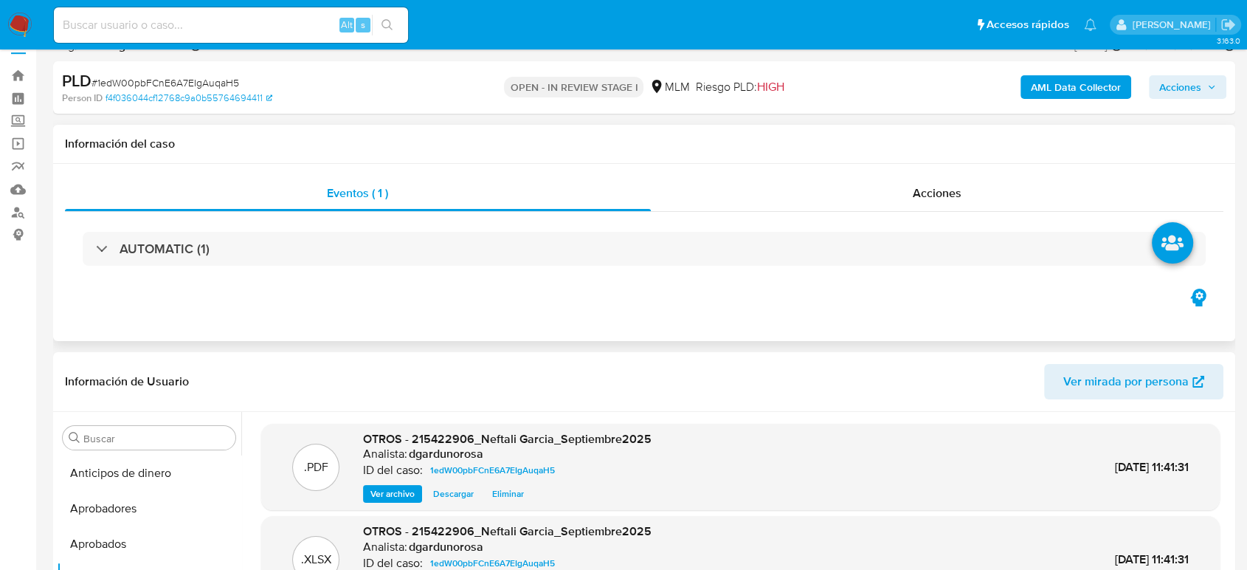
scroll to position [0, 0]
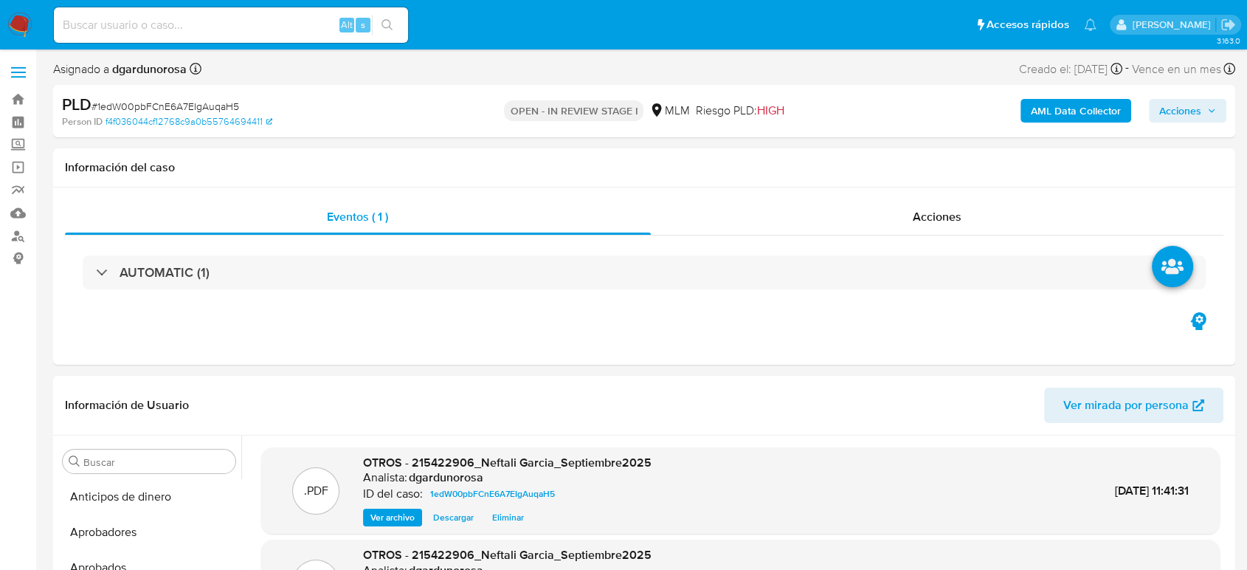
click at [1194, 112] on span "Acciones" at bounding box center [1180, 111] width 42 height 24
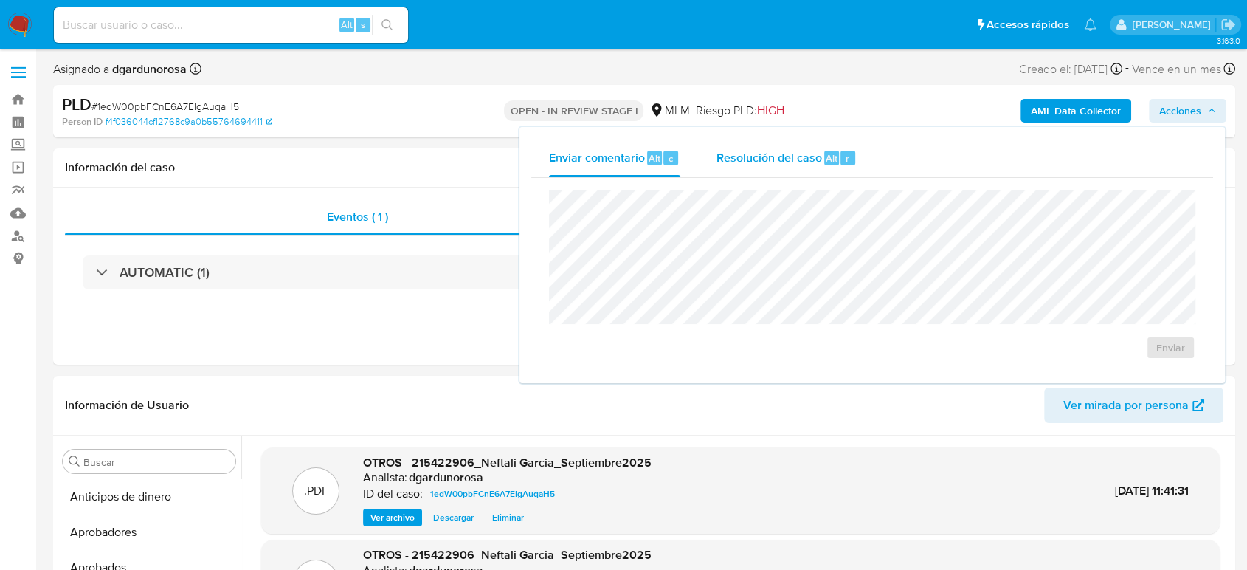
click at [720, 145] on div "Resolución del caso Alt r" at bounding box center [786, 158] width 141 height 38
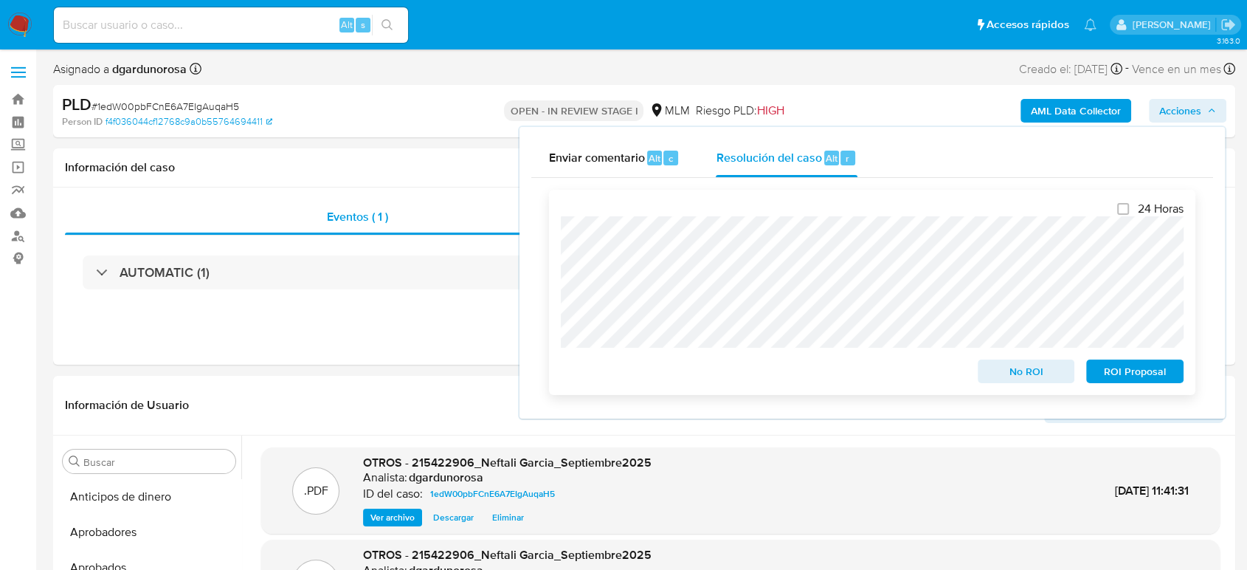
click at [1145, 367] on span "ROI Proposal" at bounding box center [1134, 371] width 77 height 21
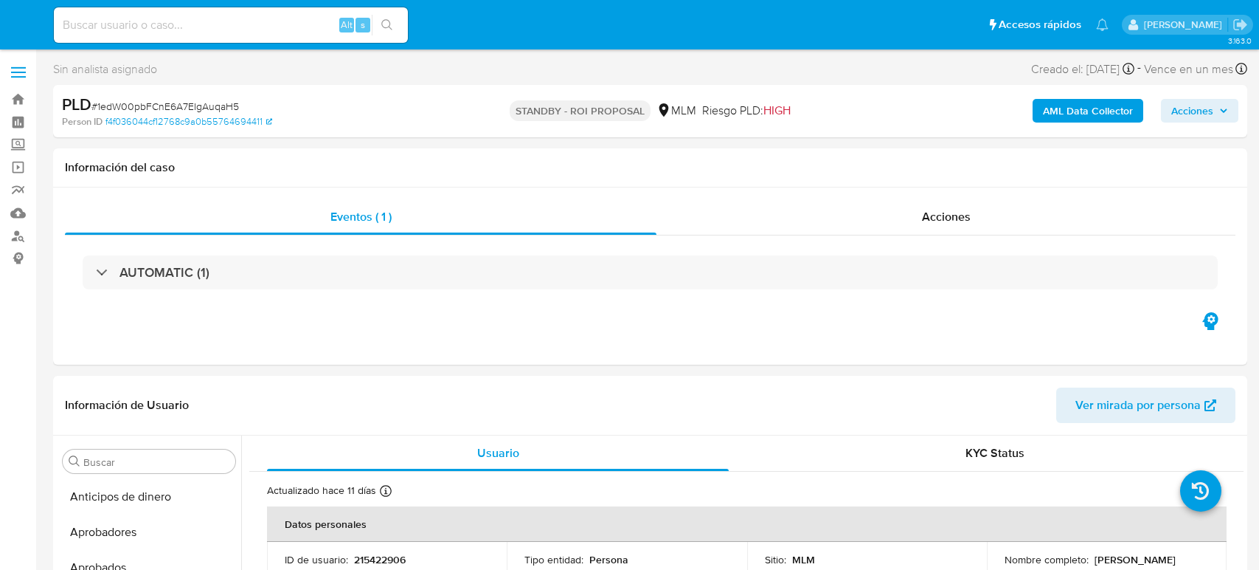
select select "10"
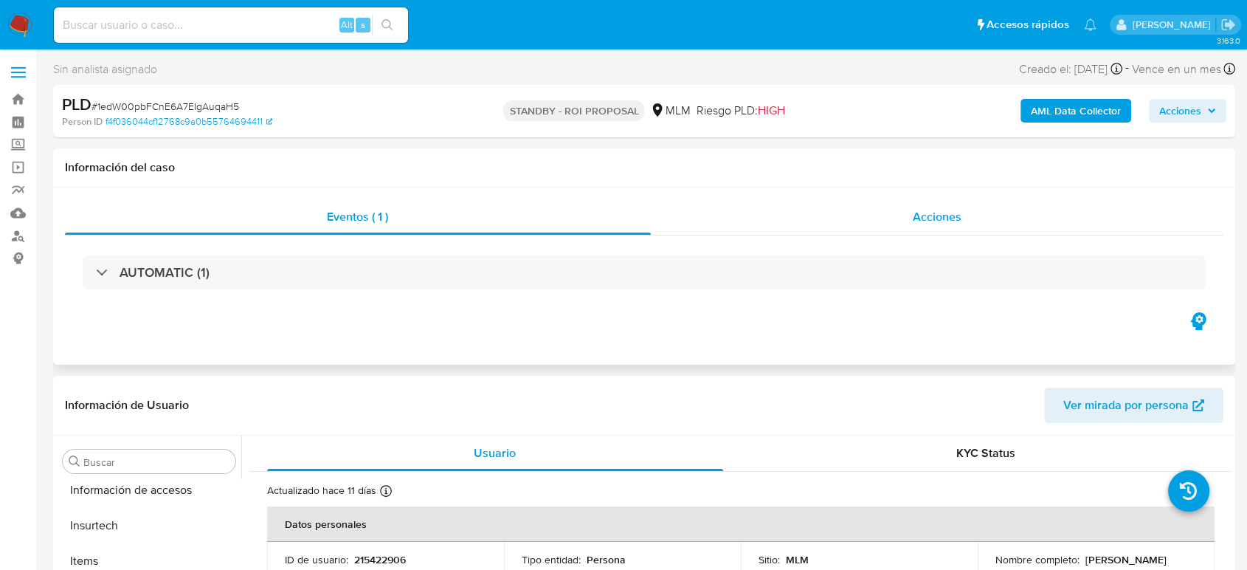
scroll to position [730, 0]
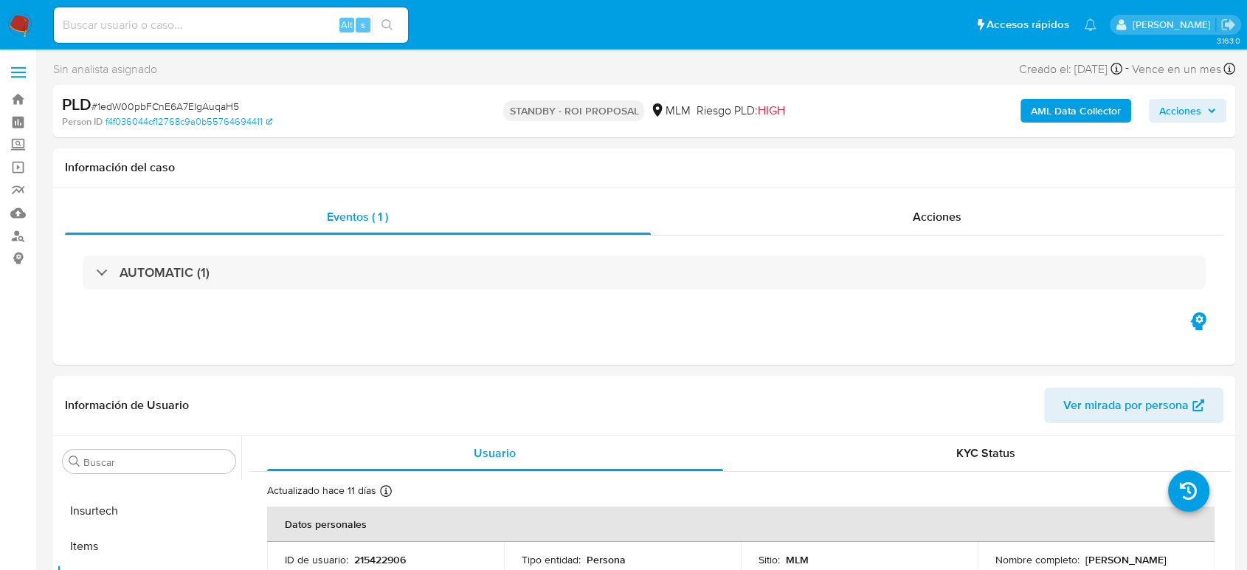
click at [25, 26] on img at bounding box center [19, 25] width 25 height 25
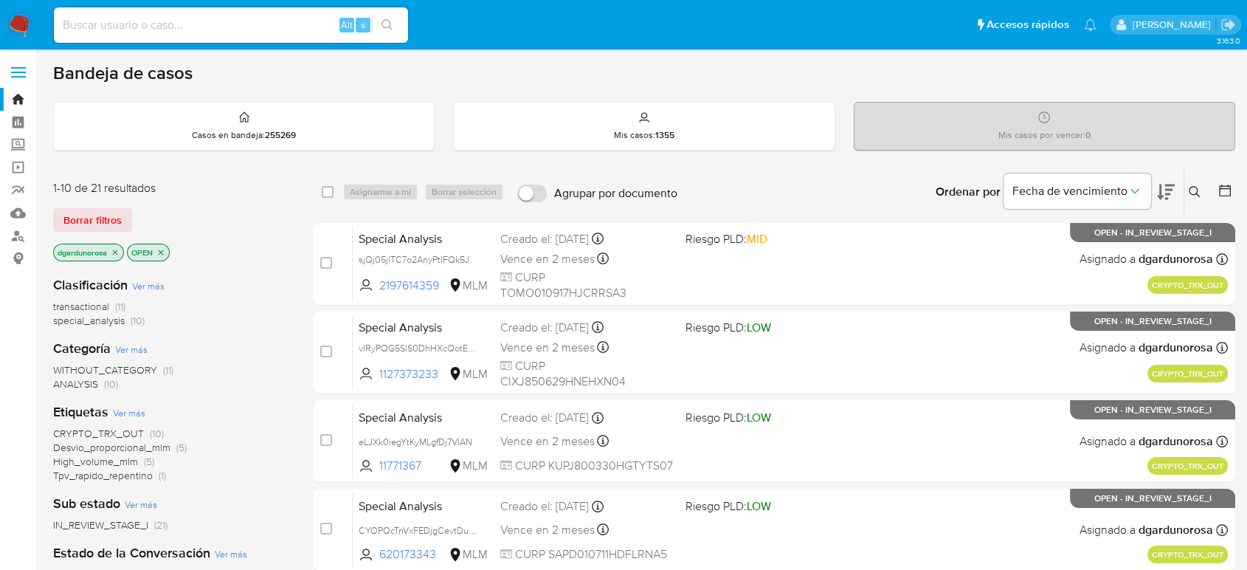
click at [1194, 193] on icon at bounding box center [1194, 191] width 11 height 11
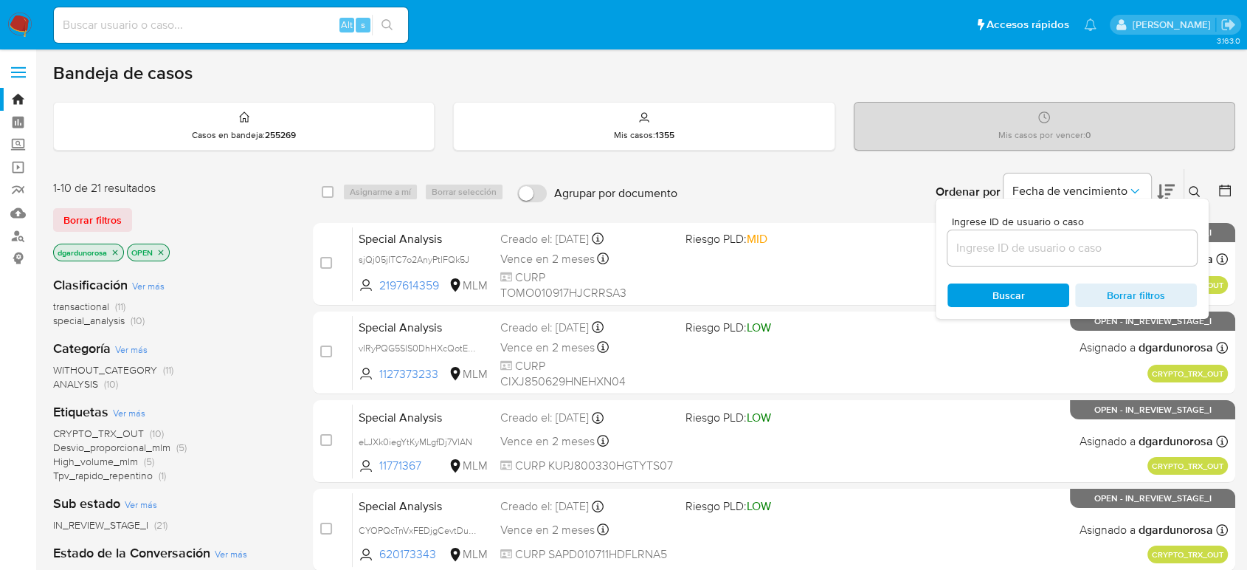
click at [1047, 252] on input at bounding box center [1071, 247] width 249 height 19
type input "2441916161"
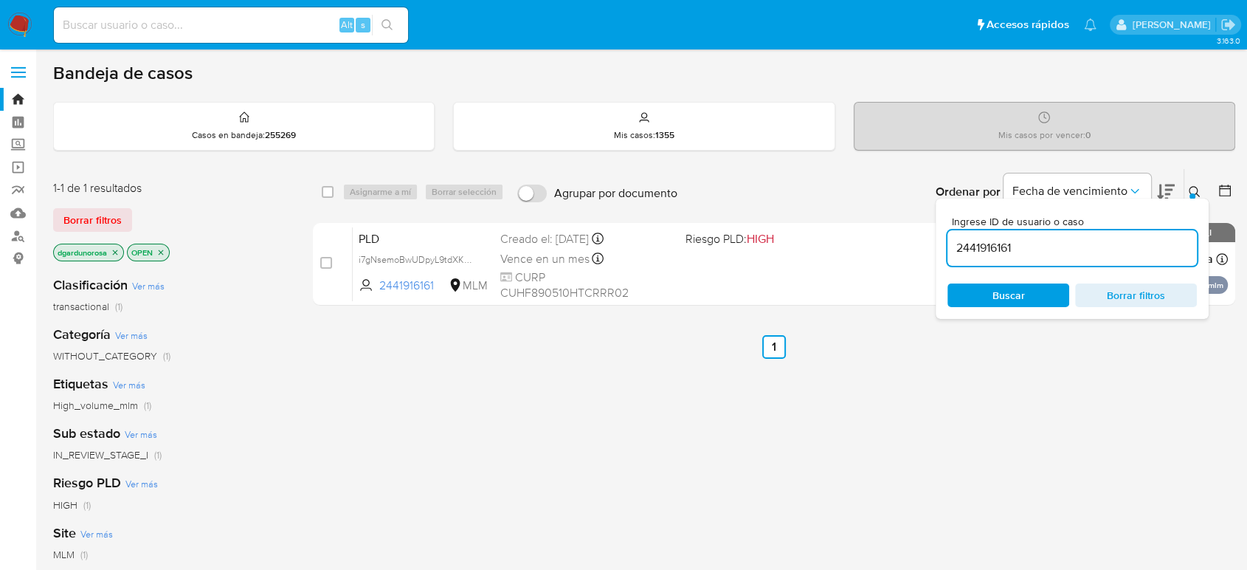
click at [1197, 196] on icon at bounding box center [1195, 192] width 12 height 12
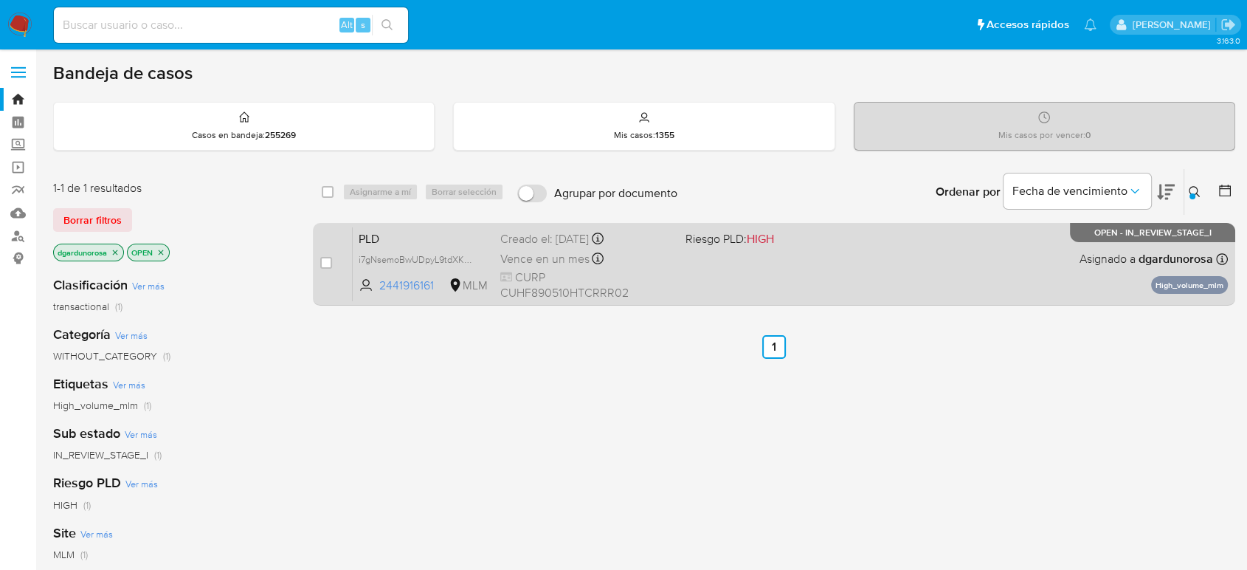
click at [1012, 264] on div "PLD i7gNsemoBwUDpyL9tdXKnfgy 2441916161 MLM Riesgo PLD: HIGH Creado el: 12/09/2…" at bounding box center [790, 264] width 875 height 75
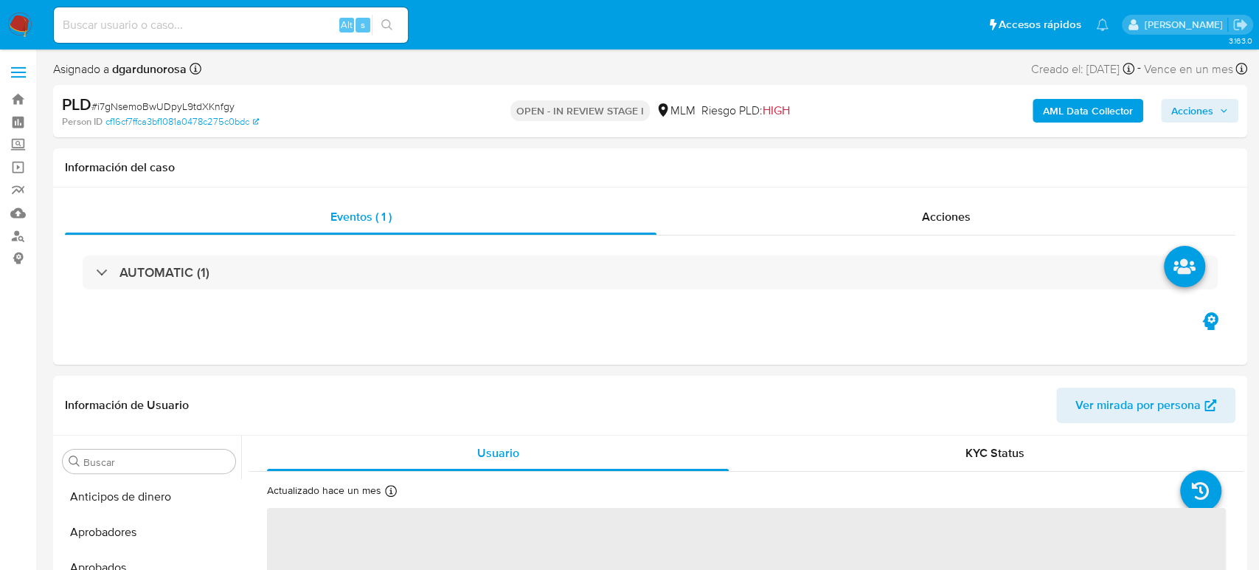
select select "10"
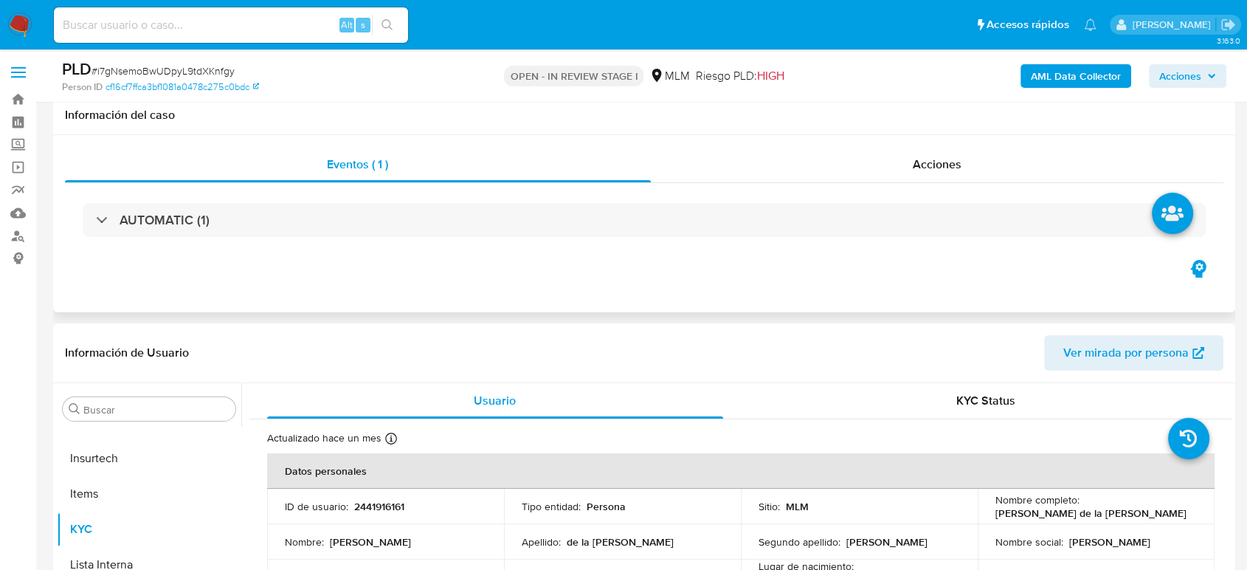
scroll to position [246, 0]
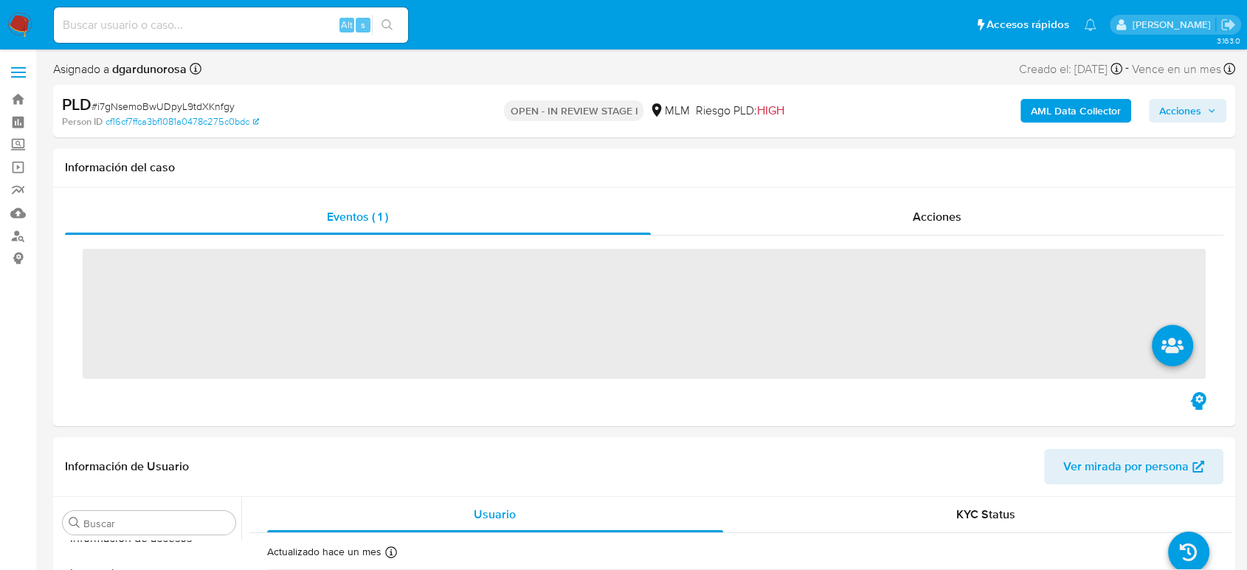
scroll to position [730, 0]
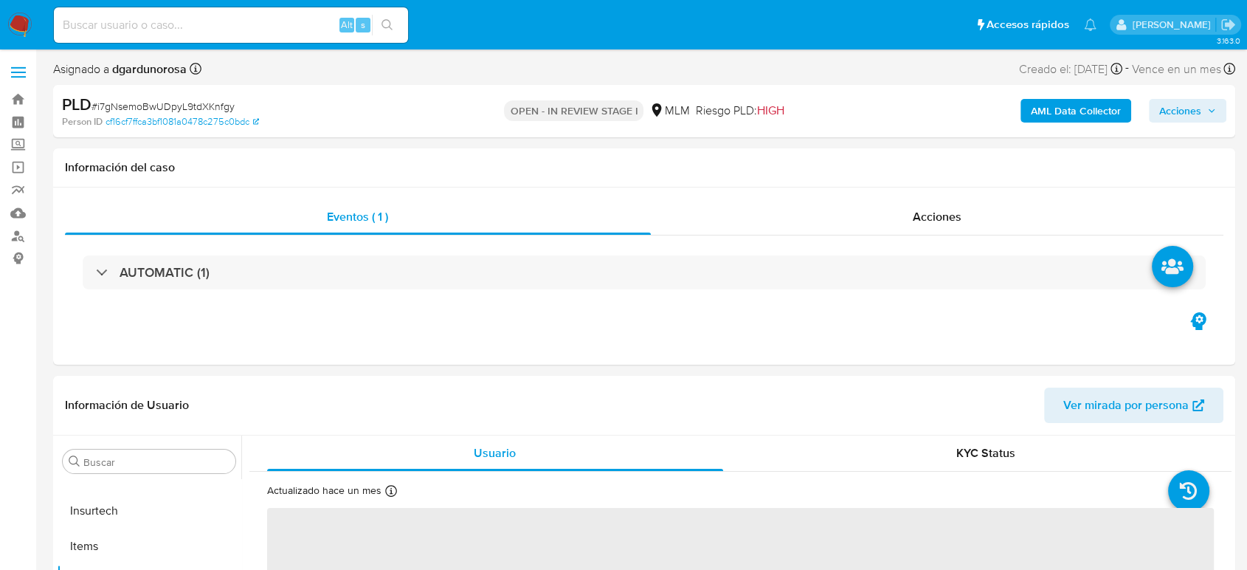
select select "10"
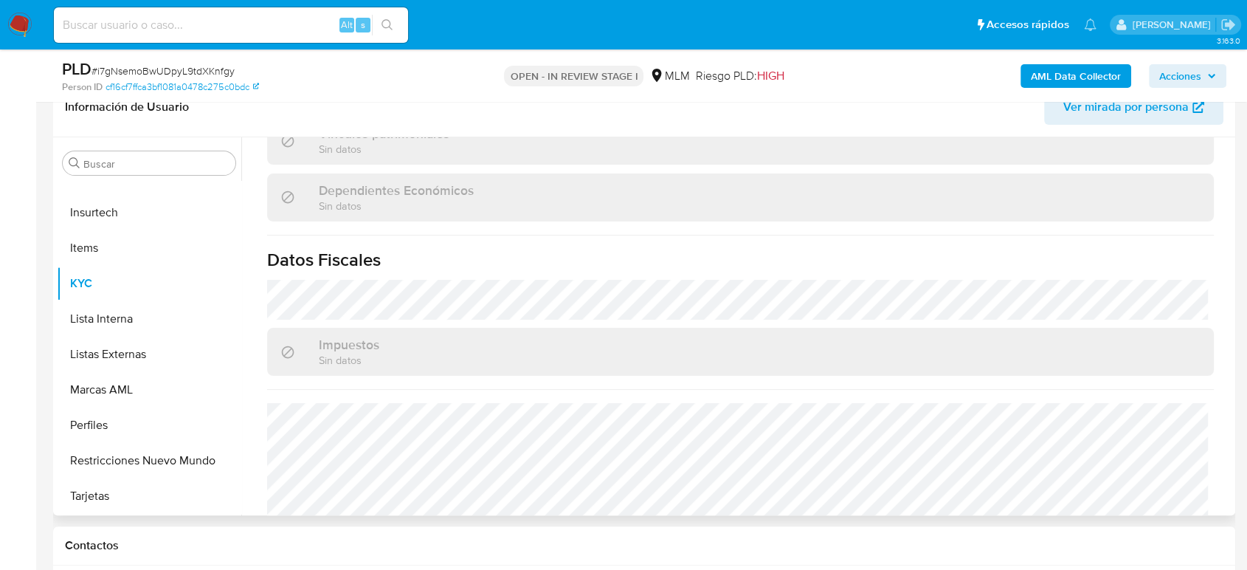
scroll to position [913, 0]
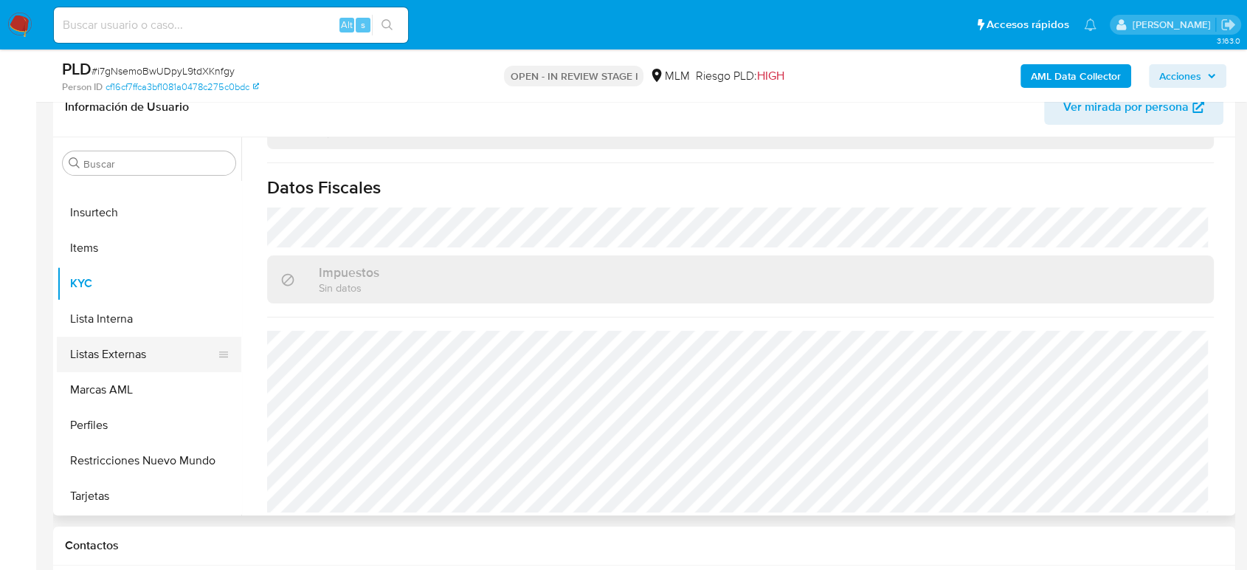
click at [134, 356] on button "Listas Externas" at bounding box center [143, 353] width 173 height 35
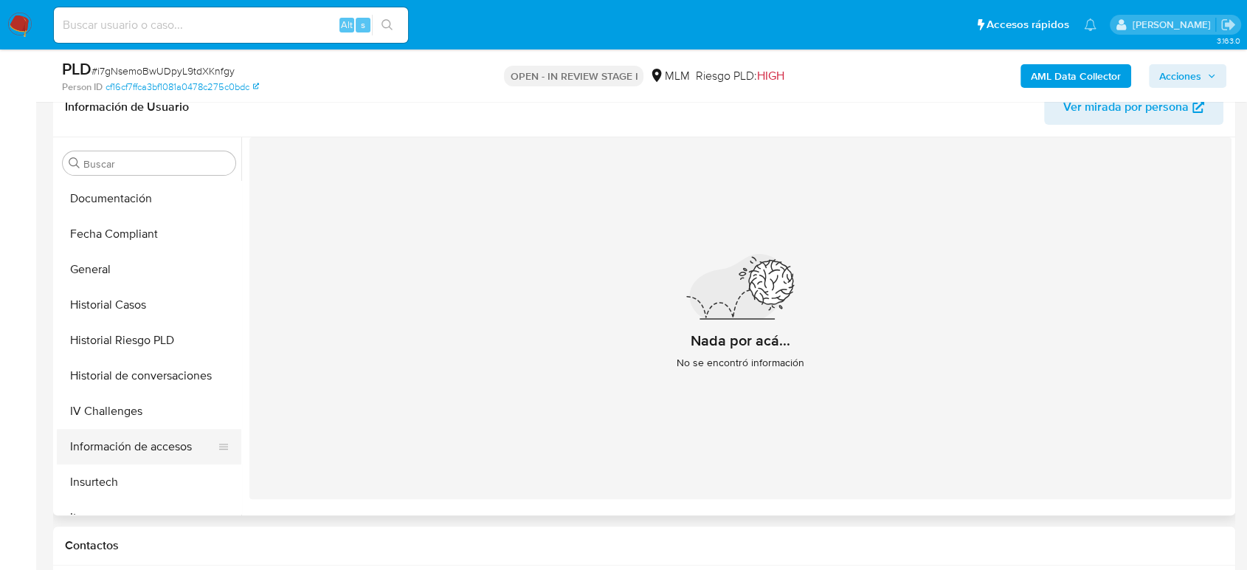
scroll to position [401, 0]
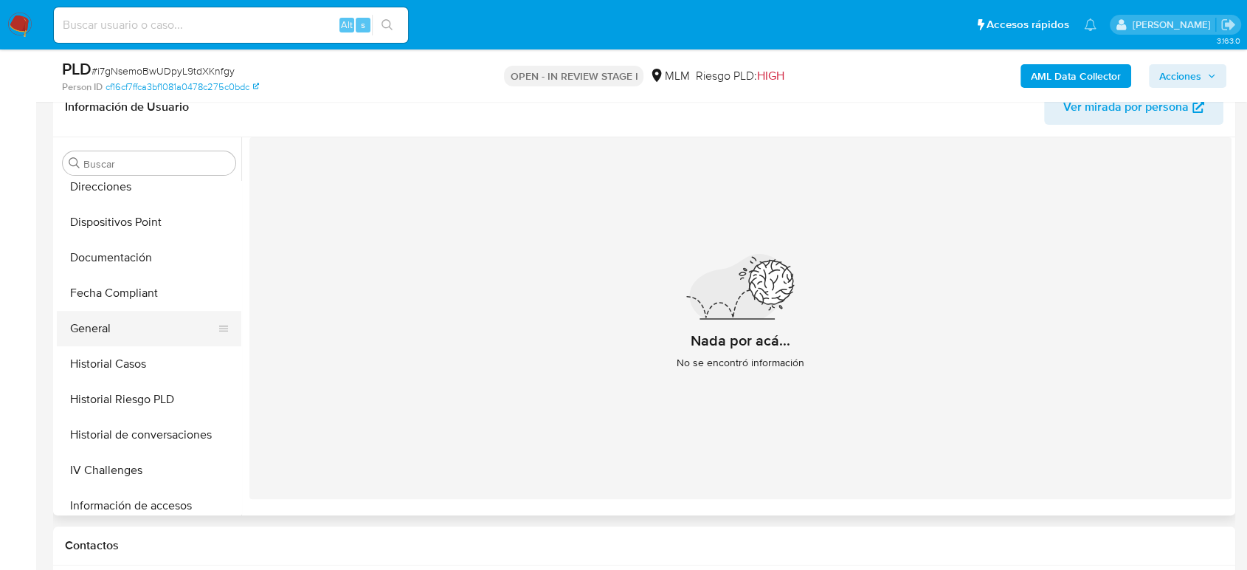
click at [106, 319] on button "General" at bounding box center [143, 328] width 173 height 35
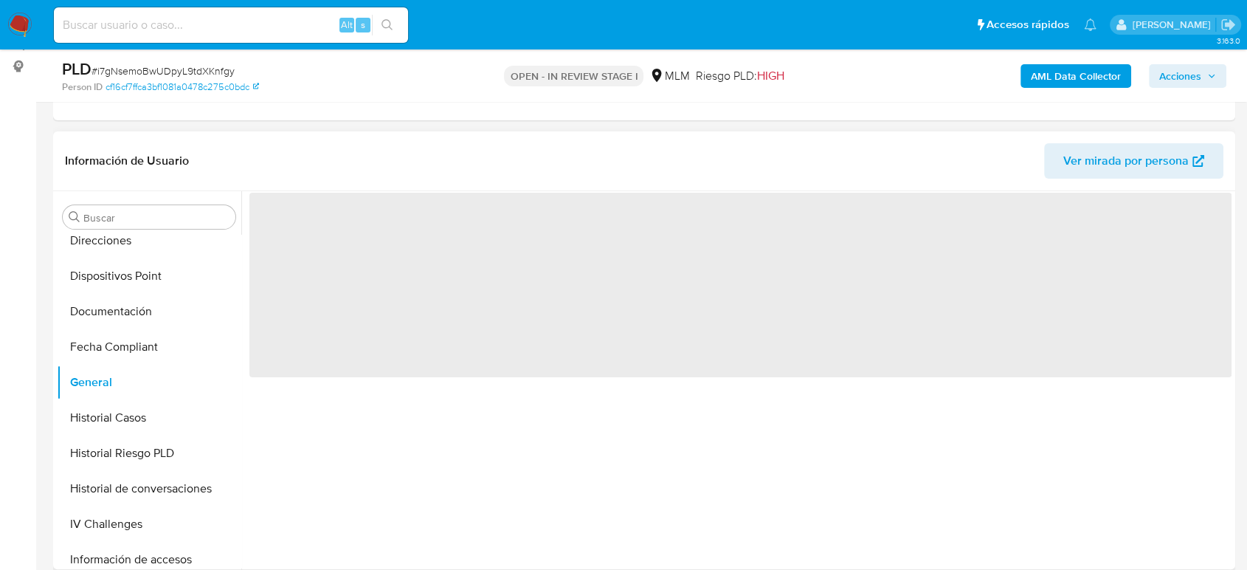
scroll to position [164, 0]
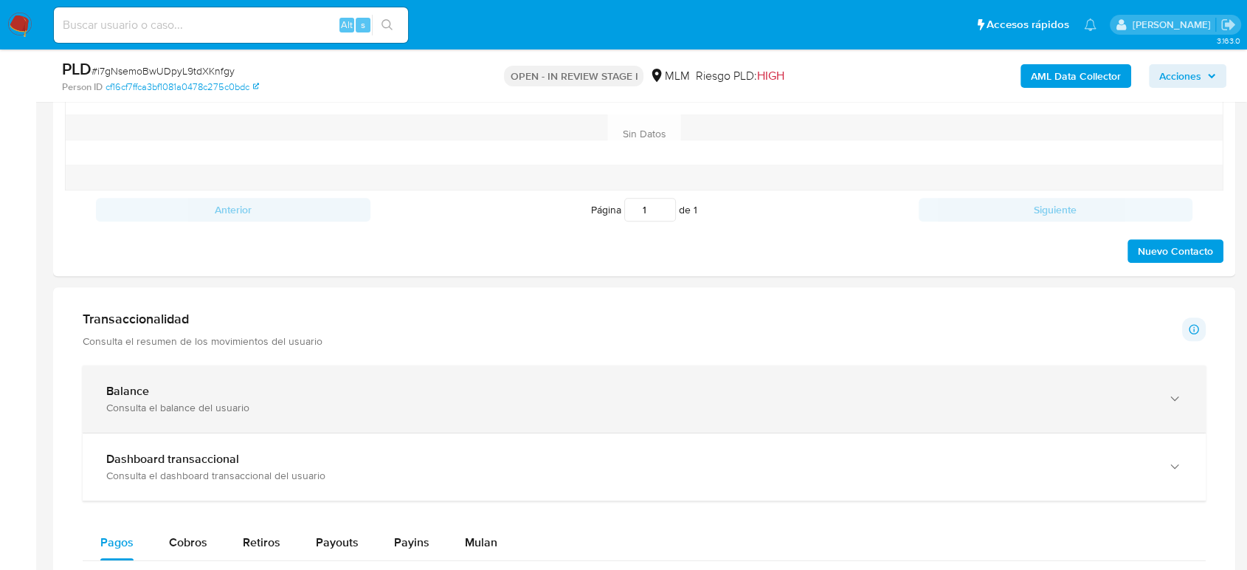
click at [418, 409] on div "Consulta el balance del usuario" at bounding box center [629, 407] width 1046 height 13
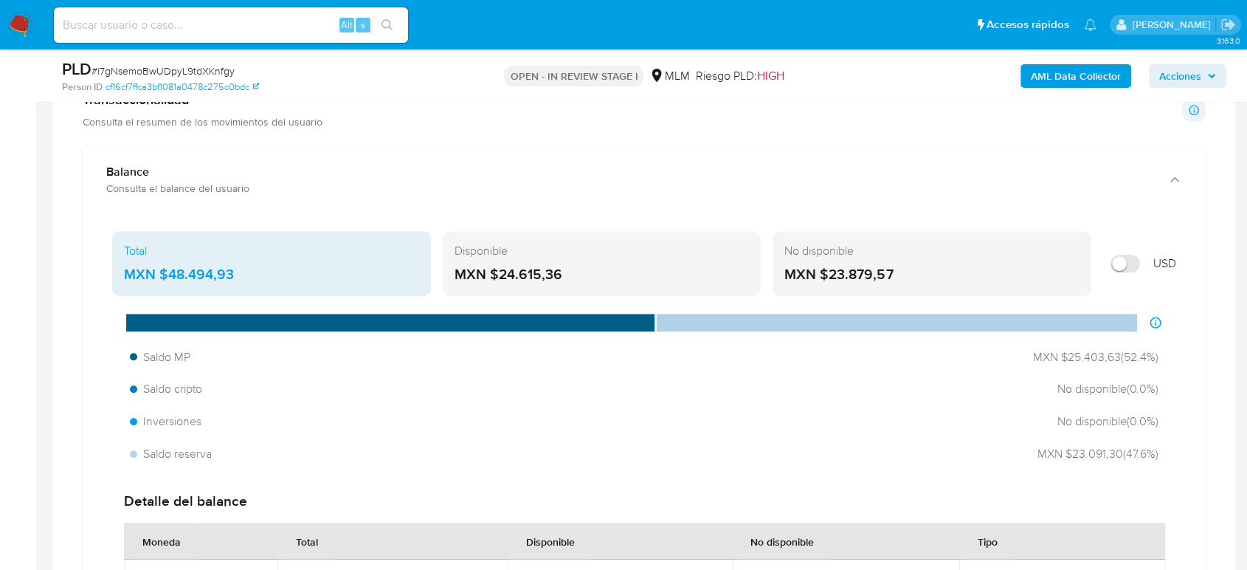
scroll to position [1065, 0]
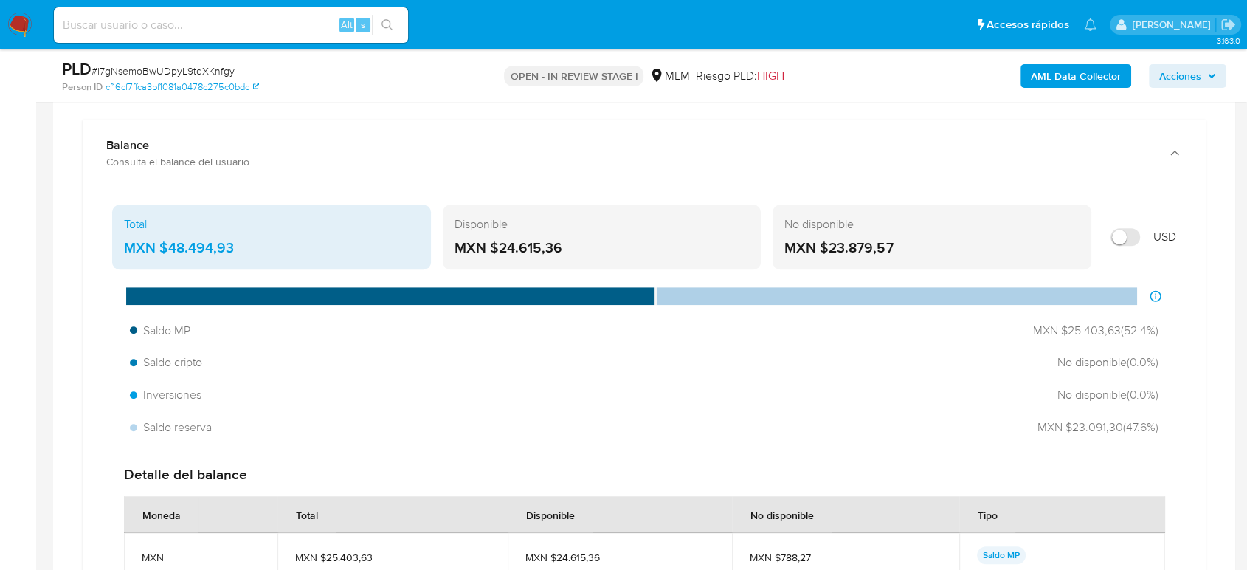
drag, startPoint x: 236, startPoint y: 246, endPoint x: 160, endPoint y: 252, distance: 76.2
click at [159, 252] on div "MXN $48.494,93" at bounding box center [271, 247] width 295 height 19
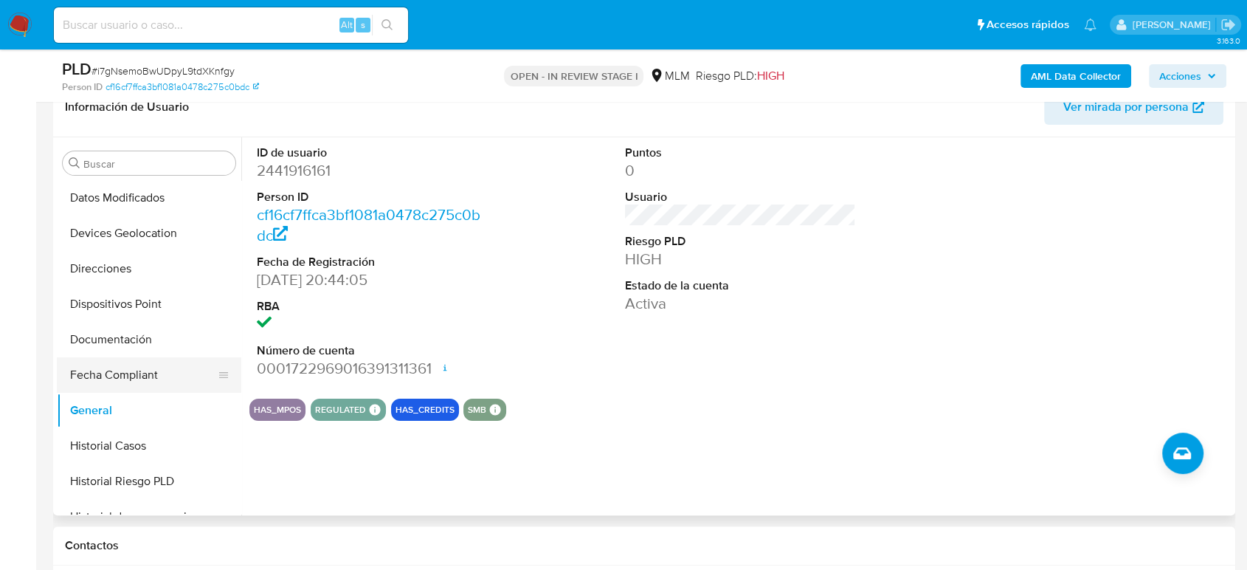
scroll to position [238, 0]
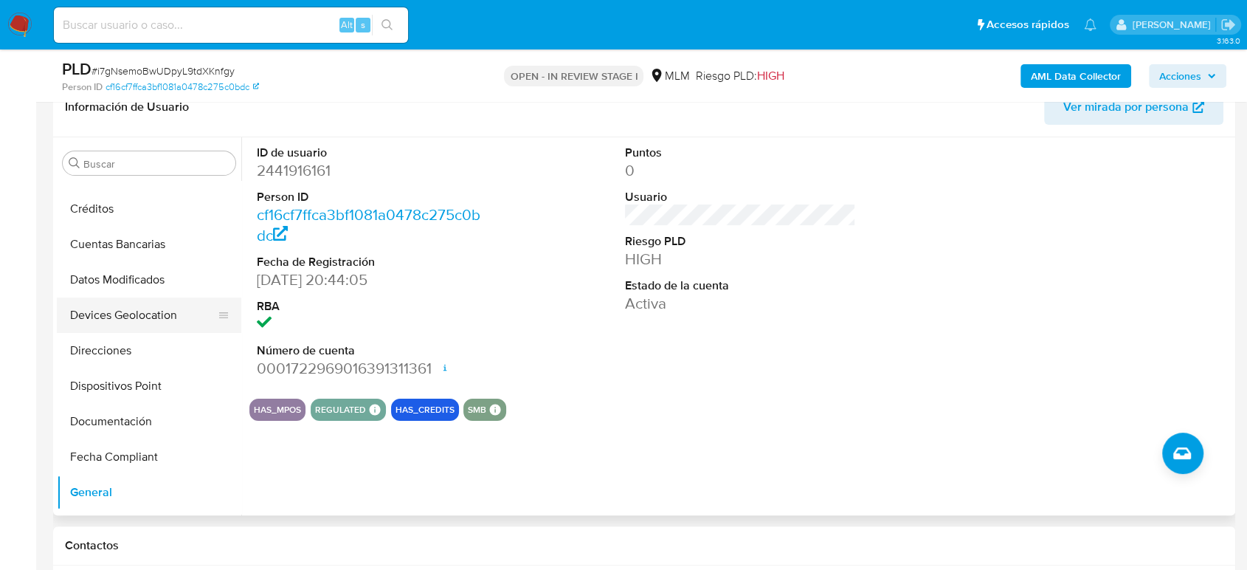
click at [152, 305] on button "Devices Geolocation" at bounding box center [143, 314] width 173 height 35
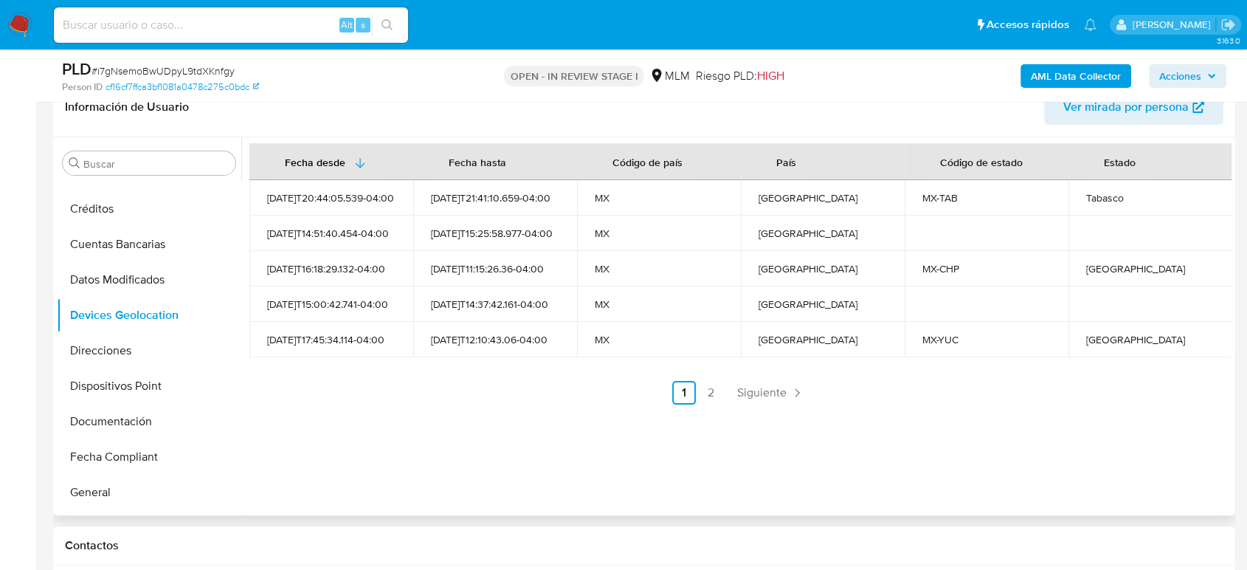
drag, startPoint x: 768, startPoint y: 385, endPoint x: 818, endPoint y: 398, distance: 51.9
click at [768, 387] on span "Siguiente" at bounding box center [761, 393] width 49 height 12
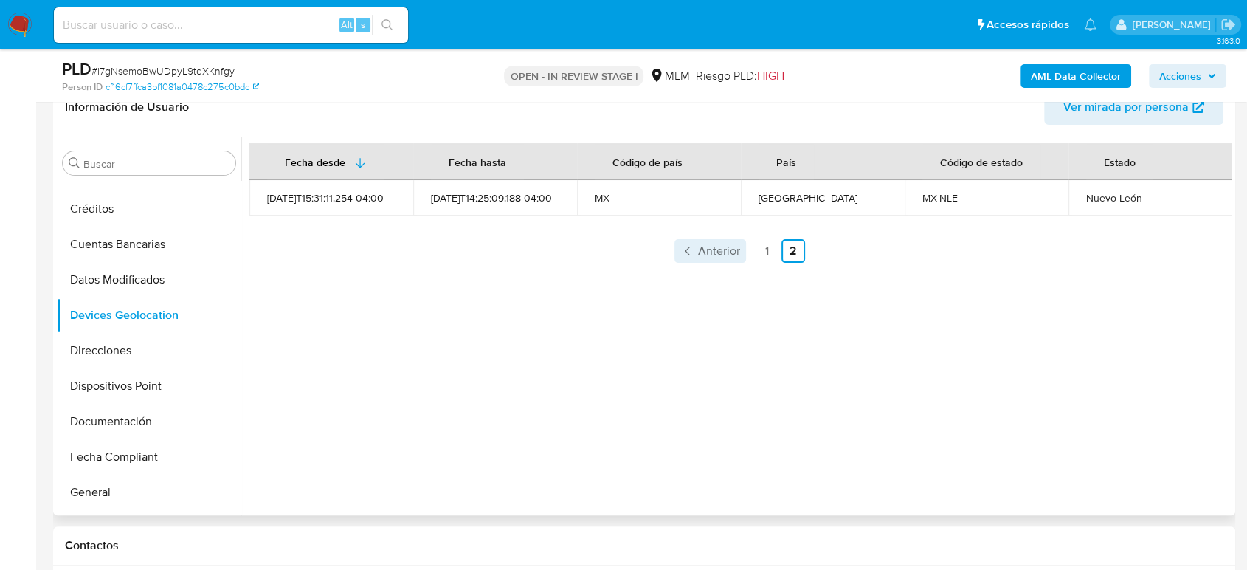
click at [695, 258] on link "Anterior" at bounding box center [710, 251] width 72 height 24
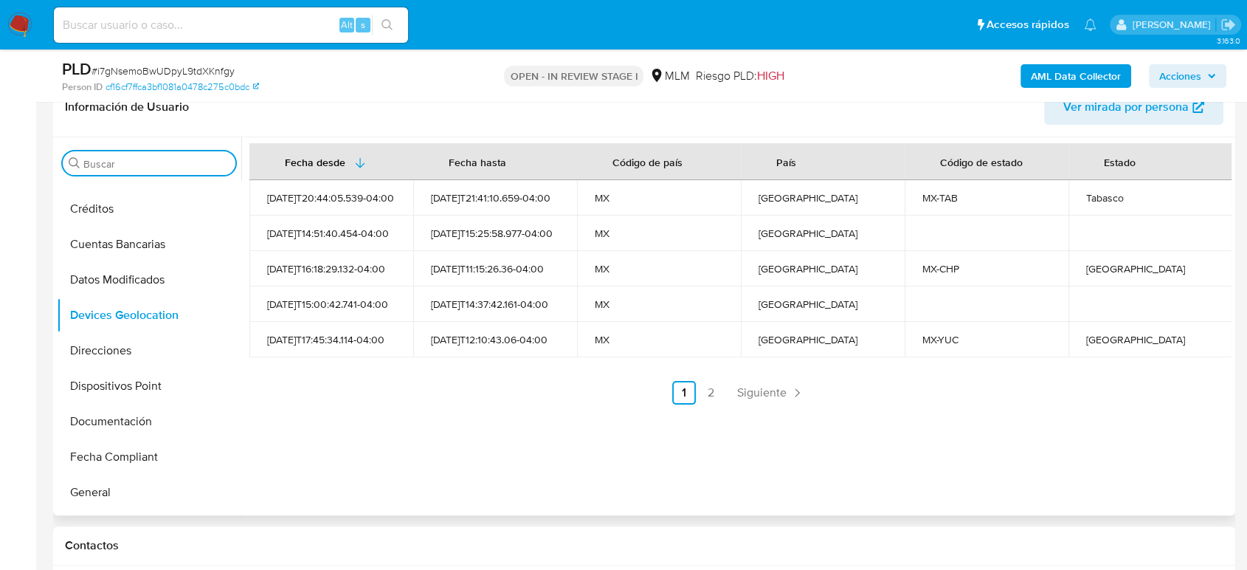
click at [170, 164] on input "Buscar" at bounding box center [156, 163] width 146 height 13
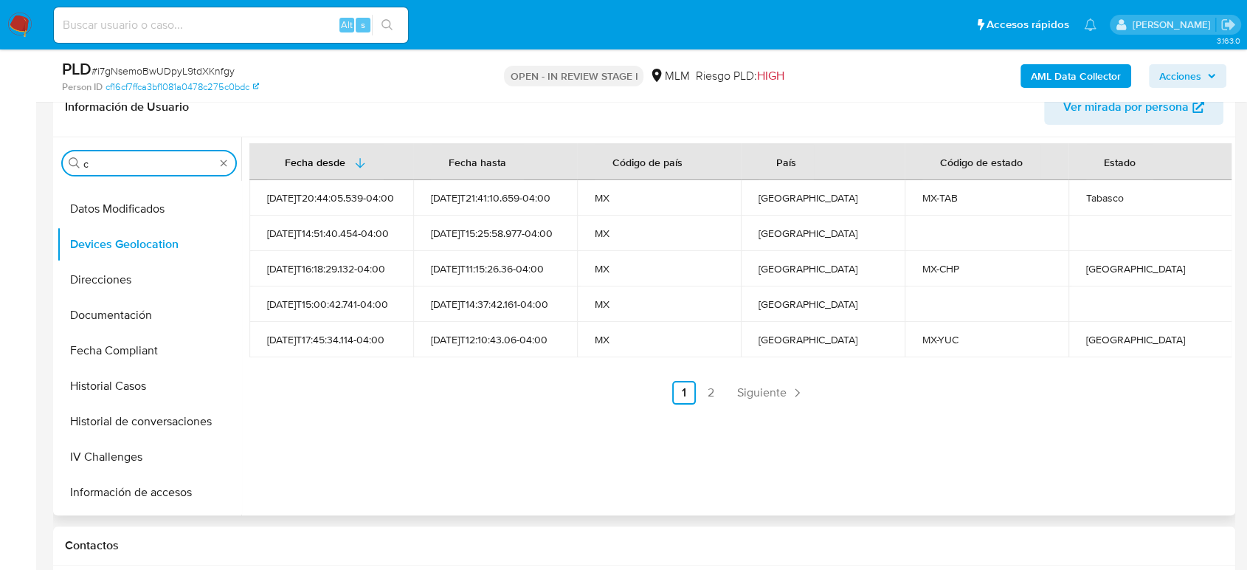
scroll to position [0, 0]
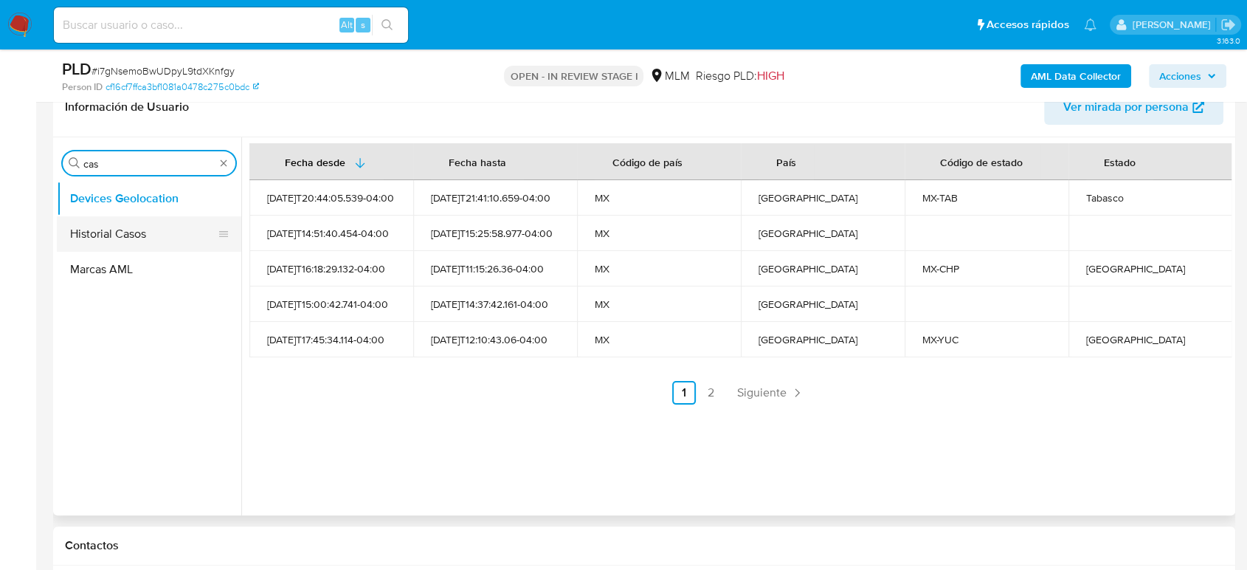
type input "cas"
click at [117, 228] on button "Historial Casos" at bounding box center [143, 233] width 173 height 35
click at [89, 243] on button "Historial Casos" at bounding box center [143, 233] width 173 height 35
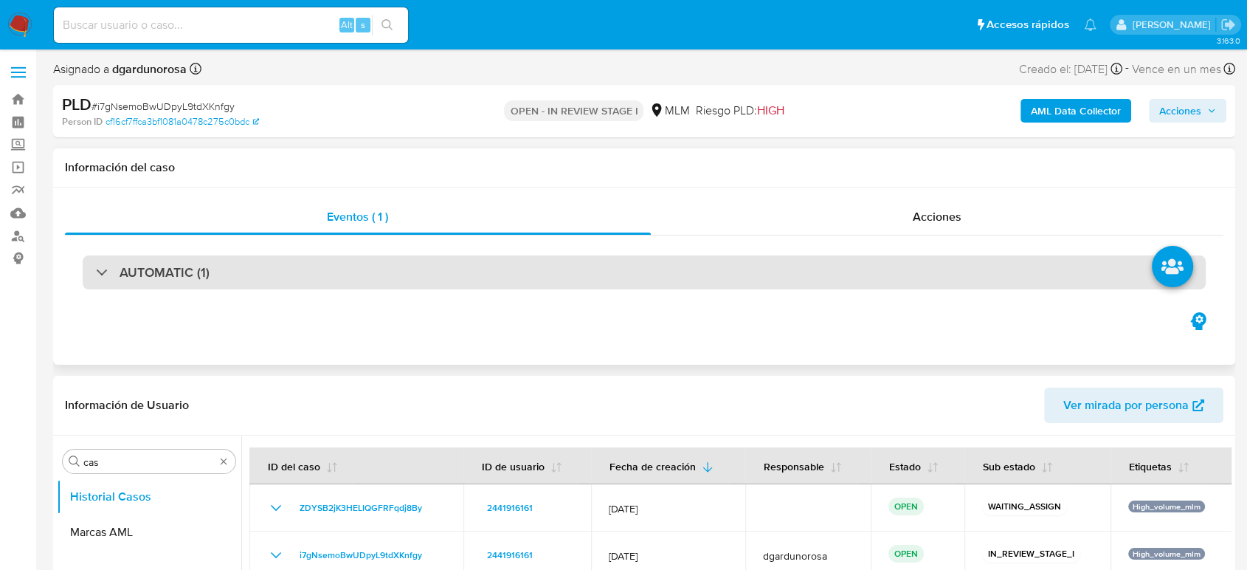
click at [367, 270] on div "AUTOMATIC (1)" at bounding box center [644, 272] width 1123 height 34
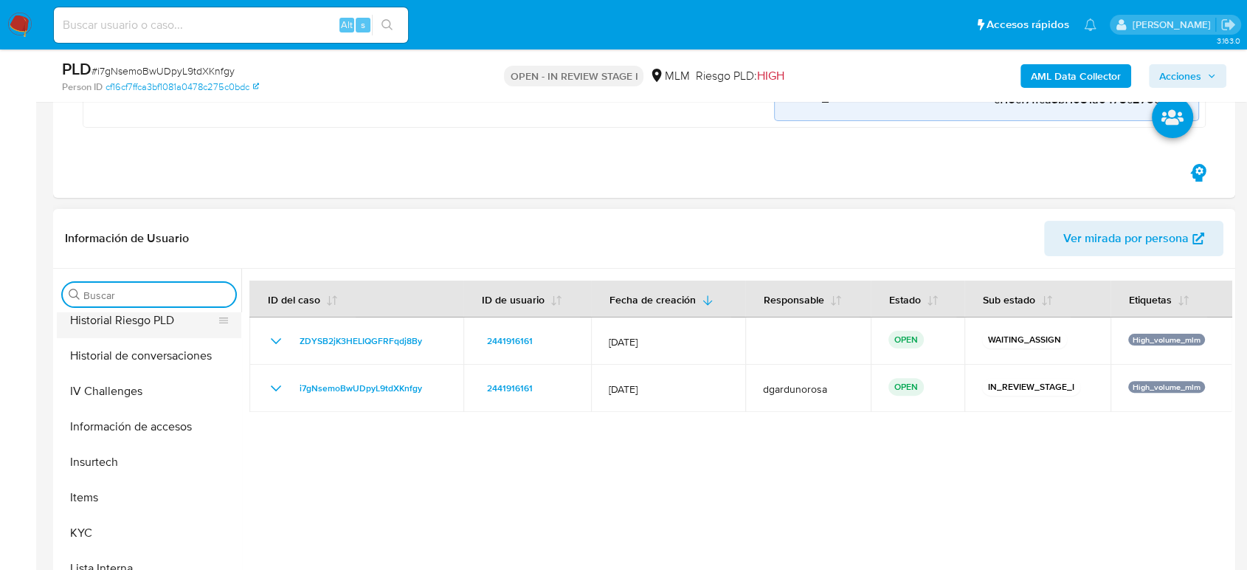
scroll to position [573, 0]
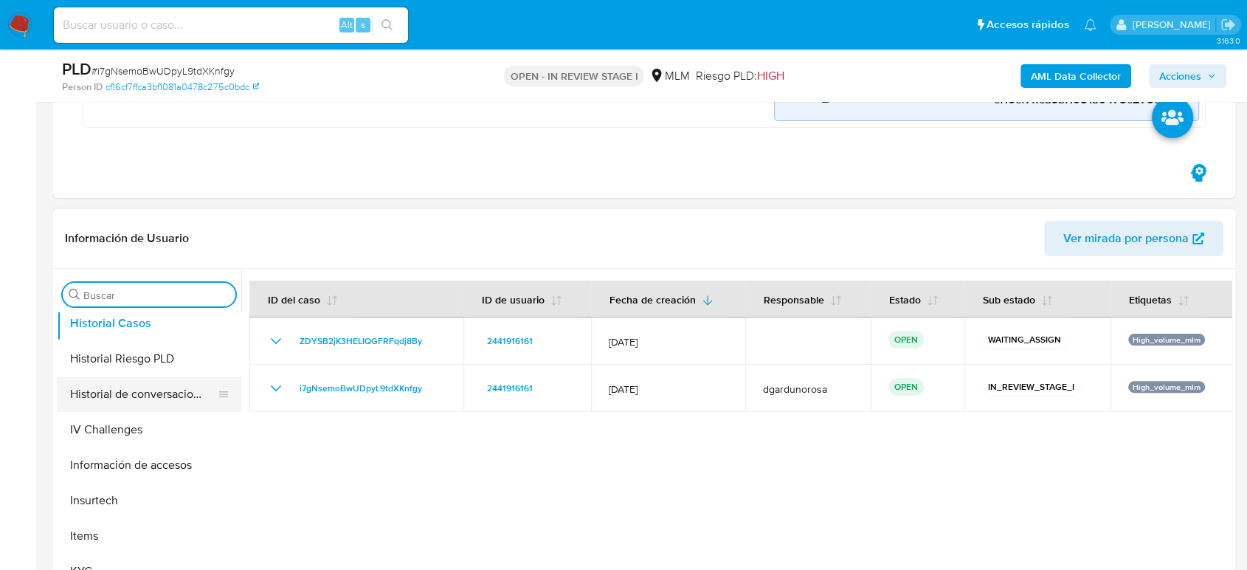
click at [165, 388] on button "Historial de conversaciones" at bounding box center [143, 393] width 173 height 35
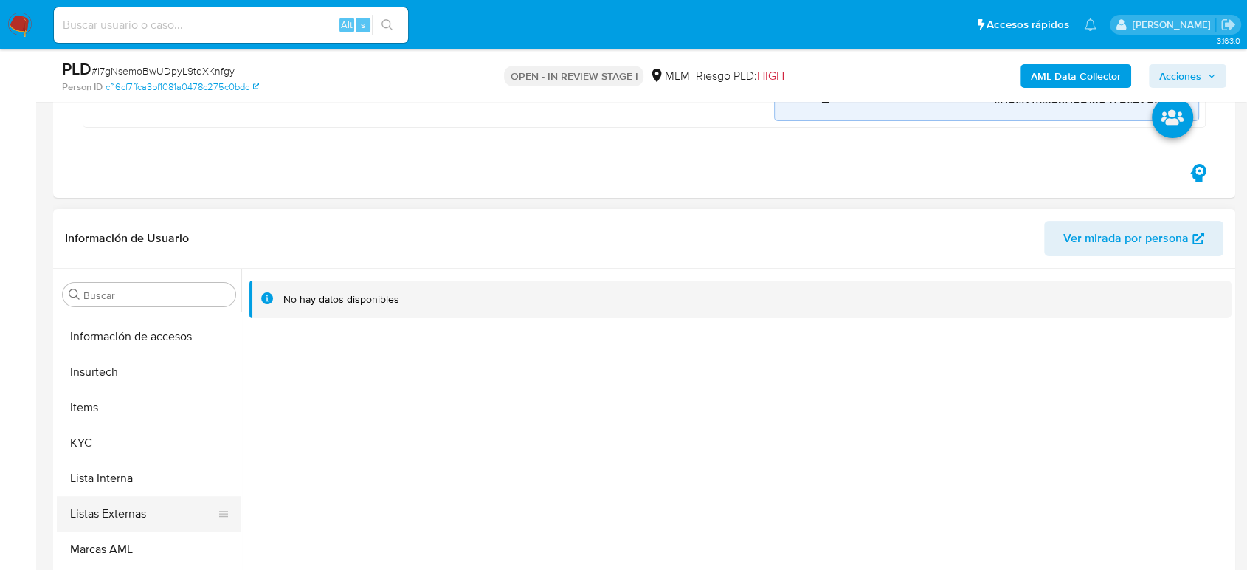
scroll to position [730, 0]
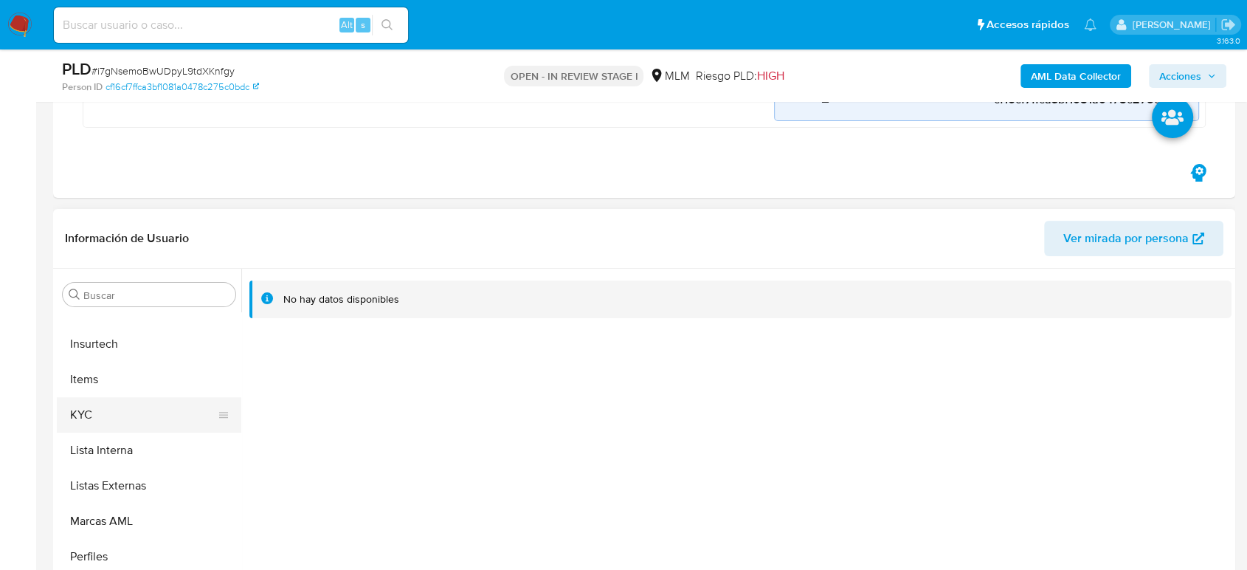
click at [103, 417] on button "KYC" at bounding box center [143, 414] width 173 height 35
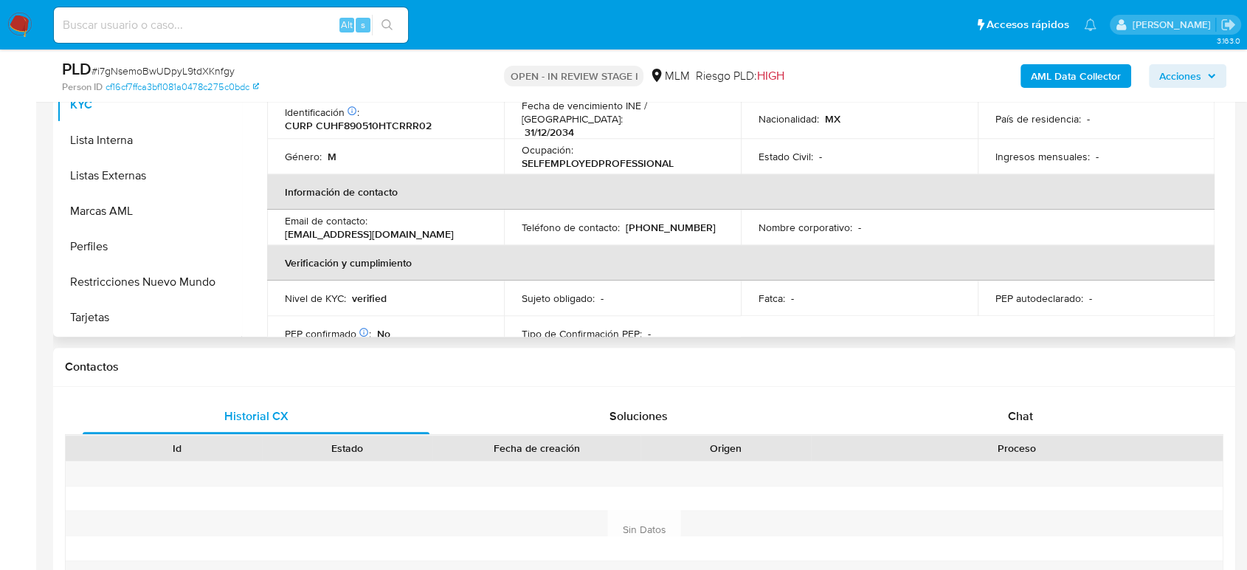
scroll to position [0, 0]
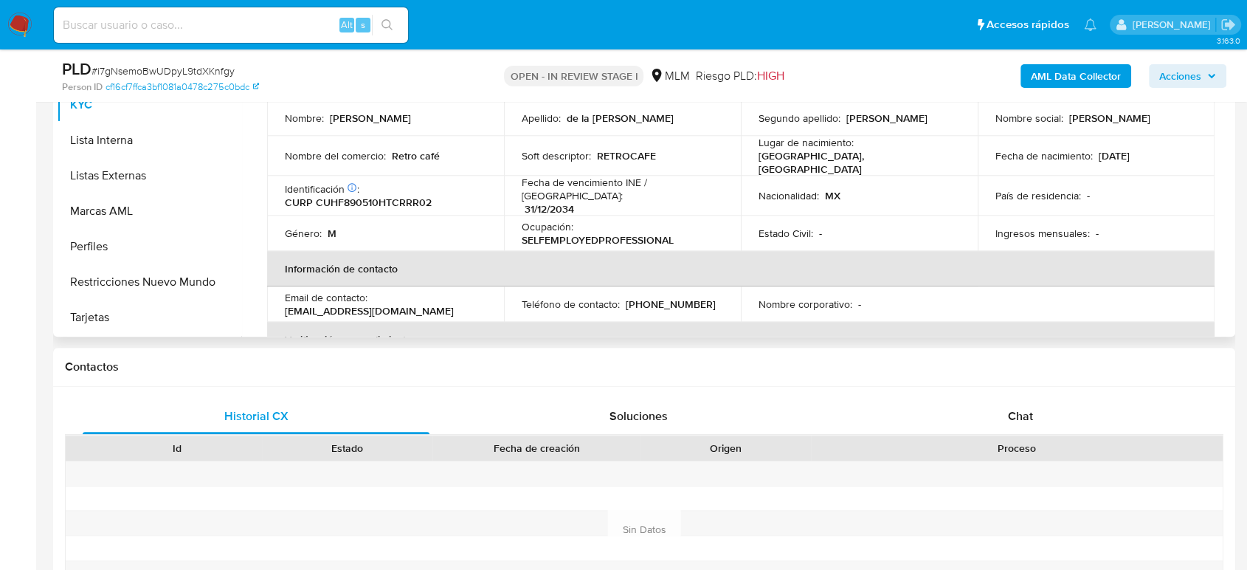
click at [674, 297] on p "(993) 4029586" at bounding box center [671, 303] width 90 height 13
copy p "4029586"
